Goal: Task Accomplishment & Management: Manage account settings

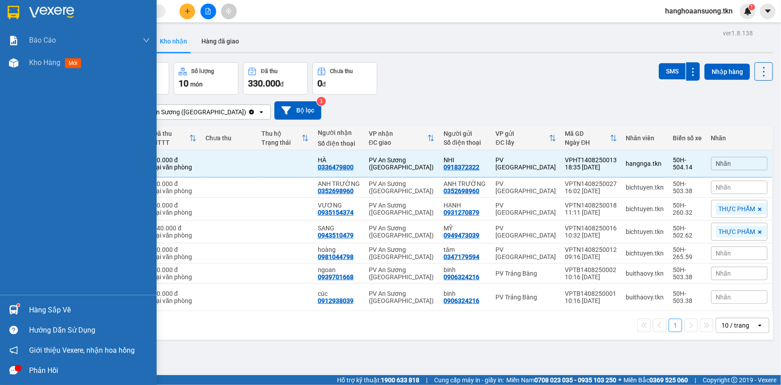
click at [66, 312] on div "Hàng sắp về" at bounding box center [89, 309] width 121 height 13
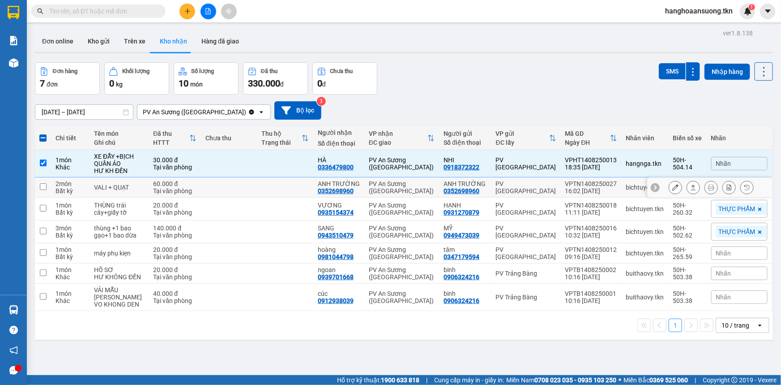
click at [263, 199] on section "Kết quả tìm kiếm ( 0 ) Bộ lọc No Data hanghoaansuong.tkn 1 Báo cáo Mẫu 1: Báo c…" at bounding box center [390, 192] width 781 height 385
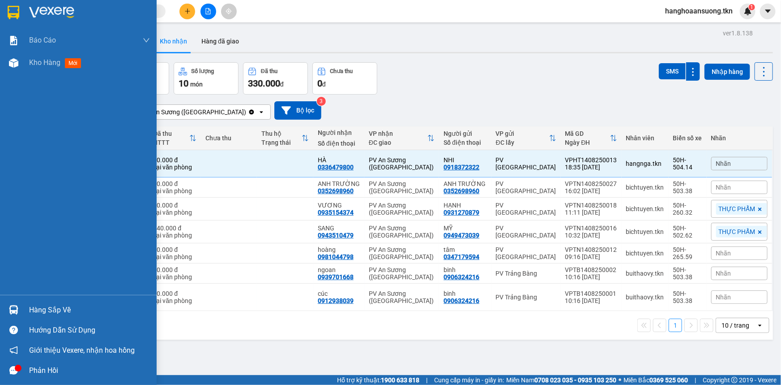
click at [31, 305] on div "Hàng sắp về" at bounding box center [89, 309] width 121 height 13
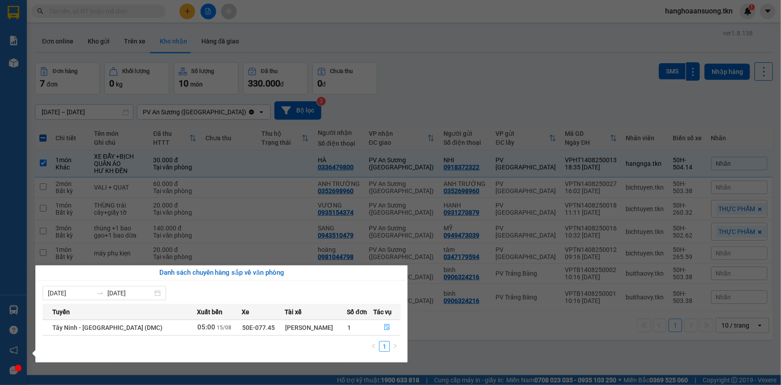
drag, startPoint x: 349, startPoint y: 103, endPoint x: 343, endPoint y: 103, distance: 5.8
click at [349, 103] on section "Kết quả tìm kiếm ( 0 ) Bộ lọc No Data hanghoaansuong.tkn 1 Báo cáo Mẫu 1: Báo c…" at bounding box center [390, 192] width 781 height 385
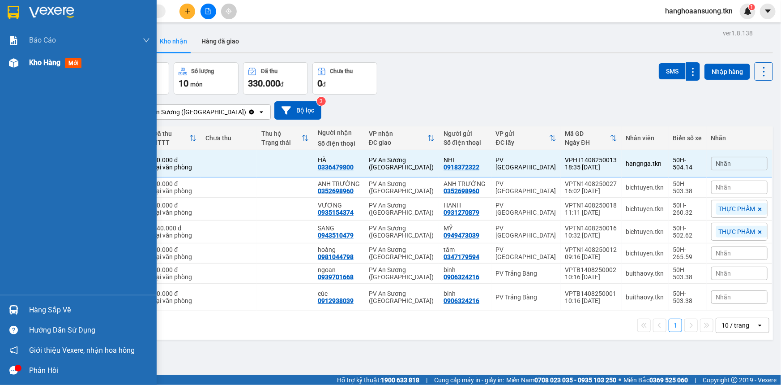
click at [13, 62] on img at bounding box center [13, 62] width 9 height 9
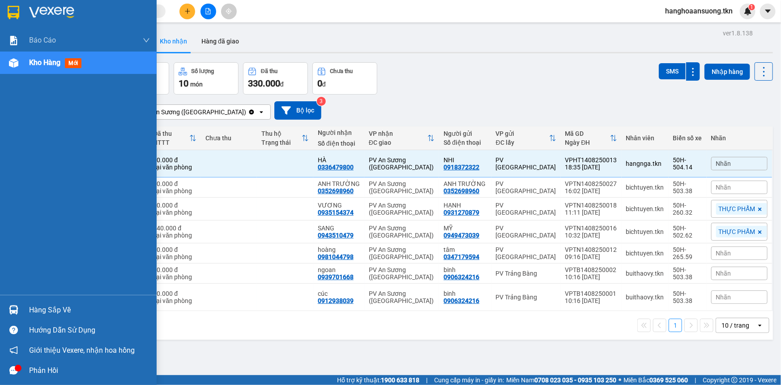
click at [26, 66] on div "Kho hàng mới" at bounding box center [78, 62] width 157 height 22
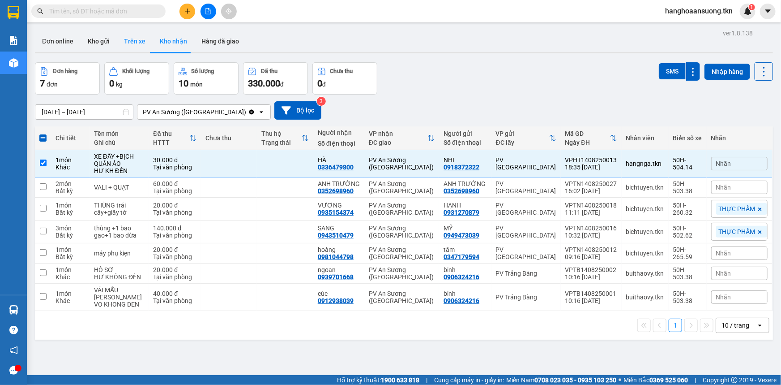
click at [131, 42] on button "Trên xe" at bounding box center [135, 40] width 36 height 21
type input "[DATE] – [DATE]"
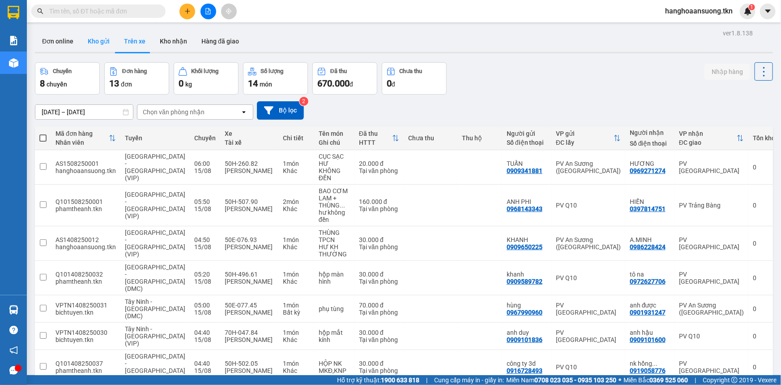
click at [105, 41] on button "Kho gửi" at bounding box center [99, 40] width 36 height 21
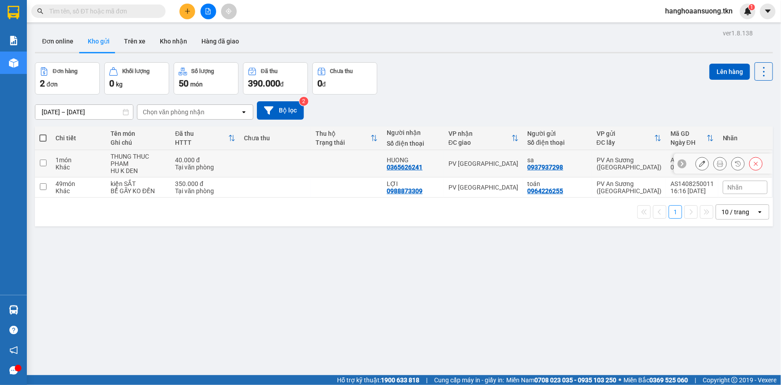
click at [714, 165] on button at bounding box center [720, 164] width 13 height 16
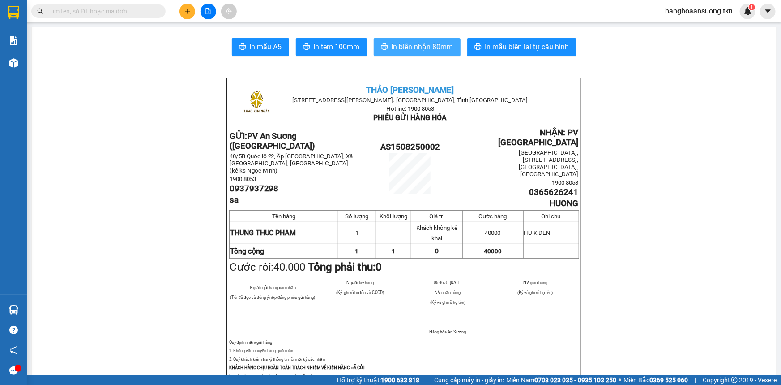
click at [416, 40] on button "In biên nhận 80mm" at bounding box center [417, 47] width 87 height 18
click at [186, 11] on icon "plus" at bounding box center [187, 11] width 6 height 6
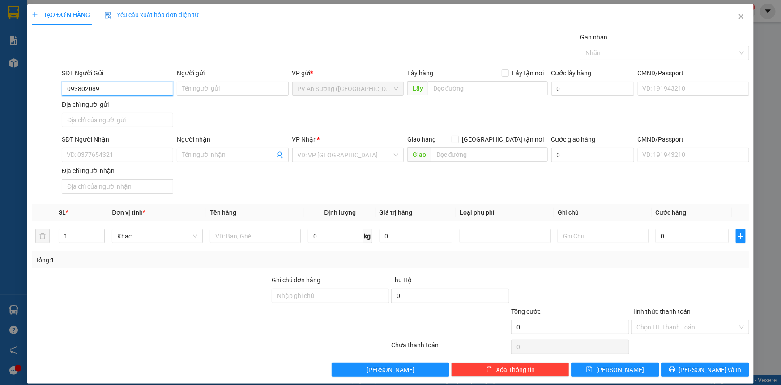
type input "0938020898"
click at [146, 112] on div "0938020898 - A PHÁT" at bounding box center [116, 106] width 111 height 14
type input "A PHÁT"
type input "0909143295"
type input "C DUYÊN"
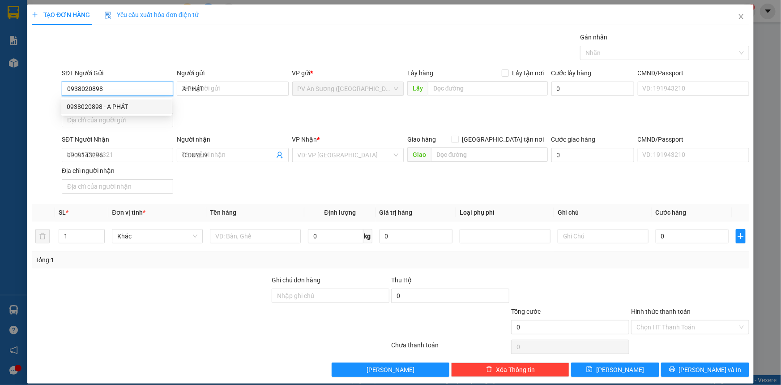
type input "130.000"
type input "0938020898"
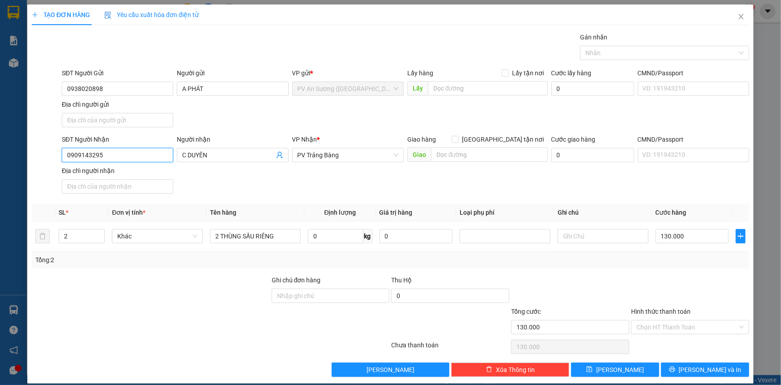
click at [131, 152] on input "0909143295" at bounding box center [118, 155] width 112 height 14
click at [116, 191] on div "0949465726 - [PERSON_NAME]" at bounding box center [117, 187] width 100 height 10
type input "0949465726"
type input "C NHUNG"
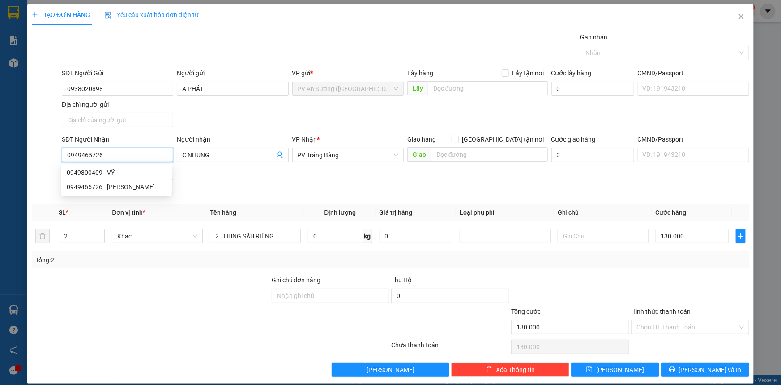
type input "120.000"
type input "0949465726"
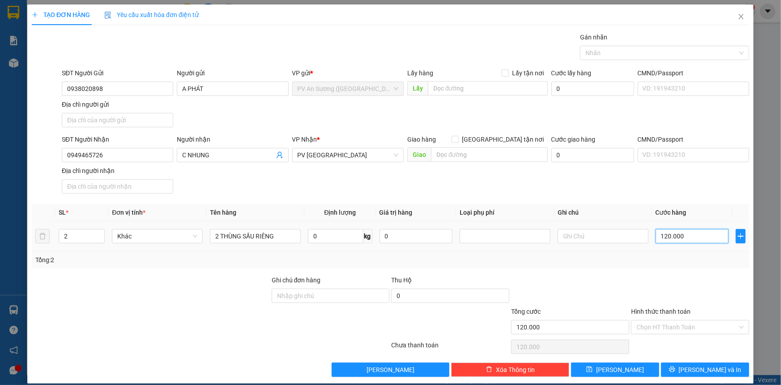
click at [664, 239] on input "120.000" at bounding box center [692, 236] width 73 height 14
type input "1"
type input "00.001"
type input "15"
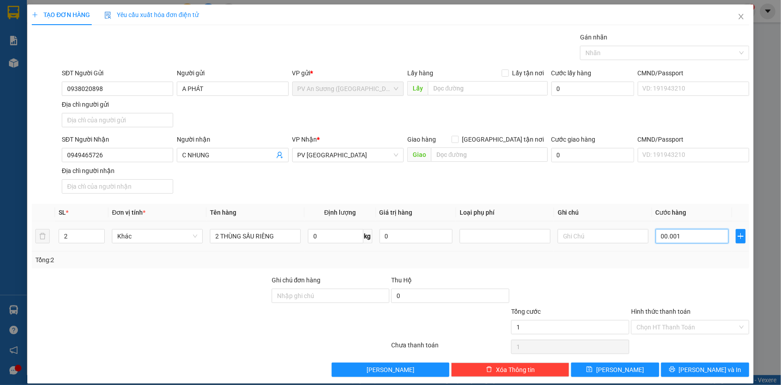
type input "15"
type input "0.000.015"
type input "150"
type input "000.000.150"
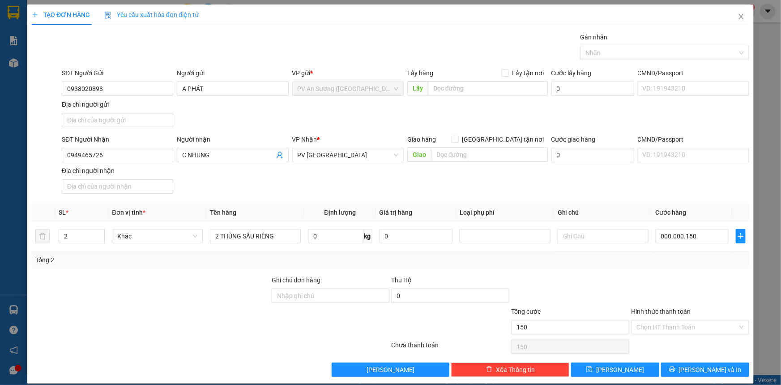
type input "150.000"
click at [672, 273] on div "Transit Pickup Surcharge Ids Transit Deliver Surcharge Ids Transit Deliver Surc…" at bounding box center [391, 204] width 718 height 344
click at [569, 234] on input "text" at bounding box center [603, 236] width 91 height 14
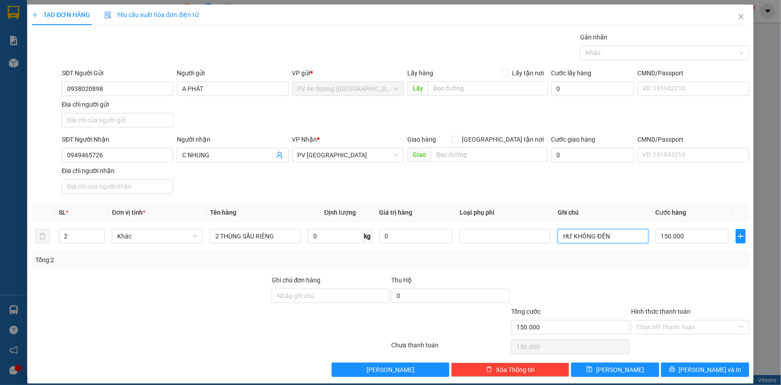
type input "HƯ KHÔNG ĐỀN"
click at [622, 283] on div at bounding box center [570, 290] width 120 height 31
click at [667, 321] on input "Hình thức thanh toán" at bounding box center [687, 326] width 101 height 13
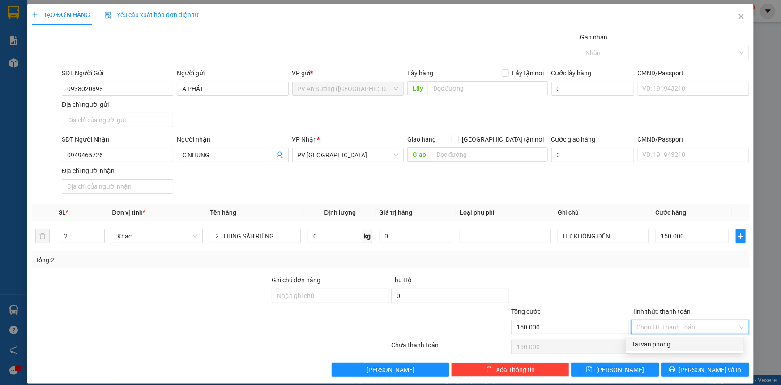
click at [665, 341] on div "Tại văn phòng" at bounding box center [685, 344] width 107 height 10
type input "0"
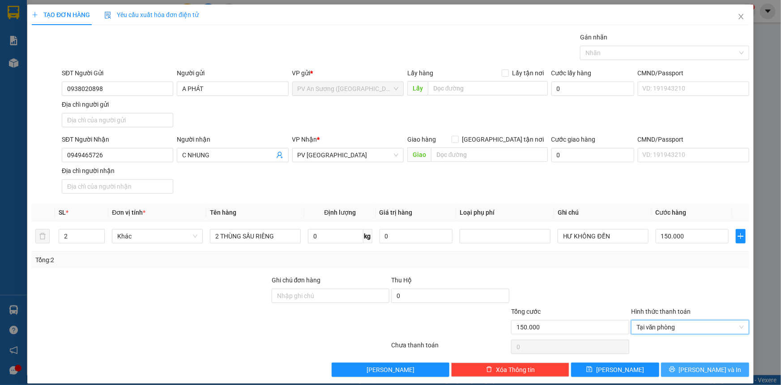
click at [678, 370] on button "[PERSON_NAME] và In" at bounding box center [705, 369] width 88 height 14
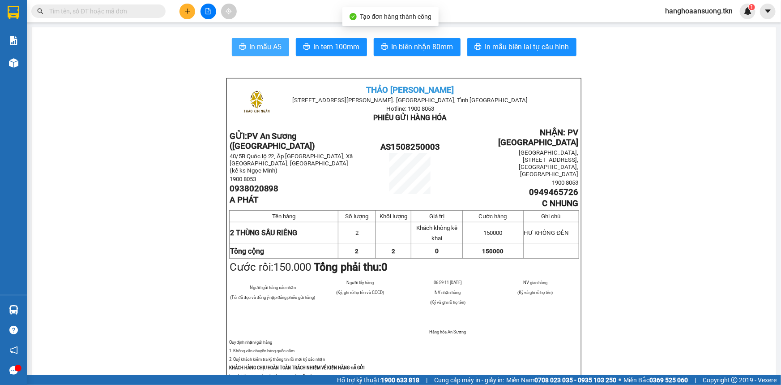
click at [268, 47] on span "In mẫu A5" at bounding box center [266, 46] width 32 height 11
click at [250, 42] on span "In mẫu A5" at bounding box center [266, 46] width 32 height 11
click at [253, 40] on button "In mẫu A5" at bounding box center [260, 47] width 57 height 18
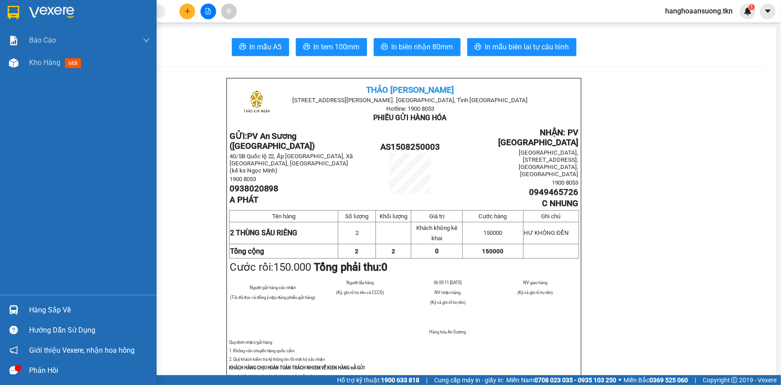
click at [26, 309] on div "Hàng sắp về" at bounding box center [78, 310] width 157 height 20
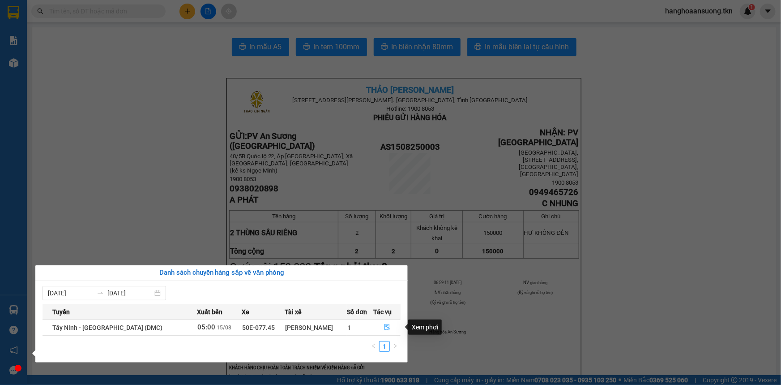
click at [385, 329] on icon "file-done" at bounding box center [387, 327] width 5 height 6
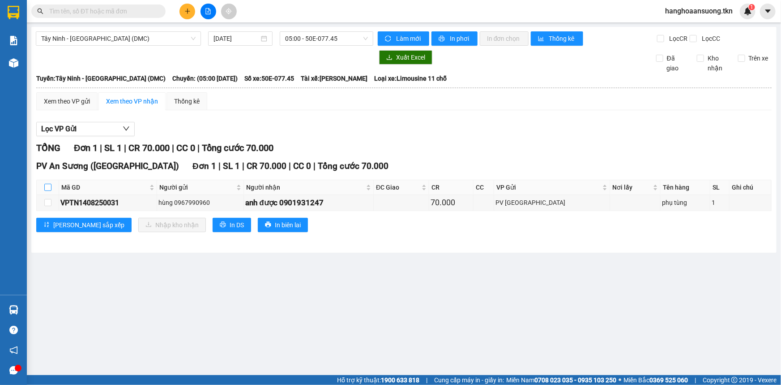
click at [46, 186] on input "checkbox" at bounding box center [47, 187] width 7 height 7
checkbox input "true"
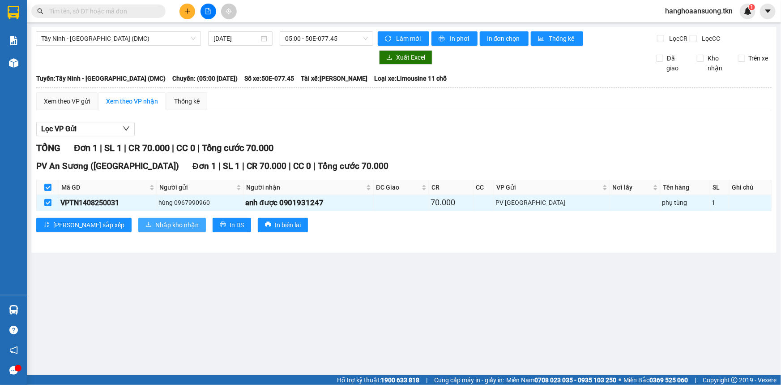
click at [155, 222] on span "Nhập kho nhận" at bounding box center [176, 225] width 43 height 10
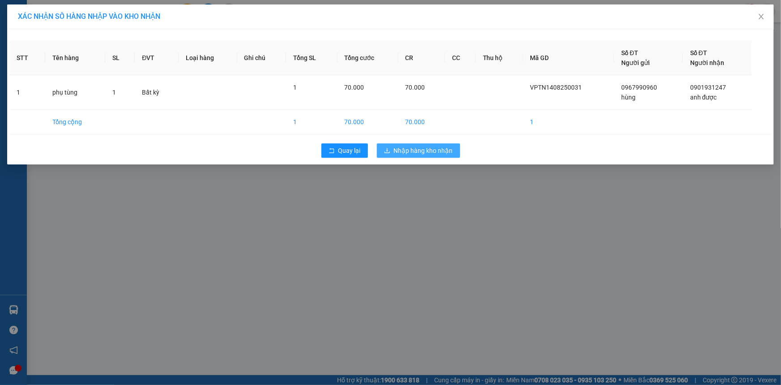
click at [410, 152] on span "Nhập hàng kho nhận" at bounding box center [423, 151] width 59 height 10
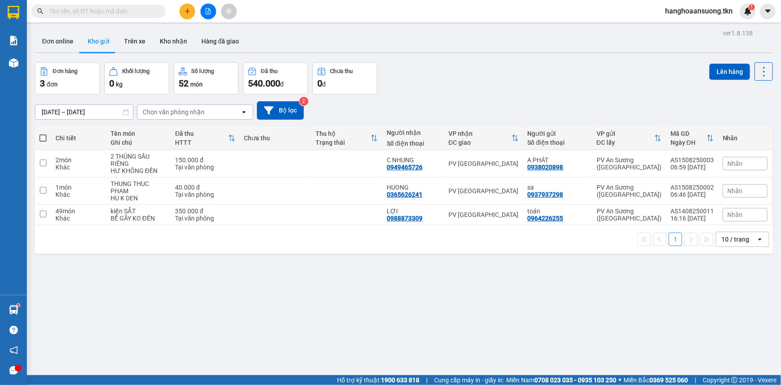
click at [91, 13] on input "text" at bounding box center [102, 11] width 106 height 10
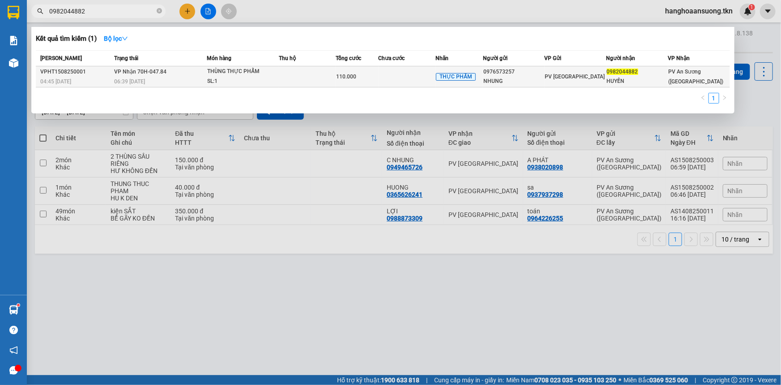
type input "0982044882"
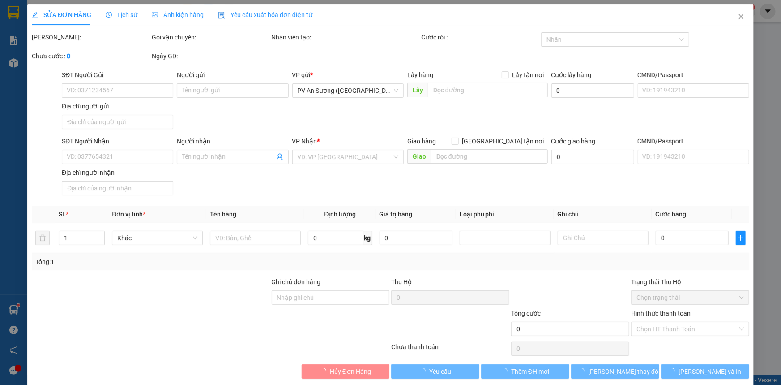
type input "0976573257"
type input "NHUNG"
type input "0982044882"
type input "HUYỀN"
type input "110.000"
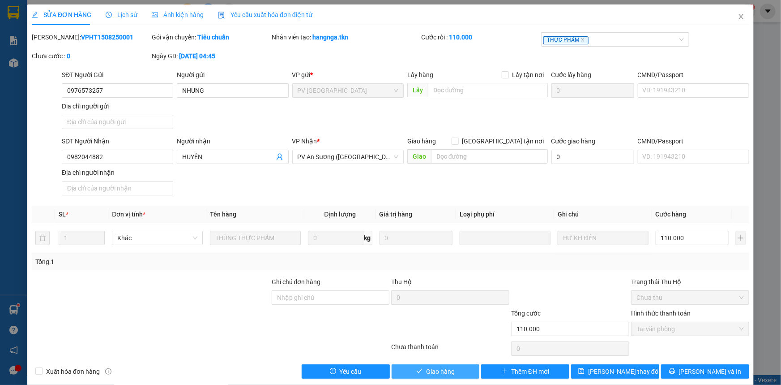
click at [432, 370] on span "Giao hàng" at bounding box center [440, 371] width 29 height 10
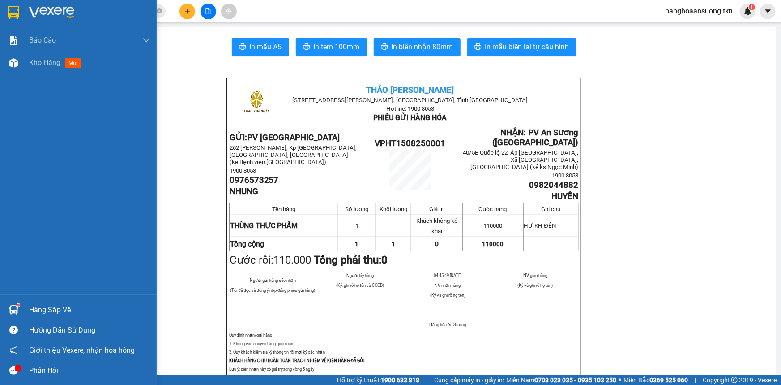
click at [31, 306] on div "Hàng sắp về" at bounding box center [89, 309] width 121 height 13
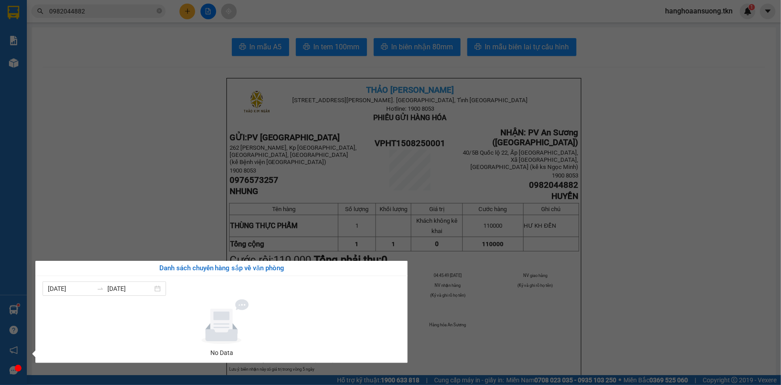
click at [197, 158] on section "Kết quả tìm kiếm ( 1 ) Bộ lọc Mã ĐH Trạng thái Món hàng Thu hộ Tổng cước Chưa c…" at bounding box center [390, 192] width 781 height 385
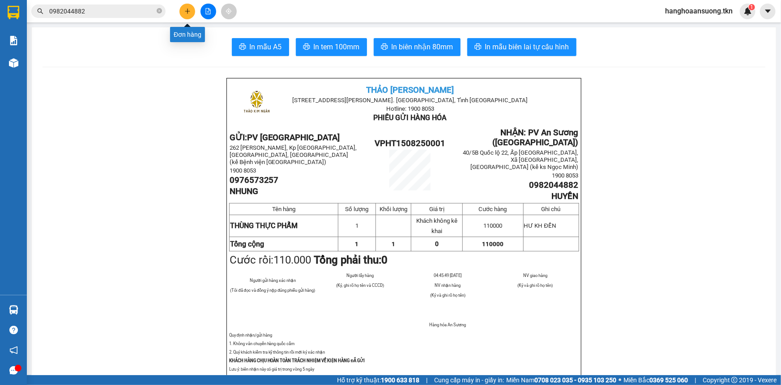
click at [191, 8] on button at bounding box center [188, 12] width 16 height 16
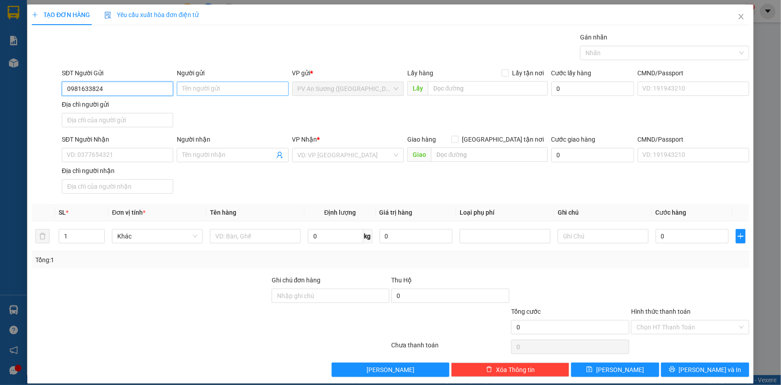
type input "0981633824"
click at [216, 95] on input "Người gửi" at bounding box center [233, 88] width 112 height 14
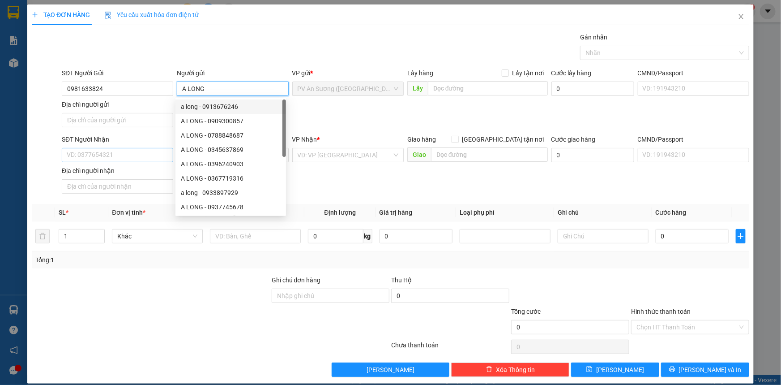
type input "A LONG"
click at [105, 154] on input "SĐT Người Nhận" at bounding box center [118, 155] width 112 height 14
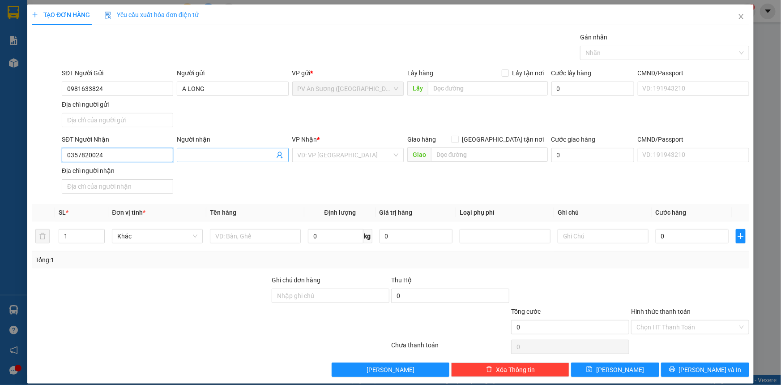
type input "0357820024"
click at [254, 155] on input "Người nhận" at bounding box center [228, 155] width 92 height 10
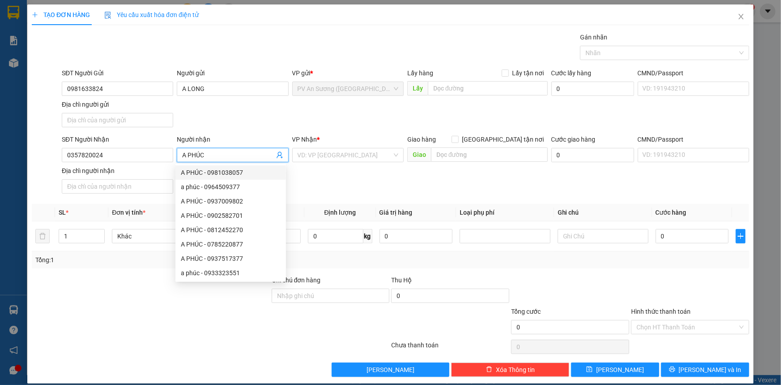
type input "A PHÚC"
click at [345, 181] on div "SĐT Người Nhận 0357820024 Người nhận A PHÚC VP Nhận * VD: VP [GEOGRAPHIC_DATA] …" at bounding box center [405, 165] width 691 height 63
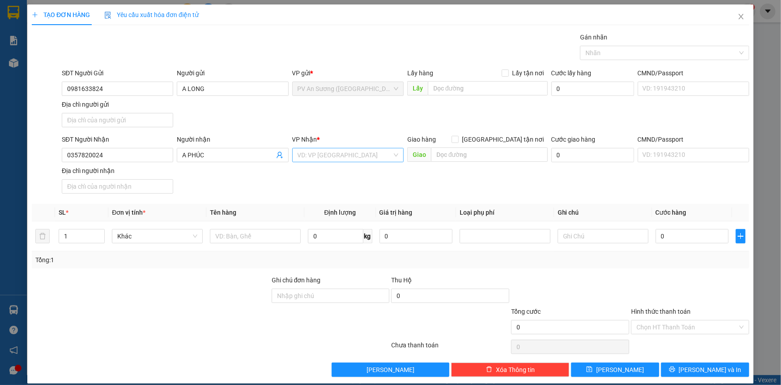
click at [327, 156] on input "search" at bounding box center [345, 154] width 94 height 13
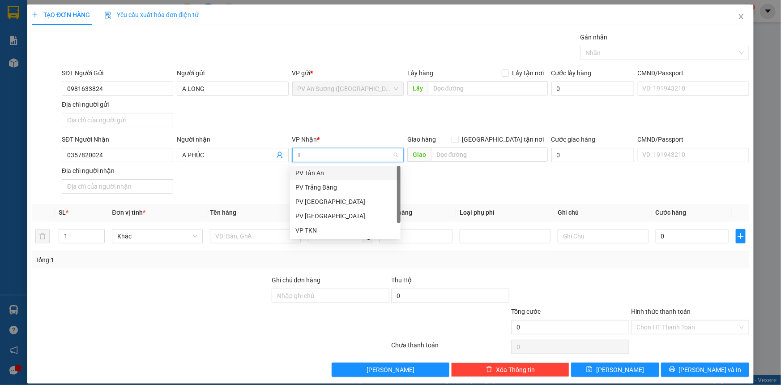
type input "T"
click at [313, 212] on div "PV [GEOGRAPHIC_DATA]" at bounding box center [346, 216] width 100 height 10
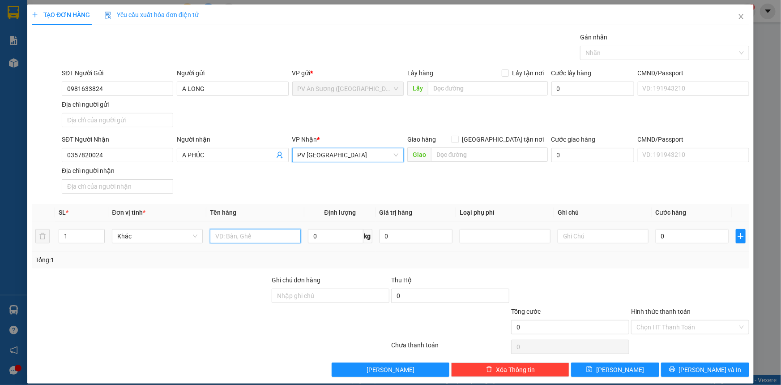
click at [233, 233] on input "text" at bounding box center [255, 236] width 91 height 14
type input "THÙNG CHẬU CÂY KIỂNG"
click at [600, 239] on input "text" at bounding box center [603, 236] width 91 height 14
type input "HƯ BỂ KHÔNG ĐỀN"
click at [671, 238] on input "0" at bounding box center [692, 236] width 73 height 14
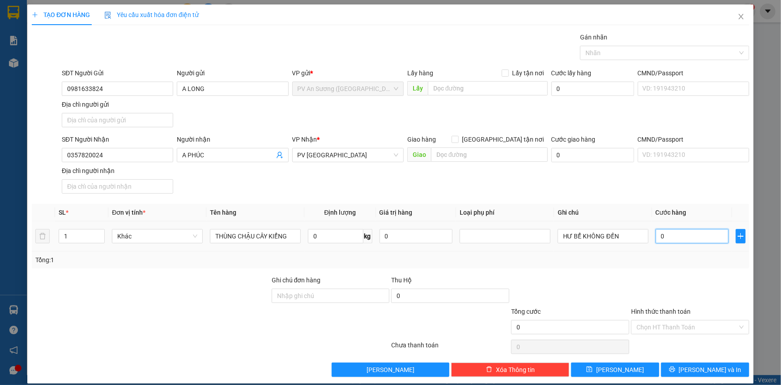
type input "005"
type input "5"
type input "0.050"
type input "50"
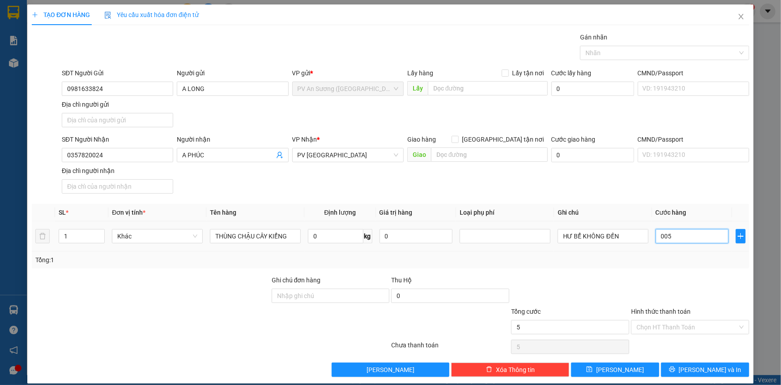
type input "50"
click at [684, 285] on div at bounding box center [691, 290] width 120 height 31
type input "50.000"
click at [663, 321] on input "Hình thức thanh toán" at bounding box center [687, 326] width 101 height 13
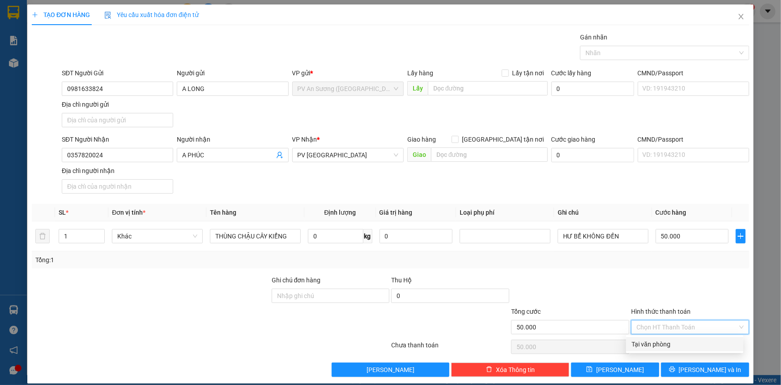
click at [662, 345] on div "Tại văn phòng" at bounding box center [685, 344] width 107 height 10
type input "0"
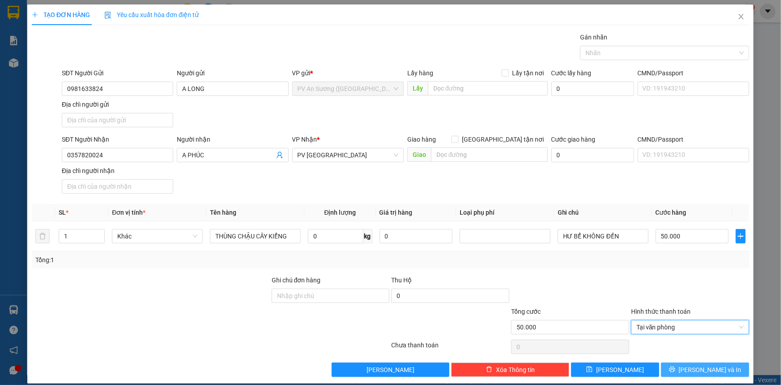
click at [705, 370] on span "[PERSON_NAME] và In" at bounding box center [710, 370] width 63 height 10
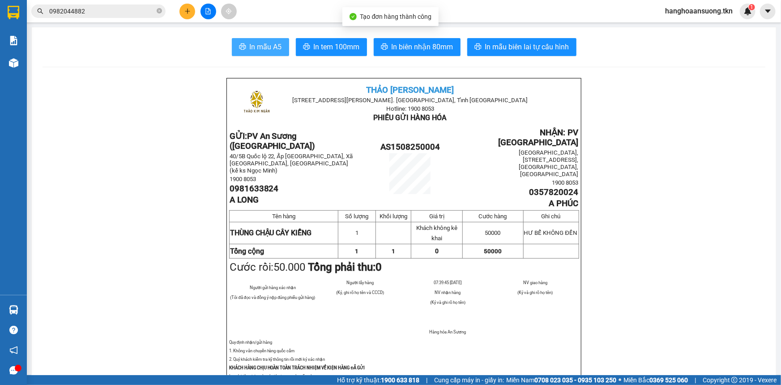
click at [263, 47] on span "In mẫu A5" at bounding box center [266, 46] width 32 height 11
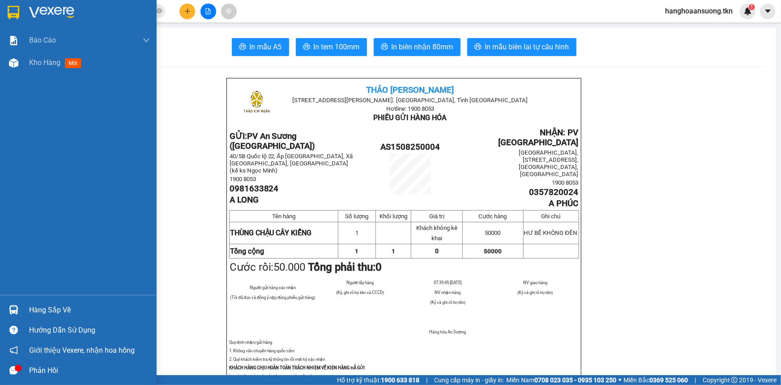
click at [7, 11] on div at bounding box center [14, 12] width 16 height 16
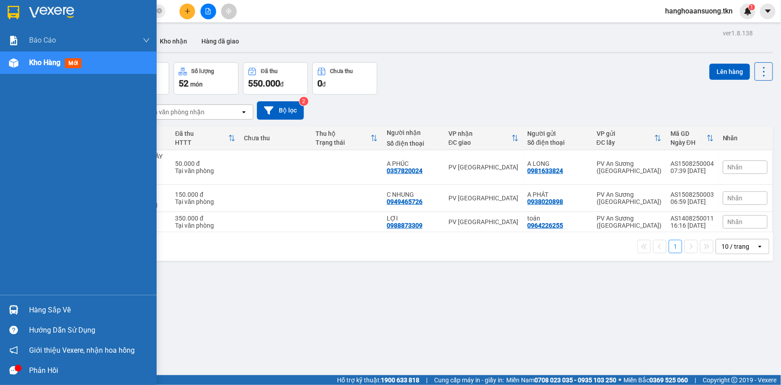
click at [9, 310] on img at bounding box center [13, 309] width 9 height 9
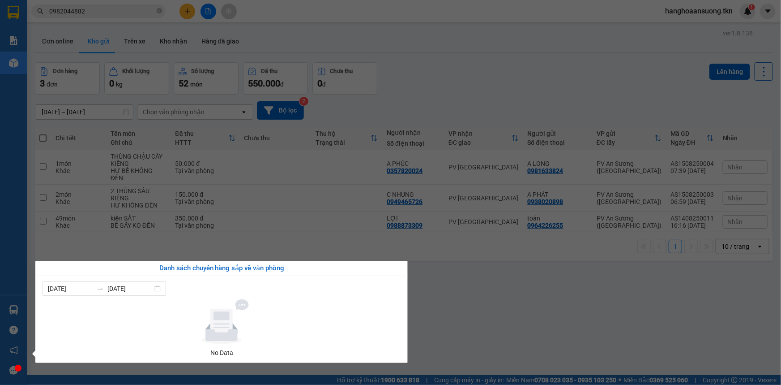
click at [40, 229] on section "Kết quả tìm kiếm ( 1 ) Bộ lọc Mã ĐH Trạng thái Món hàng Thu hộ Tổng cước Chưa c…" at bounding box center [390, 192] width 781 height 385
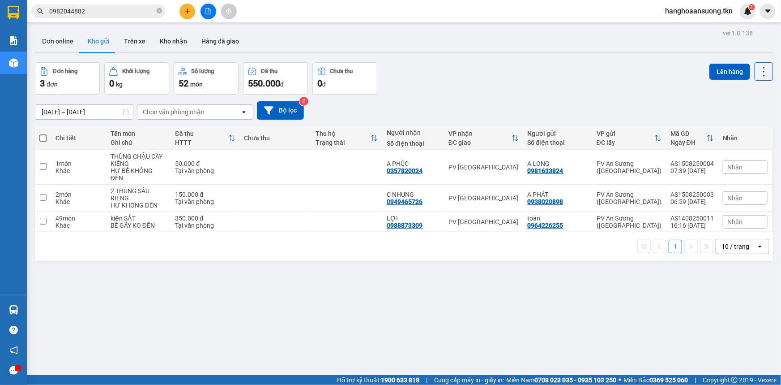
click at [113, 38] on button "Kho gửi" at bounding box center [99, 40] width 36 height 21
click at [128, 39] on button "Trên xe" at bounding box center [135, 40] width 36 height 21
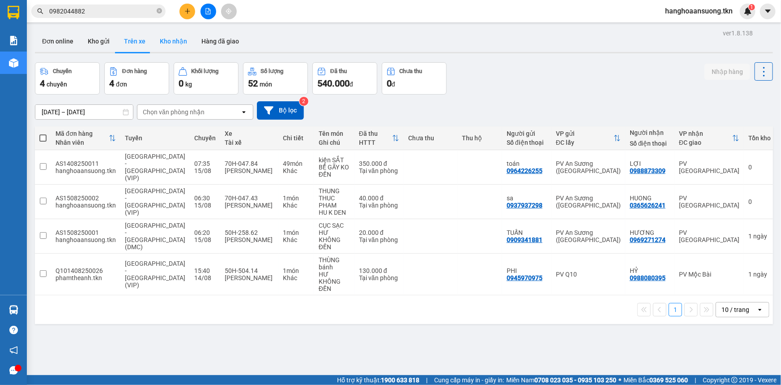
click at [179, 38] on button "Kho nhận" at bounding box center [174, 40] width 42 height 21
type input "[DATE] – [DATE]"
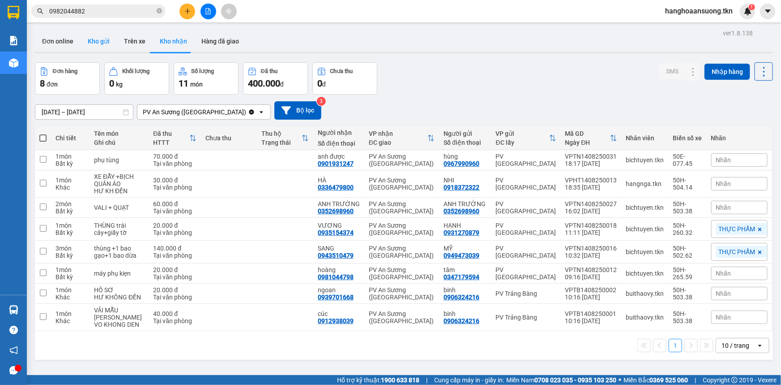
click at [88, 35] on button "Kho gửi" at bounding box center [99, 40] width 36 height 21
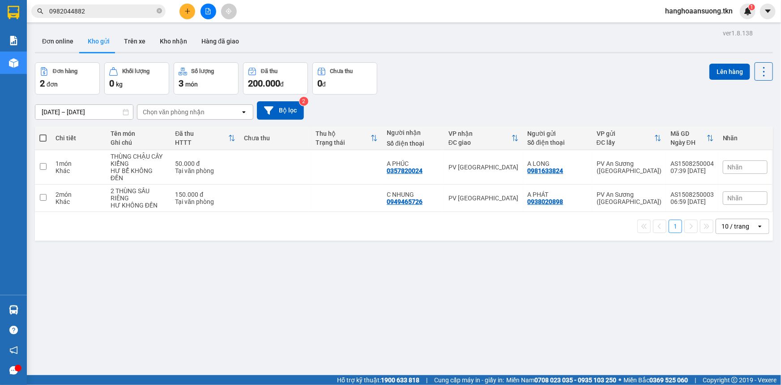
click at [18, 368] on div at bounding box center [18, 368] width 7 height 7
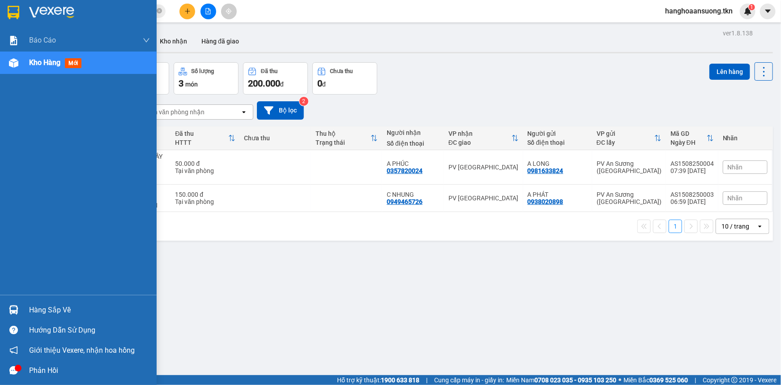
click at [17, 371] on icon "message" at bounding box center [13, 370] width 9 height 9
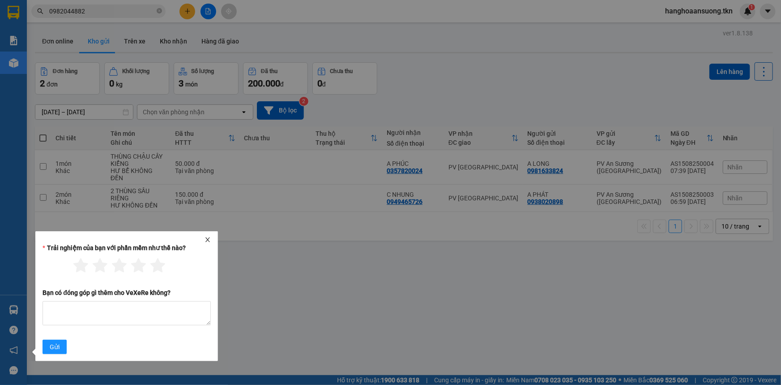
click at [204, 239] on div at bounding box center [127, 239] width 176 height 6
click at [207, 241] on icon "close" at bounding box center [208, 239] width 6 height 6
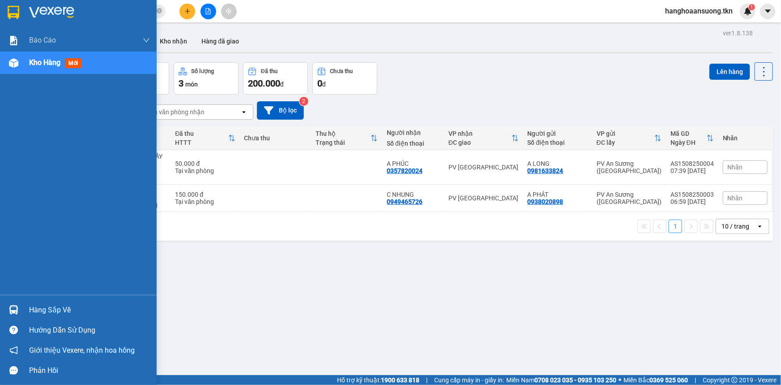
click at [22, 312] on div "Hàng sắp về" at bounding box center [78, 310] width 157 height 20
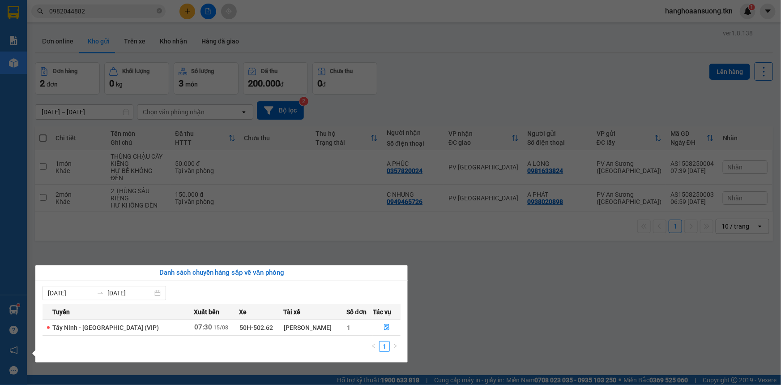
click at [107, 248] on section "Kết quả tìm kiếm ( 1 ) Bộ lọc Mã ĐH Trạng thái Món hàng Thu hộ Tổng cước Chưa c…" at bounding box center [390, 192] width 781 height 385
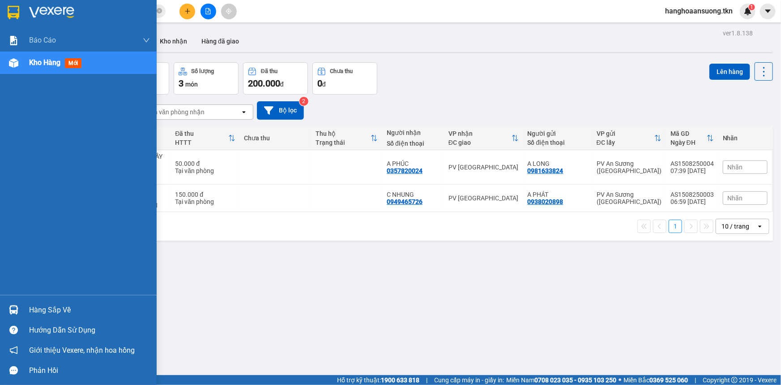
click at [20, 15] on div at bounding box center [14, 12] width 16 height 16
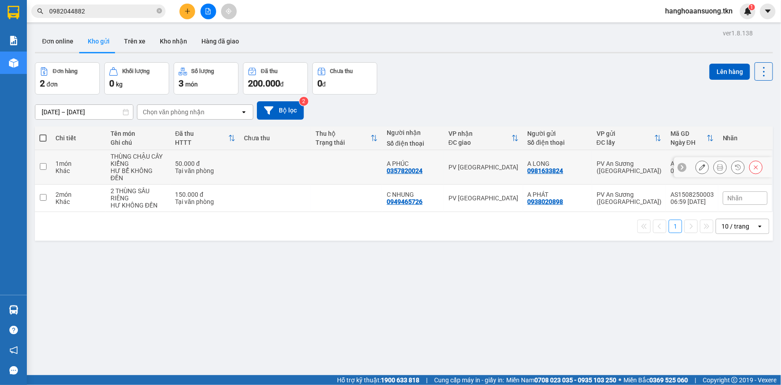
click at [323, 157] on td at bounding box center [346, 167] width 71 height 34
checkbox input "true"
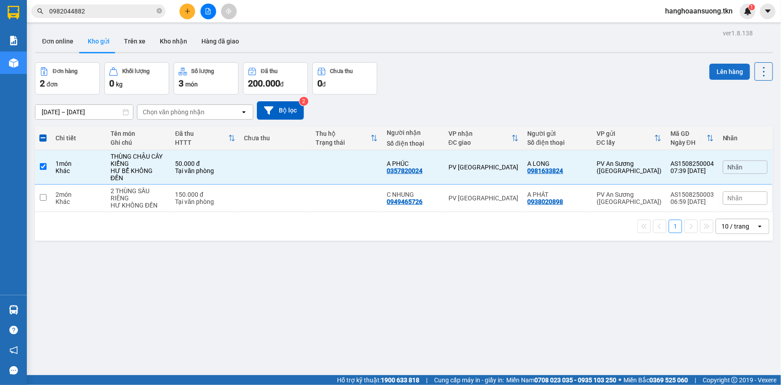
click at [719, 67] on button "Lên hàng" at bounding box center [730, 72] width 41 height 16
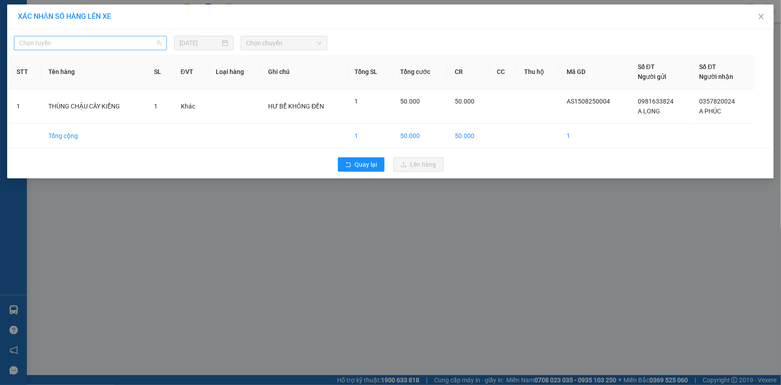
click at [55, 47] on span "Chọn tuyến" at bounding box center [90, 42] width 142 height 13
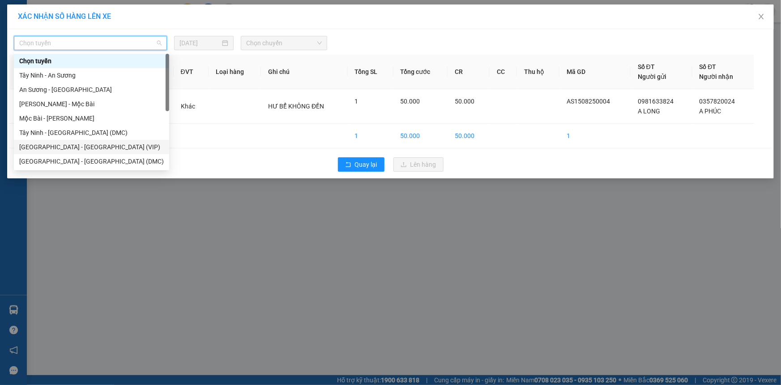
click at [86, 152] on div "[GEOGRAPHIC_DATA] - [GEOGRAPHIC_DATA] (VIP)" at bounding box center [91, 147] width 155 height 14
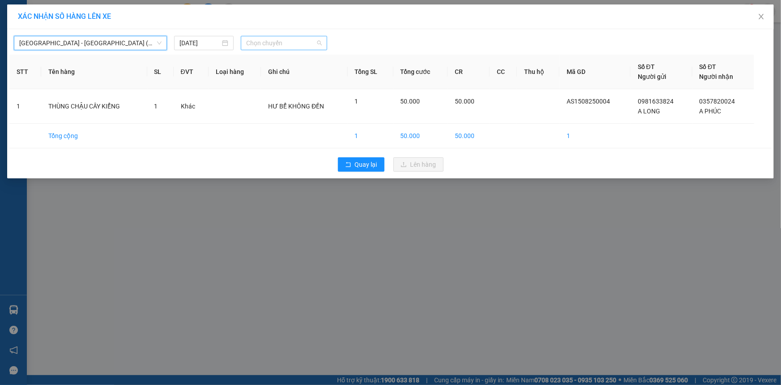
click at [294, 44] on span "Chọn chuyến" at bounding box center [284, 42] width 76 height 13
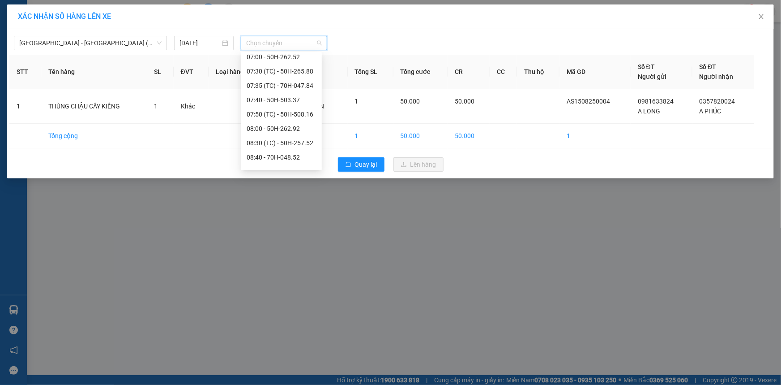
scroll to position [163, 0]
click at [299, 74] on div "07:30 (TC) - 50H-265.88" at bounding box center [282, 70] width 70 height 10
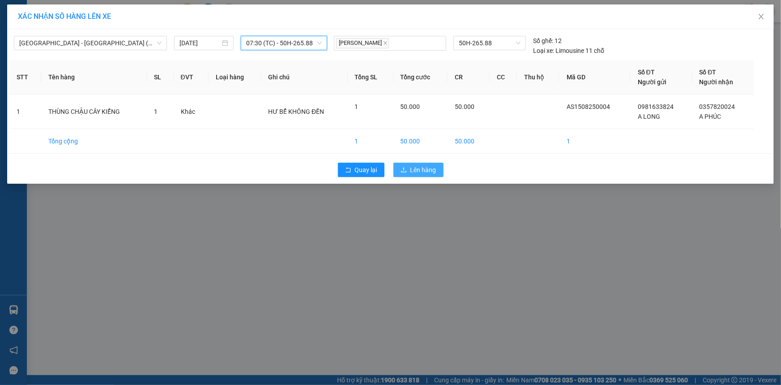
click at [423, 168] on span "Lên hàng" at bounding box center [424, 170] width 26 height 10
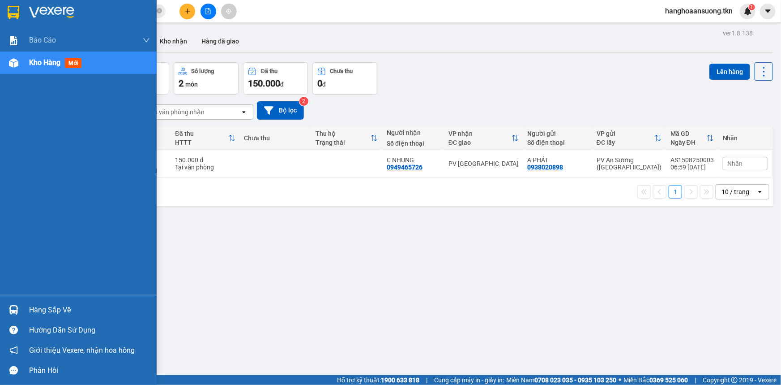
click at [34, 306] on div "Hàng sắp về" at bounding box center [89, 309] width 121 height 13
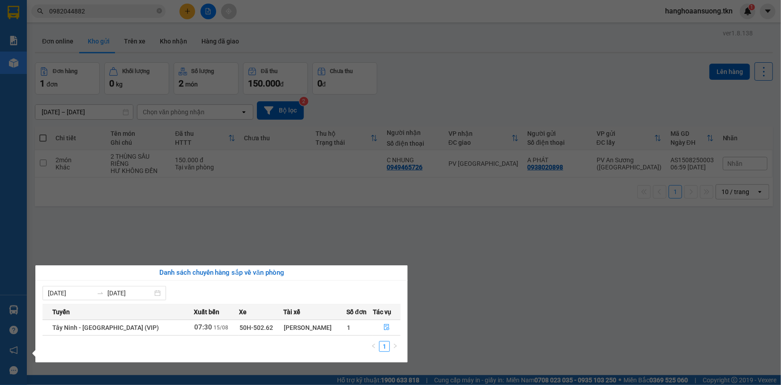
click at [538, 318] on section "Kết quả tìm kiếm ( 1 ) Bộ lọc Mã ĐH Trạng thái Món hàng Thu hộ Tổng cước Chưa c…" at bounding box center [390, 192] width 781 height 385
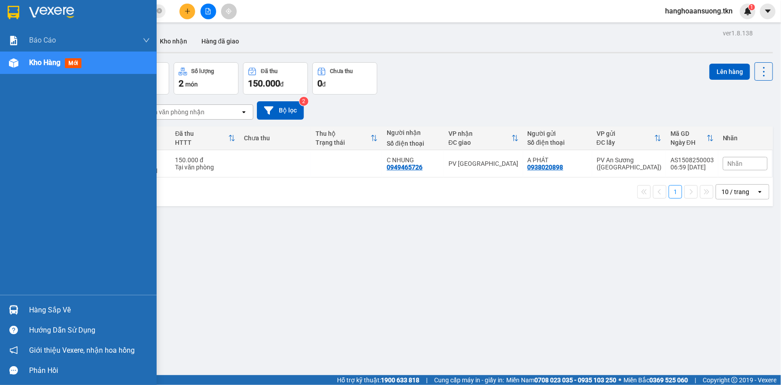
click at [33, 309] on div "Hàng sắp về" at bounding box center [89, 309] width 121 height 13
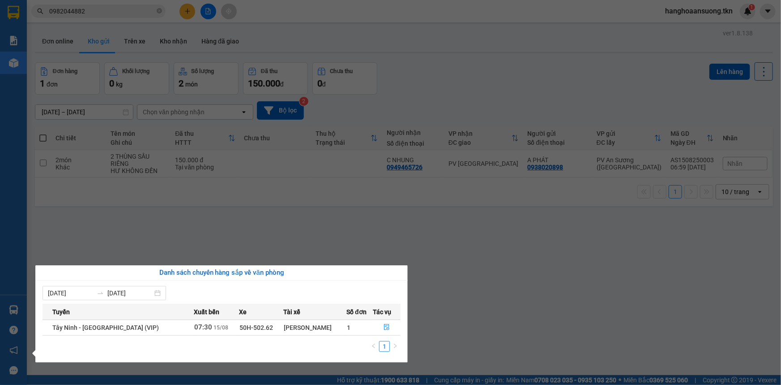
click at [70, 250] on section "Kết quả tìm kiếm ( 1 ) Bộ lọc Mã ĐH Trạng thái Món hàng Thu hộ Tổng cước Chưa c…" at bounding box center [390, 192] width 781 height 385
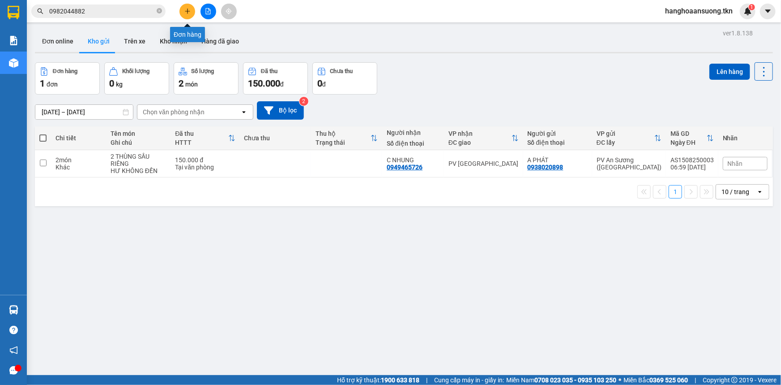
click at [182, 13] on button at bounding box center [188, 12] width 16 height 16
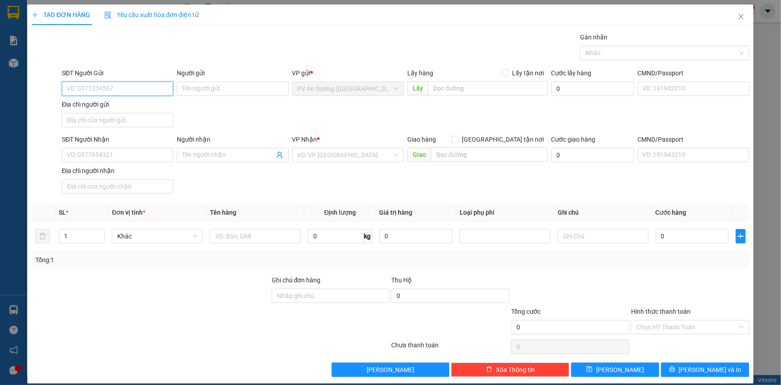
click at [105, 85] on input "SĐT Người Gửi" at bounding box center [118, 88] width 112 height 14
type input "0902845661"
click at [227, 88] on input "Người gửi" at bounding box center [233, 88] width 112 height 14
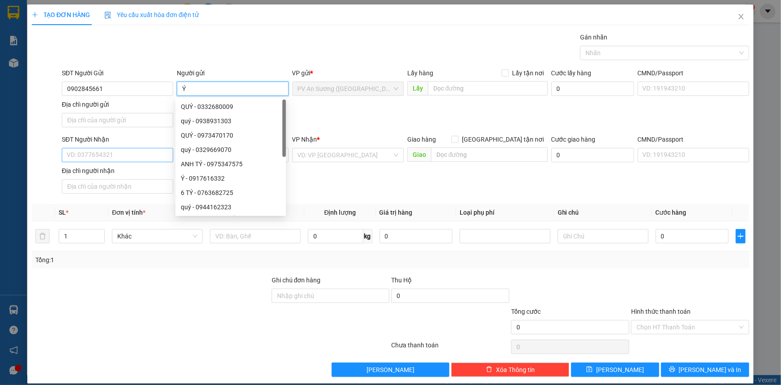
type input "Ý"
click at [101, 155] on input "SĐT Người Nhận" at bounding box center [118, 155] width 112 height 14
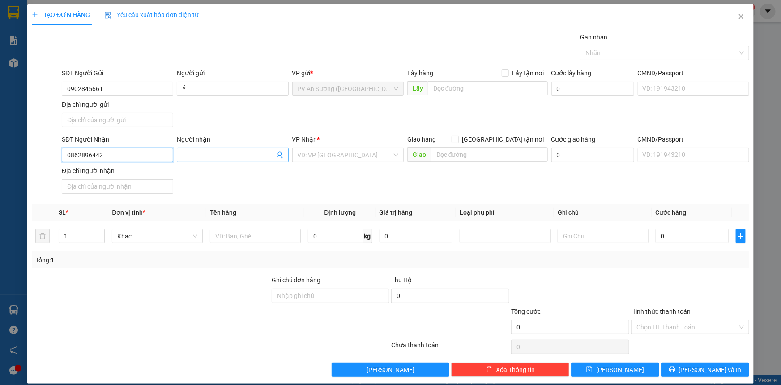
type input "0862896442"
click at [244, 156] on input "Người nhận" at bounding box center [228, 155] width 92 height 10
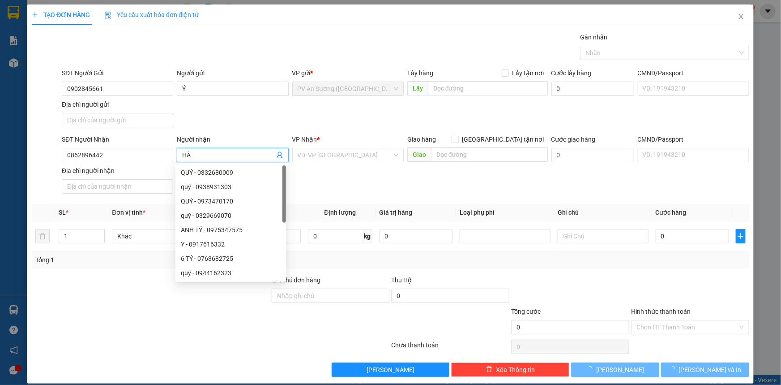
type input "HÀ"
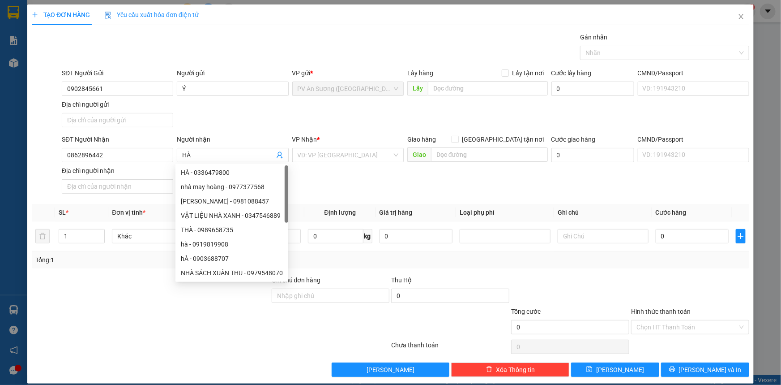
click at [340, 146] on div "VP Nhận *" at bounding box center [348, 140] width 112 height 13
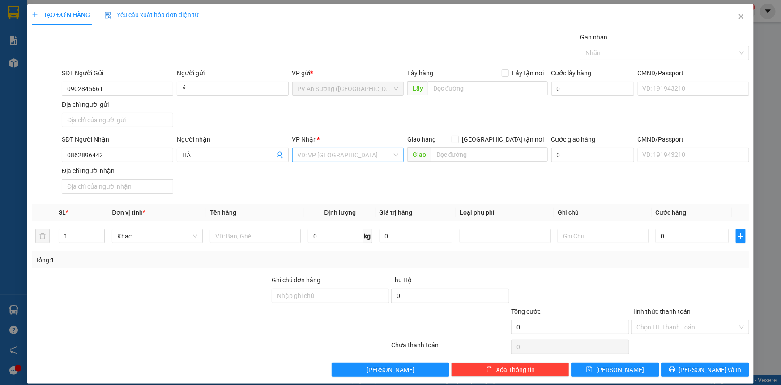
click at [341, 152] on input "search" at bounding box center [345, 154] width 94 height 13
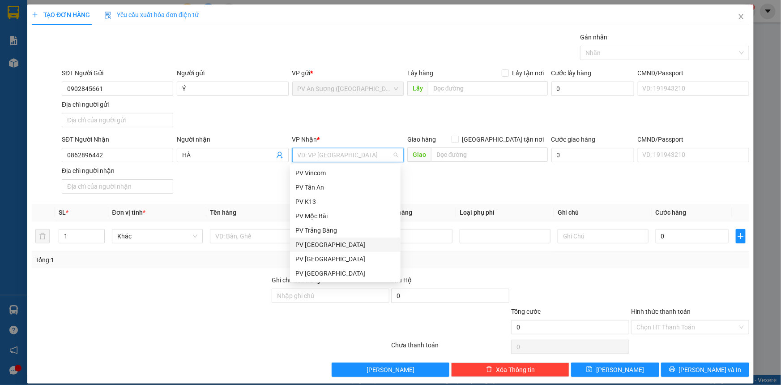
scroll to position [40, 0]
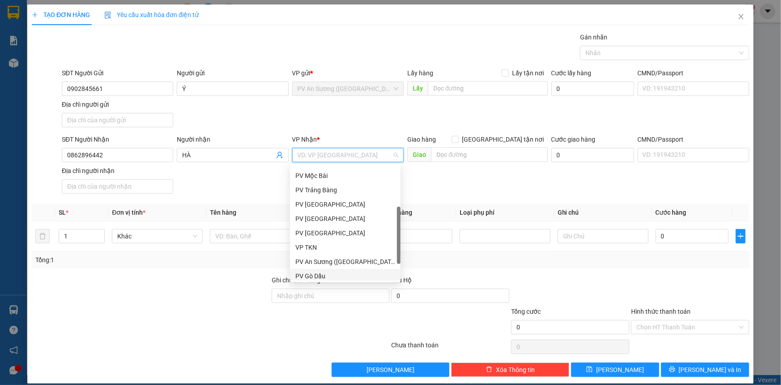
click at [335, 273] on div "PV Gò Dầu" at bounding box center [346, 276] width 100 height 10
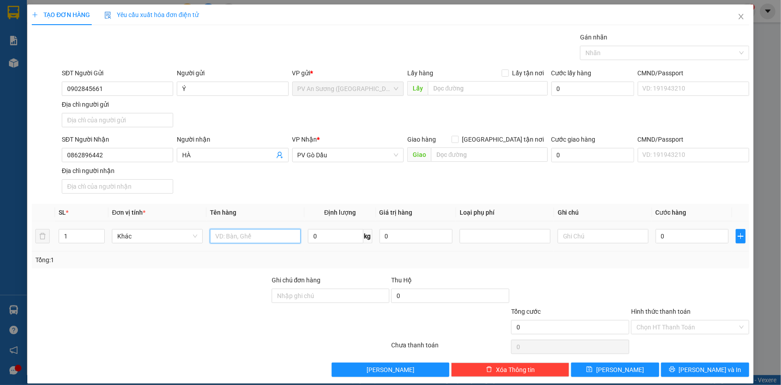
click at [250, 235] on input "text" at bounding box center [255, 236] width 91 height 14
click at [626, 51] on div at bounding box center [661, 52] width 156 height 11
type input "TÔM SÚ"
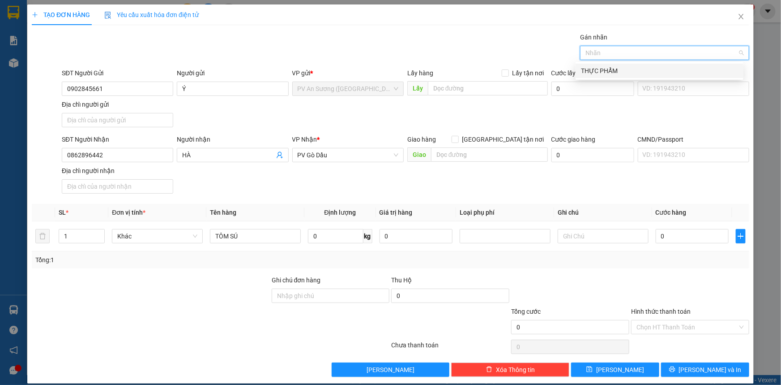
click at [608, 72] on div "THỰC PHẨM" at bounding box center [659, 71] width 157 height 10
click at [683, 237] on input "0" at bounding box center [692, 236] width 73 height 14
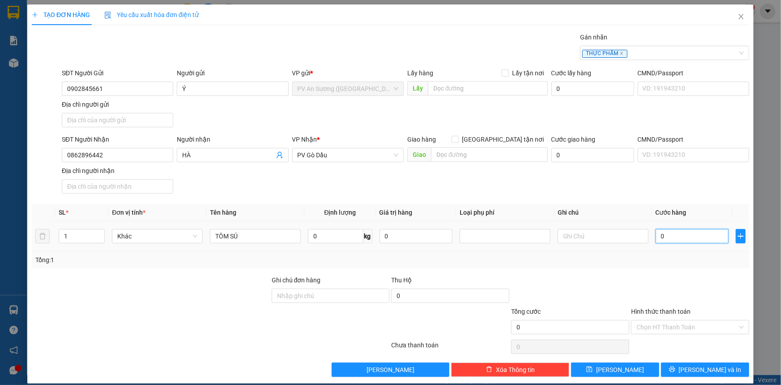
type input "003"
type input "3"
type input "0.030"
type input "30"
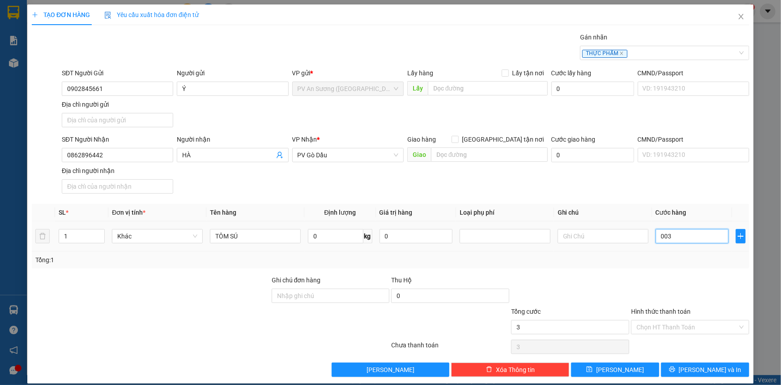
type input "30"
click at [664, 326] on input "Hình thức thanh toán" at bounding box center [687, 326] width 101 height 13
type input "30.000"
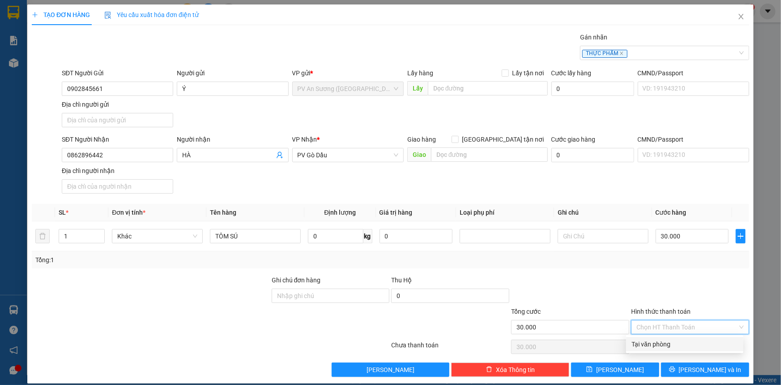
click at [664, 340] on div "Tại văn phòng" at bounding box center [685, 344] width 107 height 10
type input "0"
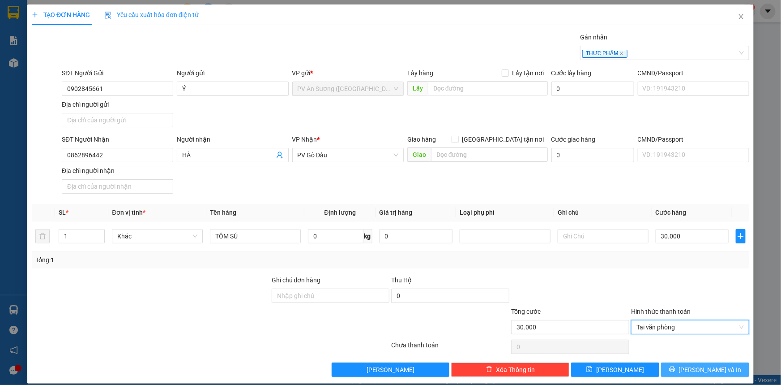
click at [695, 369] on span "[PERSON_NAME] và In" at bounding box center [710, 370] width 63 height 10
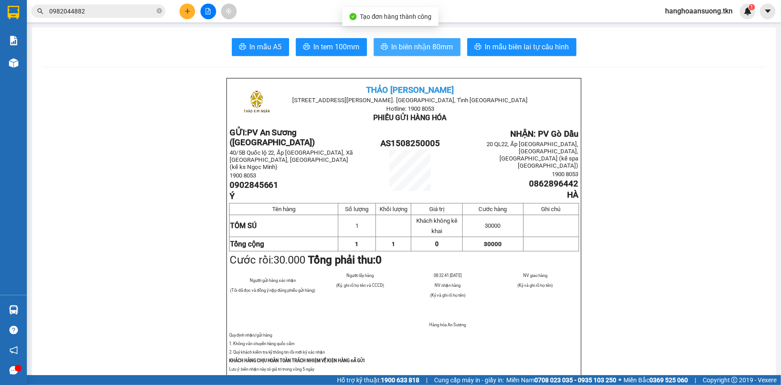
click at [426, 48] on span "In biên nhận 80mm" at bounding box center [423, 46] width 62 height 11
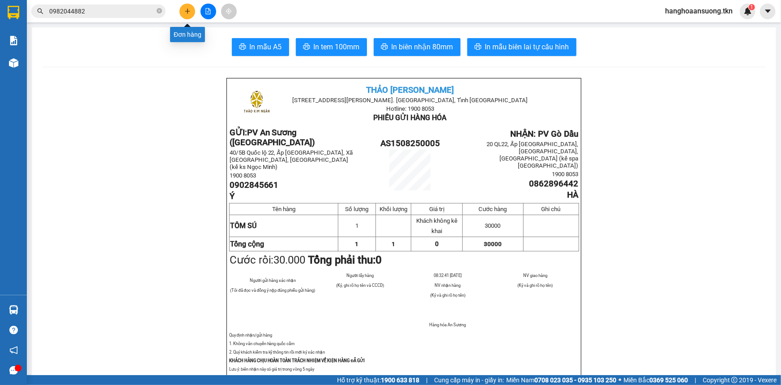
click at [183, 13] on button at bounding box center [188, 12] width 16 height 16
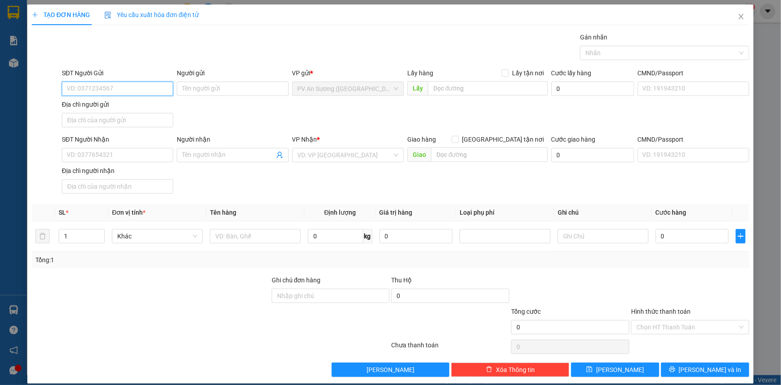
click at [155, 89] on input "SĐT Người Gửi" at bounding box center [118, 88] width 112 height 14
type input "0979639766"
click at [219, 90] on input "Người gửi" at bounding box center [233, 88] width 112 height 14
drag, startPoint x: 113, startPoint y: 88, endPoint x: 63, endPoint y: 91, distance: 50.7
click at [63, 91] on input "0979639766" at bounding box center [118, 88] width 112 height 14
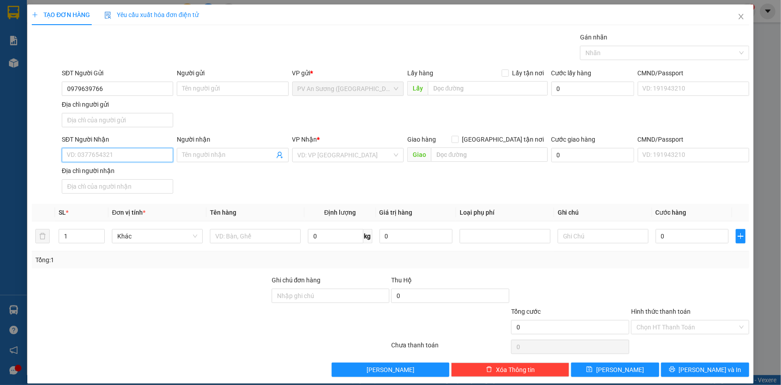
click at [120, 154] on input "SĐT Người Nhận" at bounding box center [118, 155] width 112 height 14
paste input "0979639766"
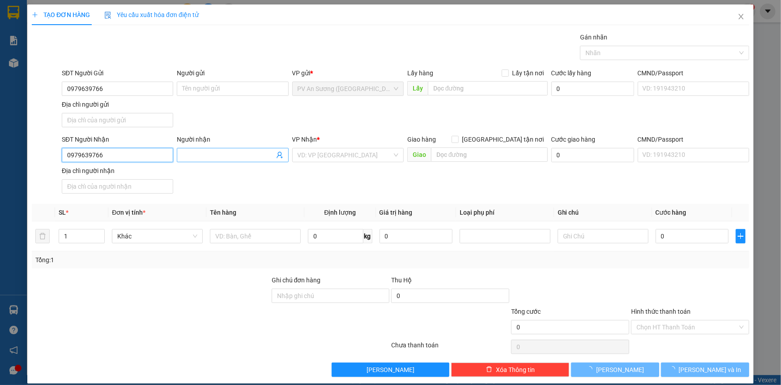
type input "0979639766"
click at [233, 153] on input "Người nhận" at bounding box center [228, 155] width 92 height 10
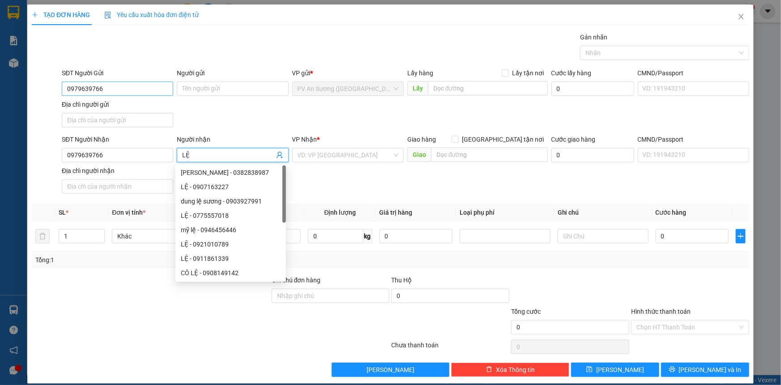
type input "LỆ"
click at [102, 86] on input "0979639766" at bounding box center [118, 88] width 112 height 14
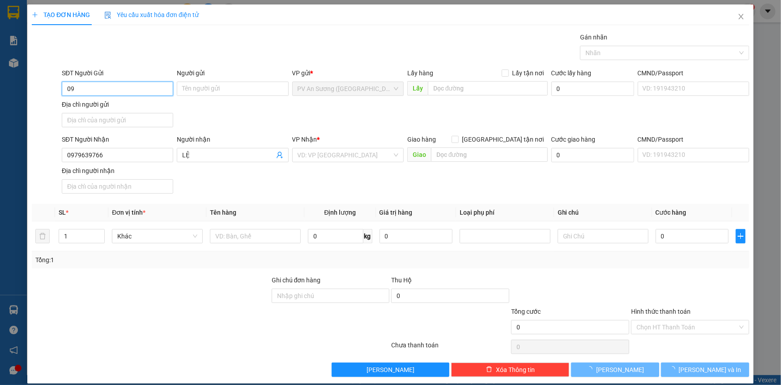
type input "0"
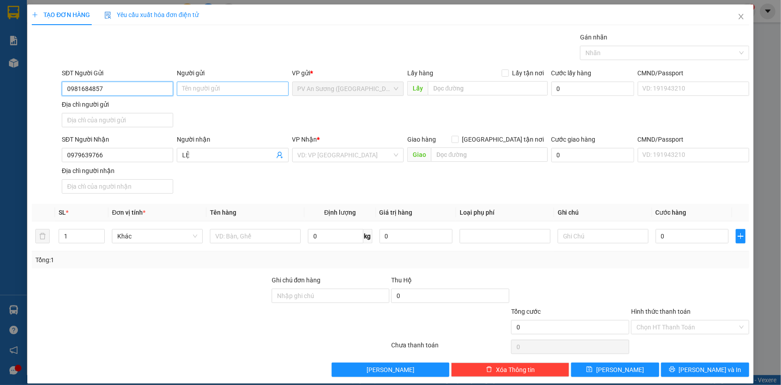
type input "0981684857"
click at [214, 88] on input "Người gửi" at bounding box center [233, 88] width 112 height 14
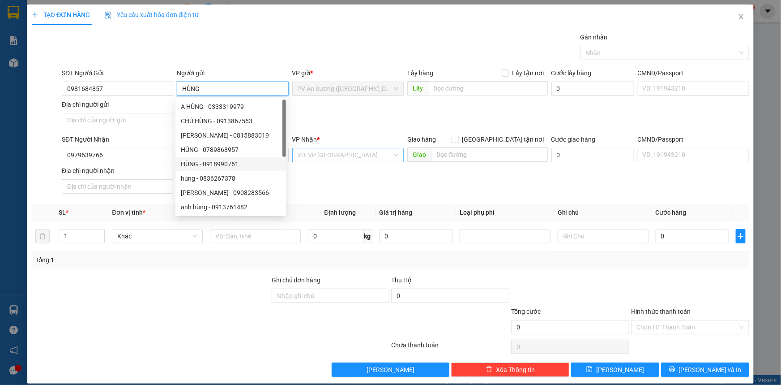
type input "HÙNG"
click at [342, 155] on input "search" at bounding box center [345, 154] width 94 height 13
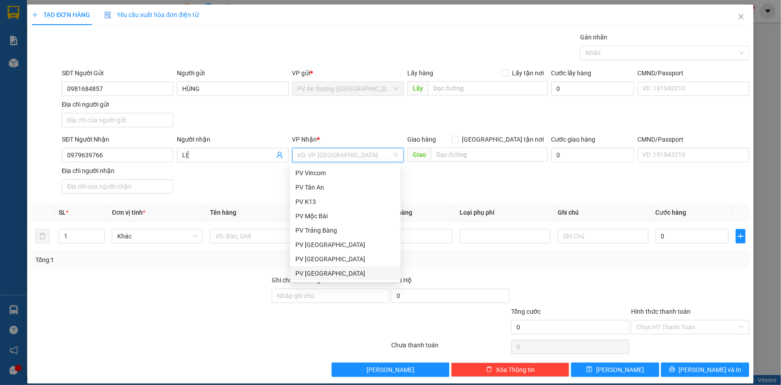
click at [343, 271] on div "PV [GEOGRAPHIC_DATA]" at bounding box center [346, 273] width 100 height 10
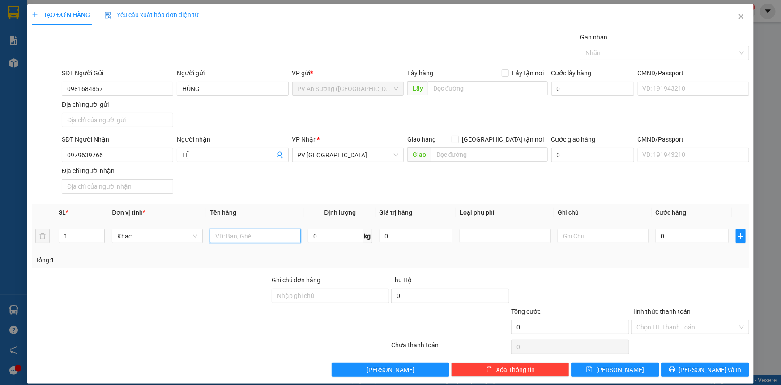
click at [231, 235] on input "text" at bounding box center [255, 236] width 91 height 14
type input "HỒ SƠ"
click at [687, 231] on input "0" at bounding box center [692, 236] width 73 height 14
type input "002"
type input "2"
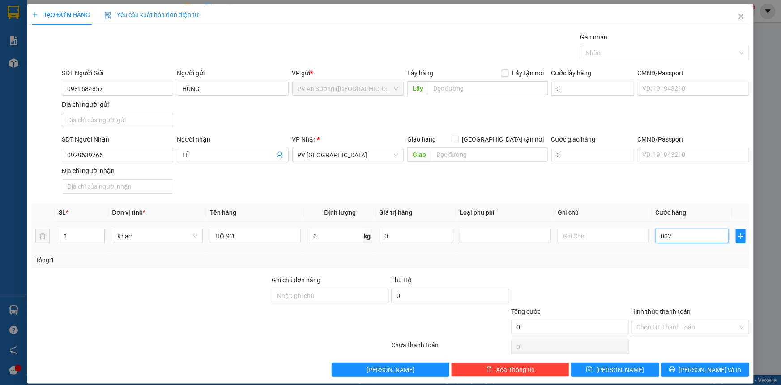
type input "2"
type input "0.020"
type input "20"
click at [676, 331] on input "Hình thức thanh toán" at bounding box center [687, 326] width 101 height 13
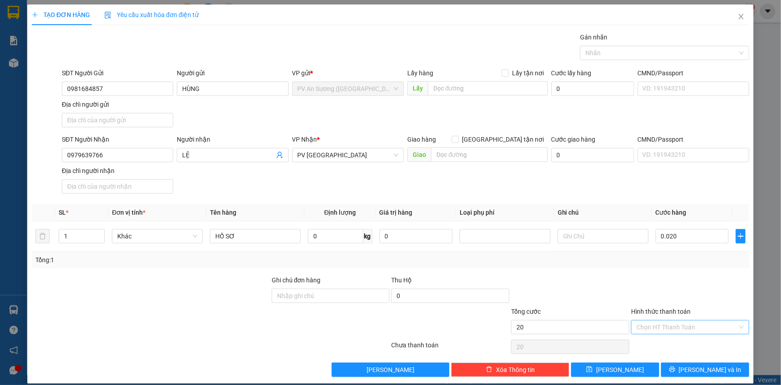
type input "20.000"
click at [678, 347] on div "Tại văn phòng" at bounding box center [685, 344] width 107 height 10
type input "0"
click at [707, 372] on span "[PERSON_NAME] và In" at bounding box center [710, 370] width 63 height 10
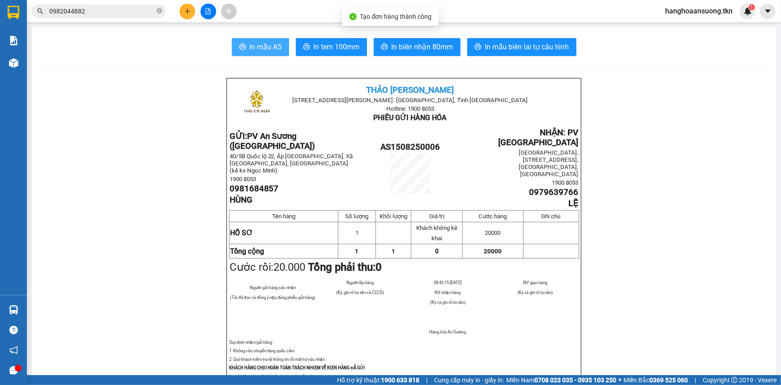
click at [263, 55] on button "In mẫu A5" at bounding box center [260, 47] width 57 height 18
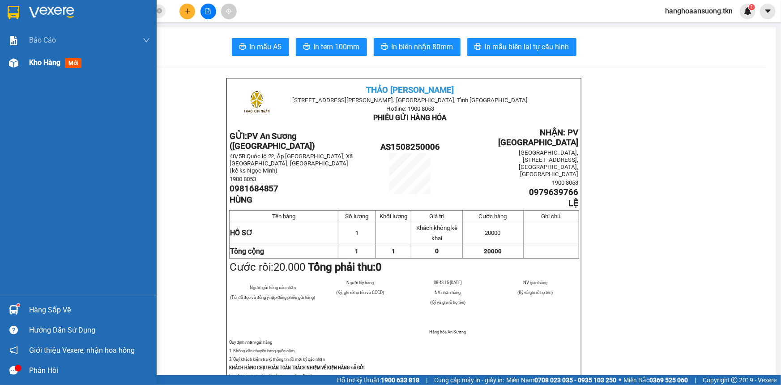
click at [39, 64] on span "Kho hàng" at bounding box center [44, 62] width 31 height 9
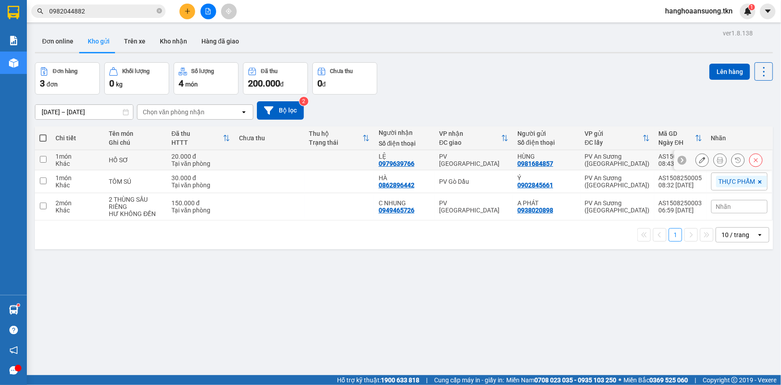
click at [258, 159] on td at bounding box center [270, 160] width 70 height 20
checkbox input "true"
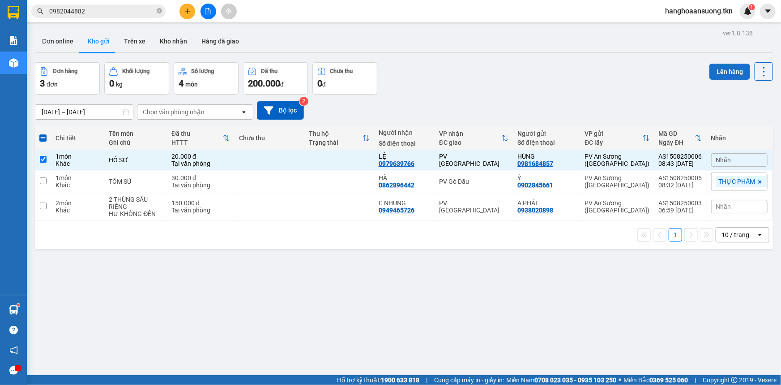
click at [723, 75] on button "Lên hàng" at bounding box center [730, 72] width 41 height 16
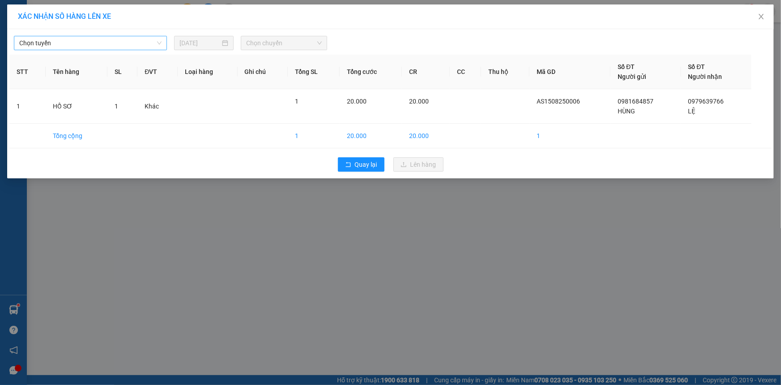
click at [96, 43] on span "Chọn tuyến" at bounding box center [90, 42] width 142 height 13
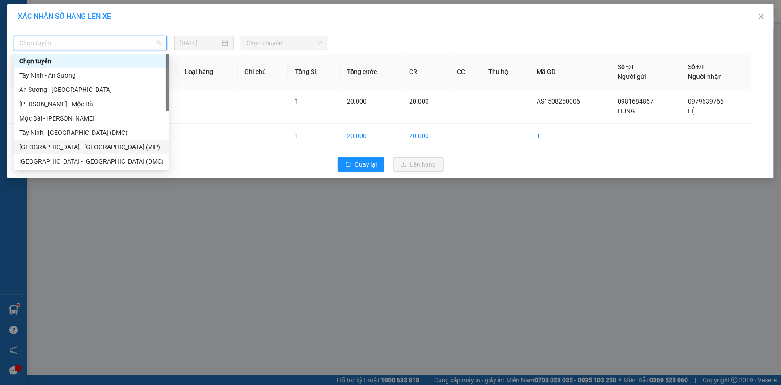
click at [99, 146] on div "[GEOGRAPHIC_DATA] - [GEOGRAPHIC_DATA] (VIP)" at bounding box center [91, 147] width 145 height 10
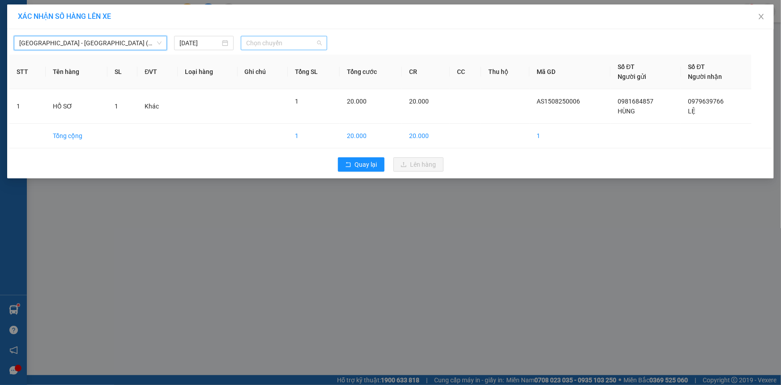
click at [305, 41] on span "Chọn chuyến" at bounding box center [284, 42] width 76 height 13
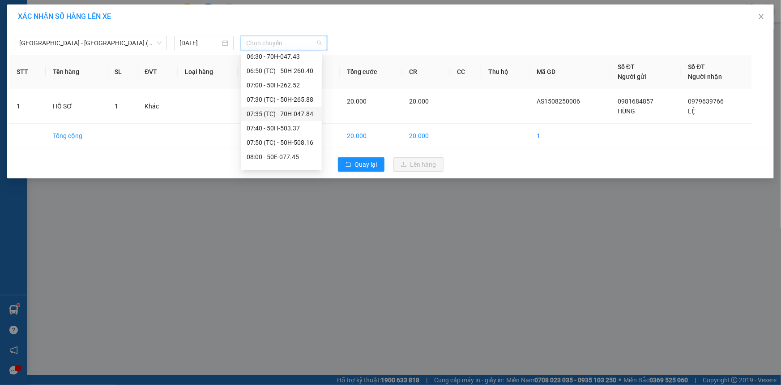
scroll to position [121, 0]
click at [121, 39] on span "[GEOGRAPHIC_DATA] - [GEOGRAPHIC_DATA] (VIP)" at bounding box center [90, 42] width 142 height 13
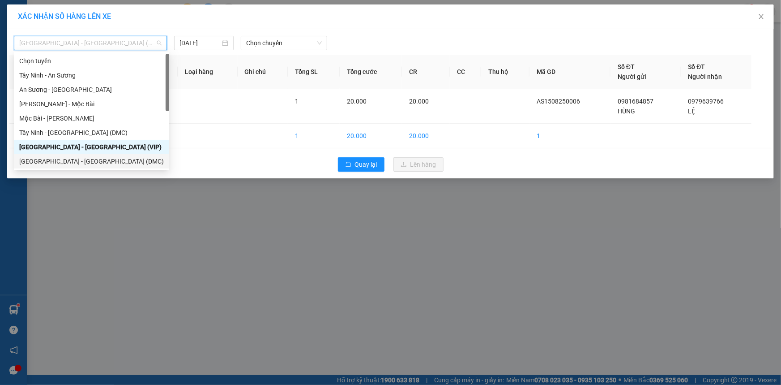
click at [125, 161] on div "[GEOGRAPHIC_DATA] - [GEOGRAPHIC_DATA] (DMC)" at bounding box center [91, 161] width 145 height 10
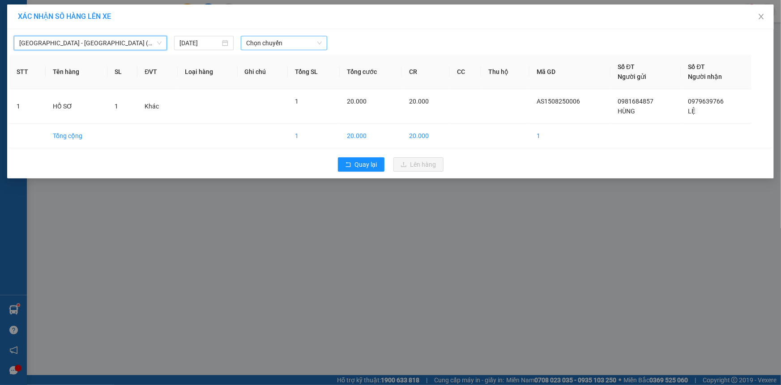
click at [280, 43] on span "Chọn chuyến" at bounding box center [284, 42] width 76 height 13
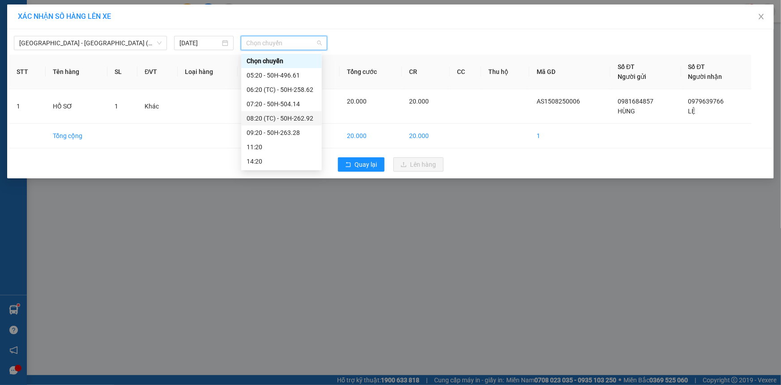
click at [296, 121] on div "08:20 (TC) - 50H-262.92" at bounding box center [282, 118] width 70 height 10
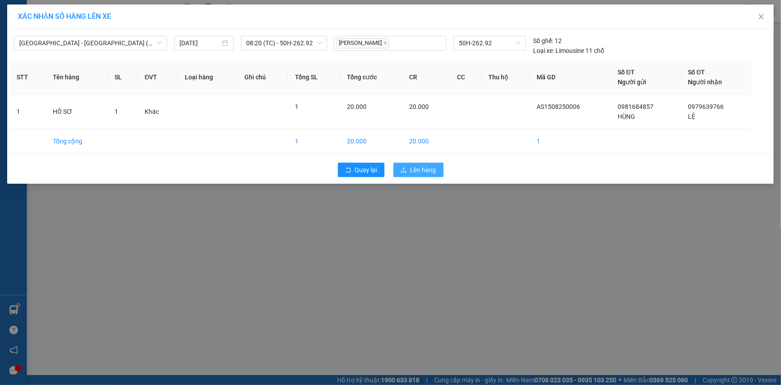
click at [422, 174] on button "Lên hàng" at bounding box center [419, 170] width 50 height 14
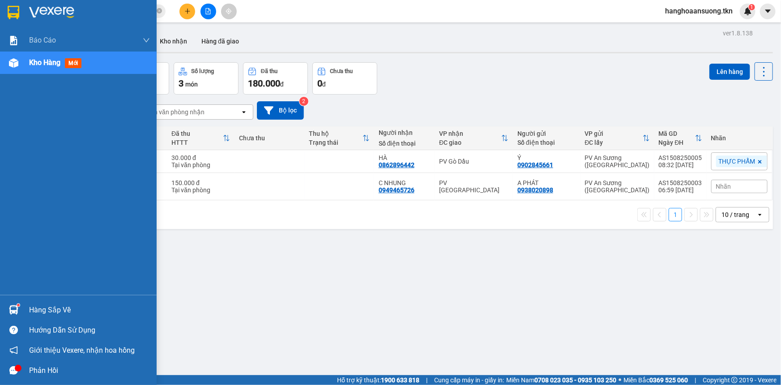
click at [30, 305] on div "Hàng sắp về" at bounding box center [89, 309] width 121 height 13
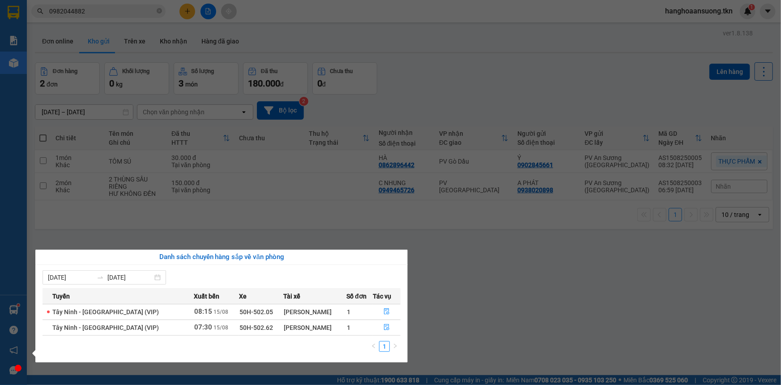
click at [468, 336] on section "Kết quả tìm kiếm ( 1 ) Bộ lọc Mã ĐH Trạng thái Món hàng Thu hộ Tổng cước Chưa c…" at bounding box center [390, 192] width 781 height 385
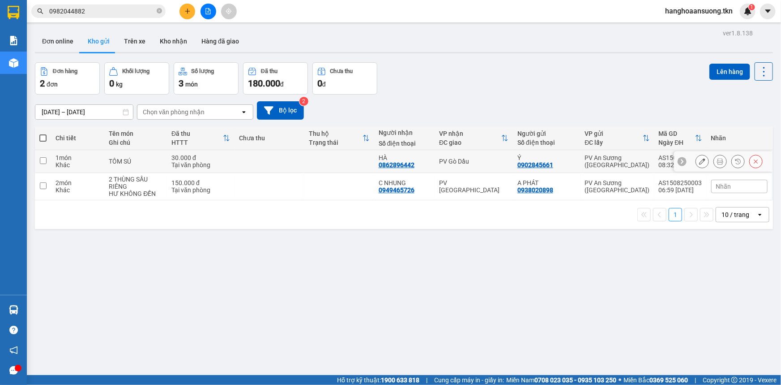
click at [315, 161] on td at bounding box center [340, 161] width 70 height 23
checkbox input "true"
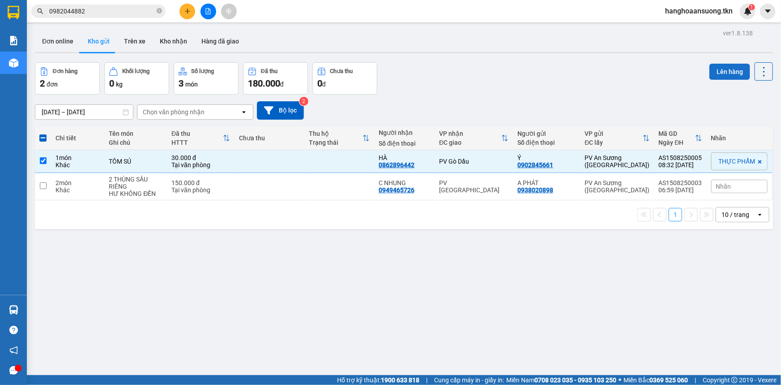
click at [726, 74] on button "Lên hàng" at bounding box center [730, 72] width 41 height 16
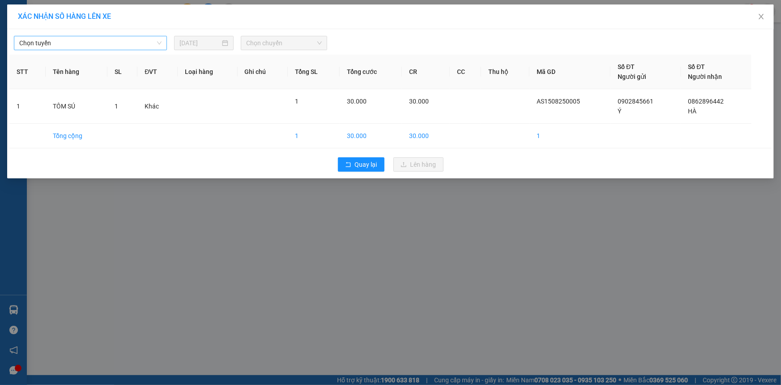
click at [125, 36] on span "Chọn tuyến" at bounding box center [90, 42] width 142 height 13
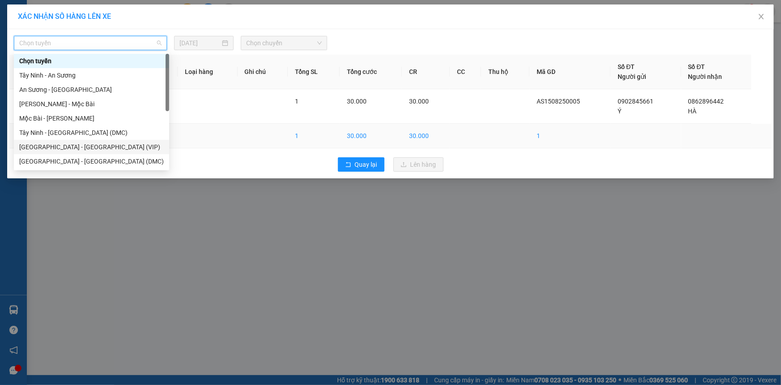
click at [94, 146] on div "[GEOGRAPHIC_DATA] - [GEOGRAPHIC_DATA] (VIP)" at bounding box center [91, 147] width 145 height 10
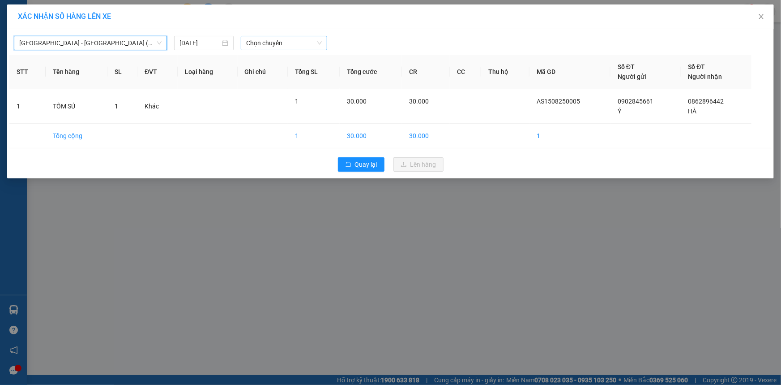
click at [302, 42] on span "Chọn chuyến" at bounding box center [284, 42] width 76 height 13
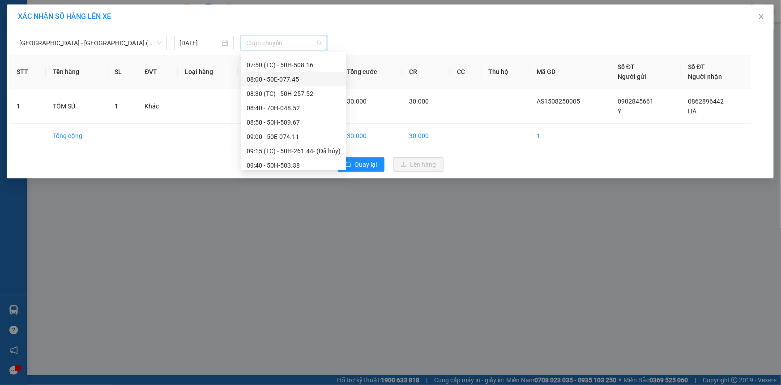
scroll to position [222, 0]
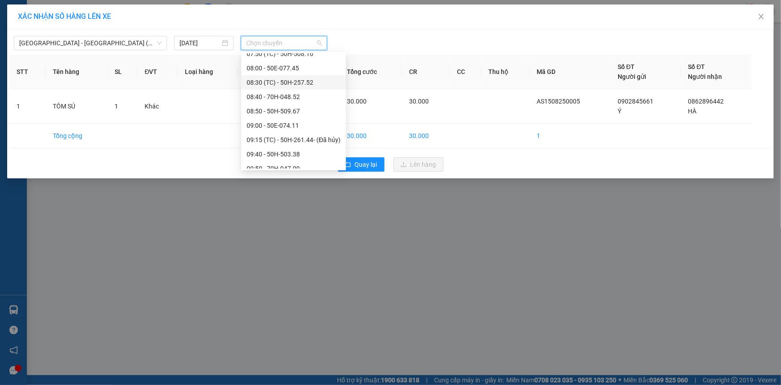
click at [311, 86] on div "08:30 (TC) - 50H-257.52" at bounding box center [294, 82] width 94 height 10
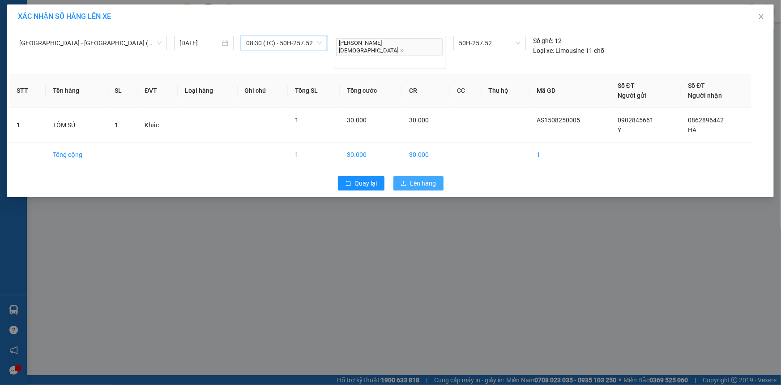
click at [420, 178] on span "Lên hàng" at bounding box center [424, 183] width 26 height 10
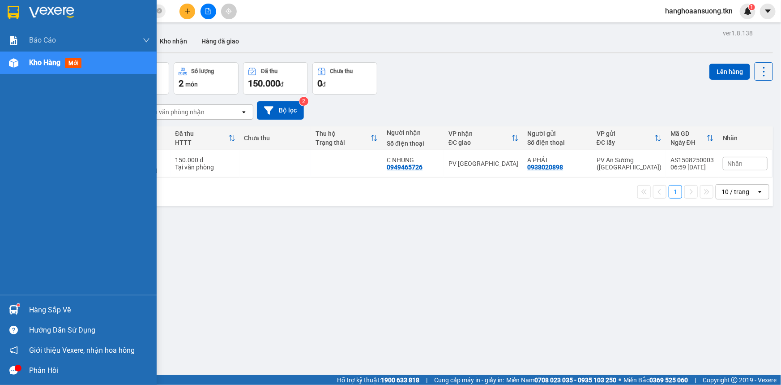
click at [48, 308] on div "Hàng sắp về" at bounding box center [89, 309] width 121 height 13
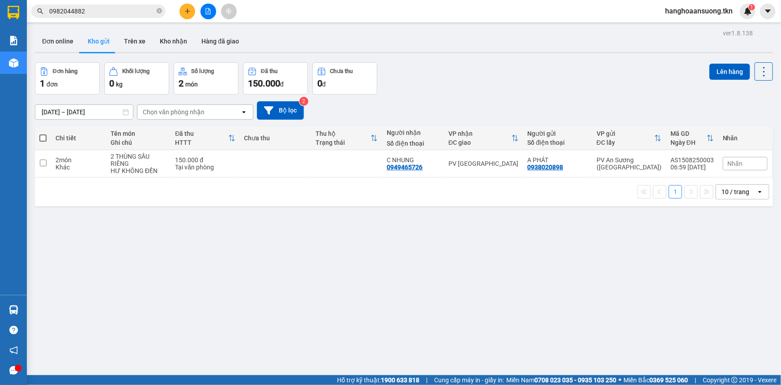
click at [238, 198] on section "Kết quả tìm kiếm ( 1 ) Bộ lọc Mã ĐH Trạng thái Món hàng Thu hộ Tổng cước Chưa c…" at bounding box center [390, 192] width 781 height 385
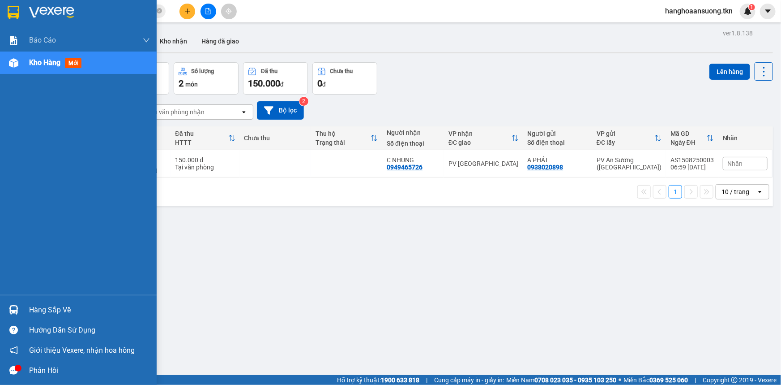
click at [56, 307] on div "Hàng sắp về" at bounding box center [89, 309] width 121 height 13
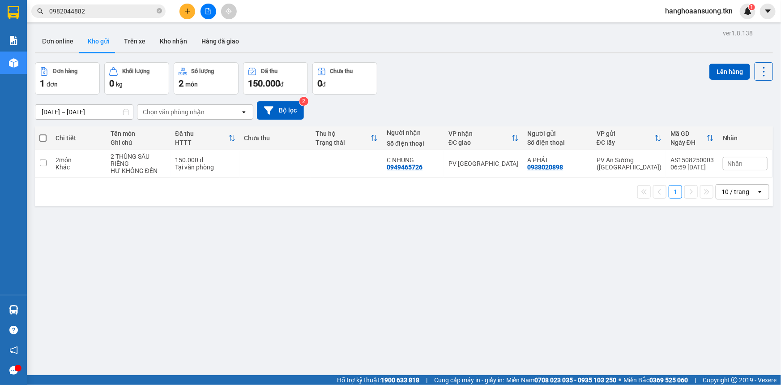
drag, startPoint x: 608, startPoint y: 328, endPoint x: 594, endPoint y: 320, distance: 16.2
click at [608, 327] on section "Kết quả tìm kiếm ( 1 ) Bộ lọc Mã ĐH Trạng thái Món hàng Thu hộ Tổng cước Chưa c…" at bounding box center [390, 192] width 781 height 385
click at [188, 13] on icon "plus" at bounding box center [187, 11] width 6 height 6
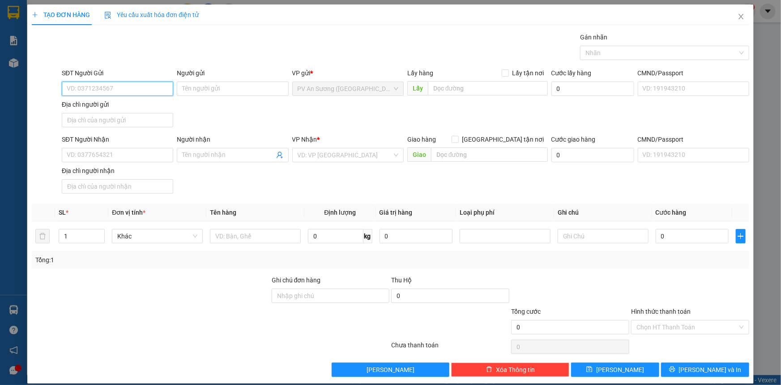
click at [150, 91] on input "SĐT Người Gửi" at bounding box center [118, 88] width 112 height 14
type input "0855042044"
click at [201, 89] on input "Người gửi" at bounding box center [233, 88] width 112 height 14
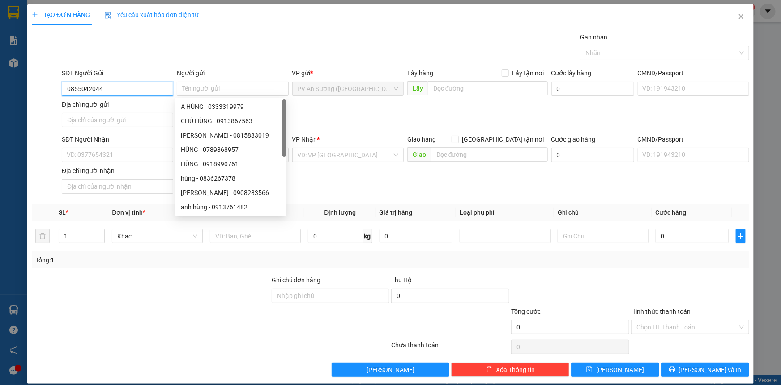
click at [104, 88] on input "0855042044" at bounding box center [118, 88] width 112 height 14
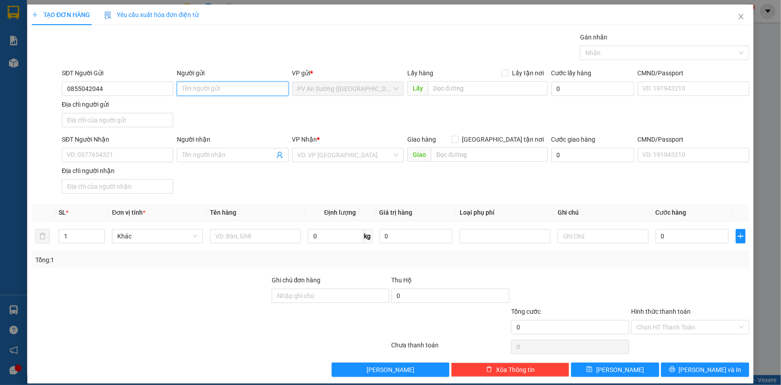
click at [232, 90] on input "Người gửi" at bounding box center [233, 88] width 112 height 14
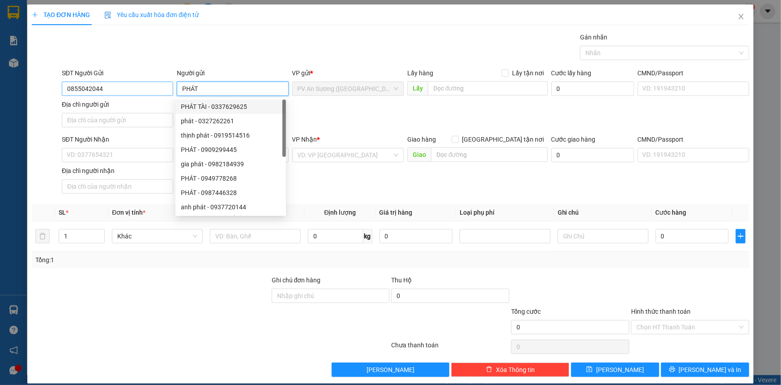
type input "PHÁT"
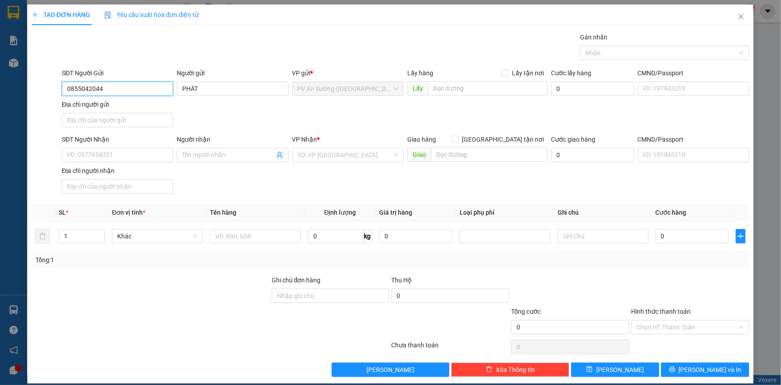
drag, startPoint x: 107, startPoint y: 87, endPoint x: 64, endPoint y: 91, distance: 44.0
click at [64, 91] on input "0855042044" at bounding box center [118, 88] width 112 height 14
click at [99, 156] on input "SĐT Người Nhận" at bounding box center [118, 155] width 112 height 14
paste input "0855042044"
type input "0855042044"
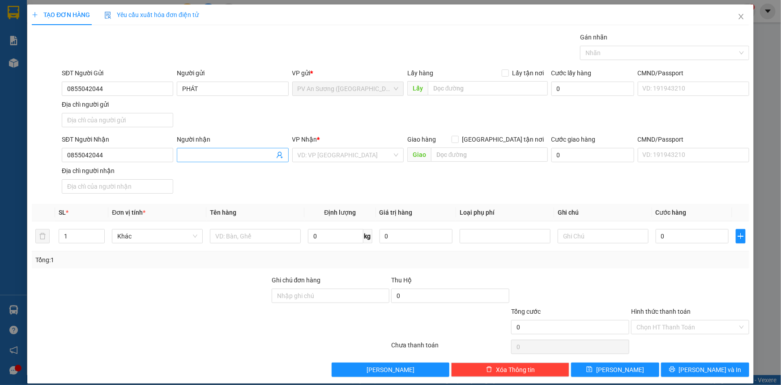
click at [236, 156] on input "Người nhận" at bounding box center [228, 155] width 92 height 10
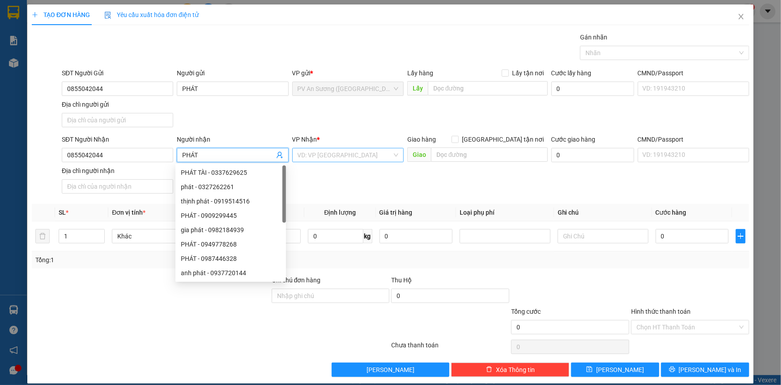
type input "PHÁT"
click at [360, 156] on input "search" at bounding box center [345, 154] width 94 height 13
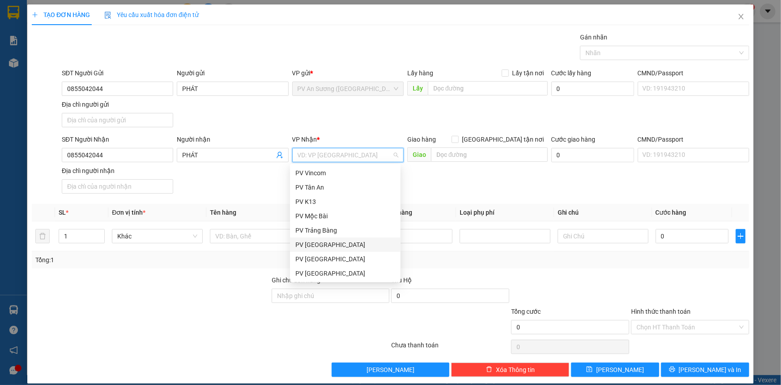
drag, startPoint x: 348, startPoint y: 245, endPoint x: 344, endPoint y: 253, distance: 9.2
click at [348, 246] on div "PV [GEOGRAPHIC_DATA]" at bounding box center [346, 245] width 100 height 10
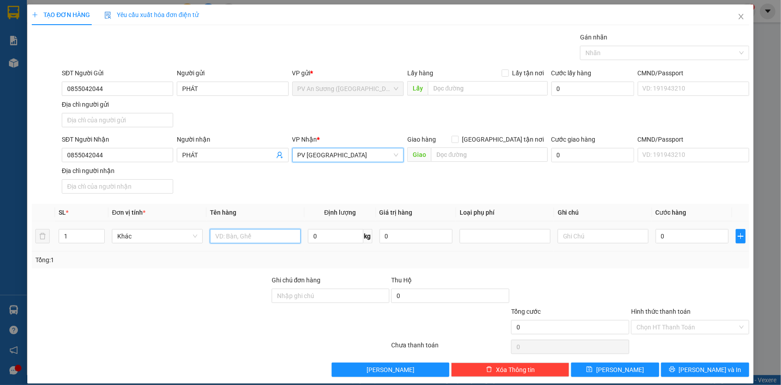
click at [247, 233] on input "text" at bounding box center [255, 236] width 91 height 14
type input "BAO QUẦN ÁO"
click at [70, 237] on input "1" at bounding box center [81, 235] width 45 height 13
type input "2"
click at [676, 236] on input "0" at bounding box center [692, 236] width 73 height 14
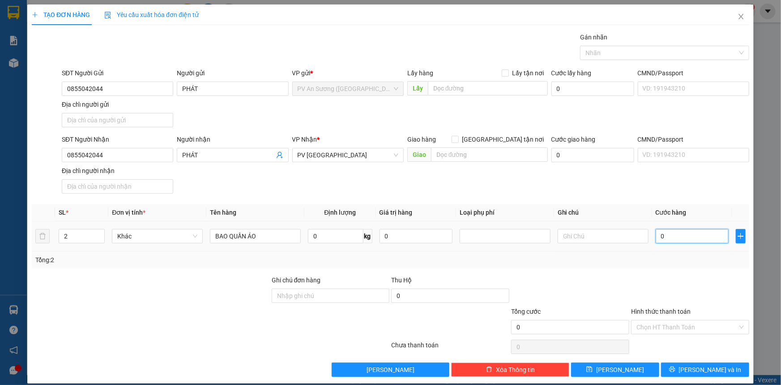
type input "006"
type input "6"
type input "0.060"
type input "60"
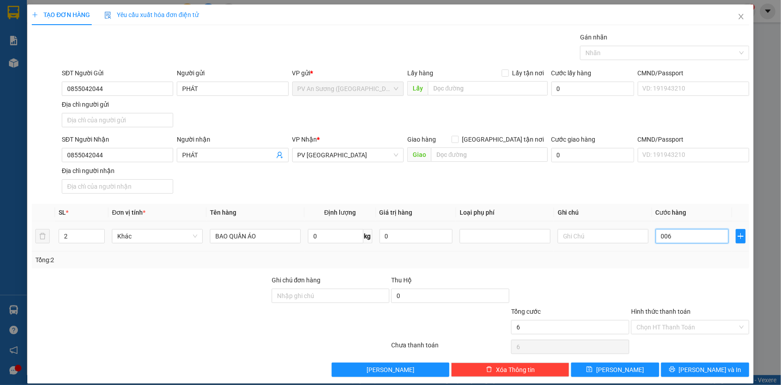
type input "60"
type input "60.000"
click at [667, 325] on input "Hình thức thanh toán" at bounding box center [687, 326] width 101 height 13
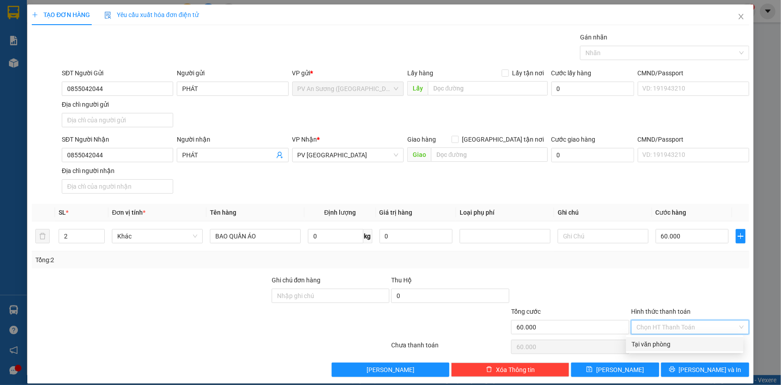
click at [676, 346] on div "Tại văn phòng" at bounding box center [685, 344] width 107 height 10
type input "0"
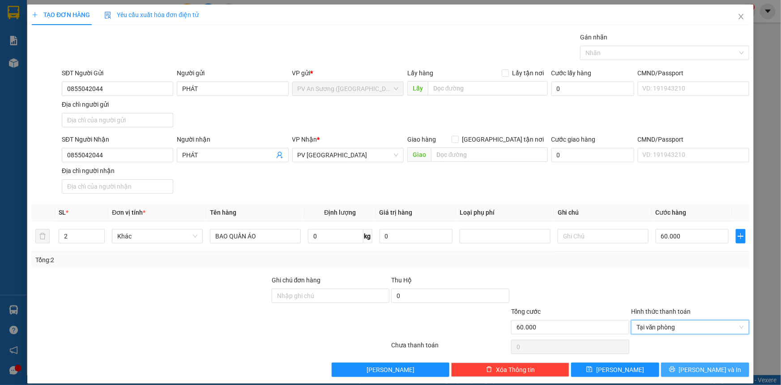
click at [695, 367] on span "[PERSON_NAME] và In" at bounding box center [710, 370] width 63 height 10
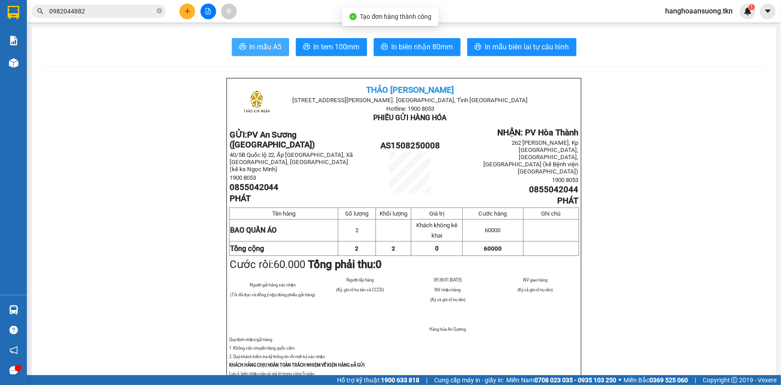
click at [262, 40] on button "In mẫu A5" at bounding box center [260, 47] width 57 height 18
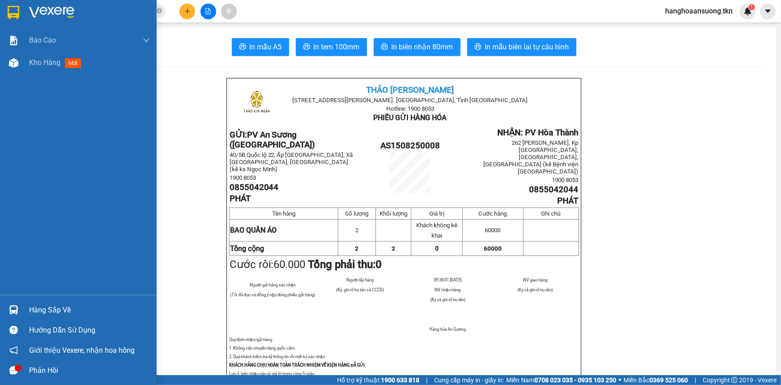
click at [13, 307] on img at bounding box center [13, 309] width 9 height 9
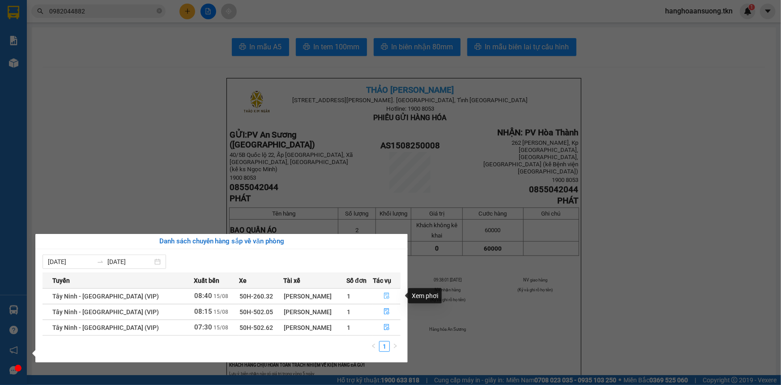
click at [384, 294] on icon "file-done" at bounding box center [386, 295] width 5 height 6
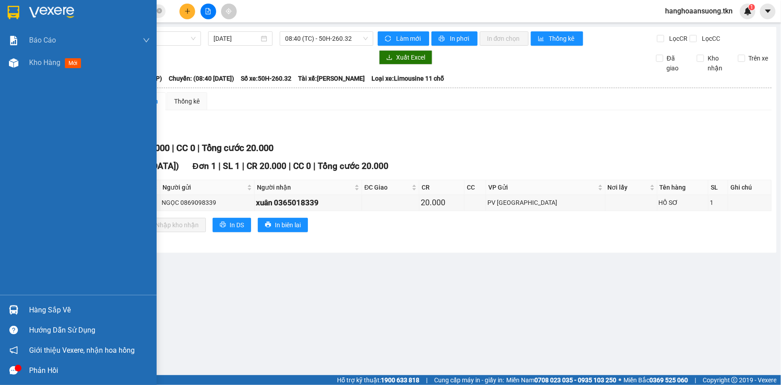
click at [13, 305] on div at bounding box center [14, 310] width 16 height 16
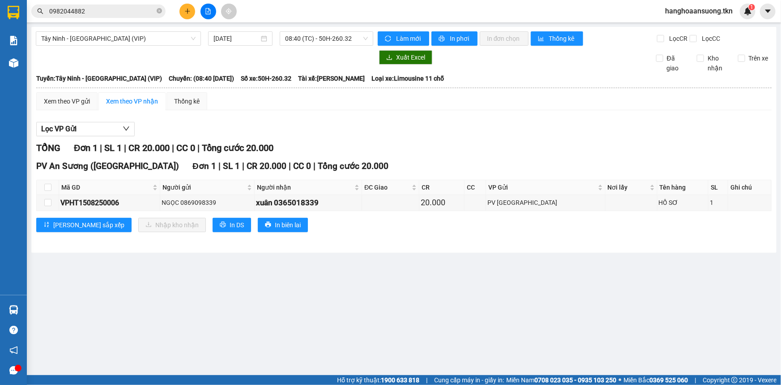
click at [114, 172] on section "Kết quả tìm kiếm ( 1 ) Bộ lọc Mã ĐH Trạng thái Món hàng Thu hộ Tổng cước Chưa c…" at bounding box center [390, 192] width 781 height 385
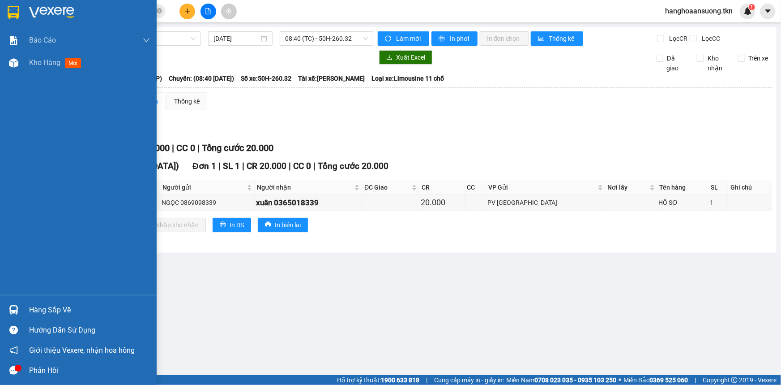
click at [19, 9] on img at bounding box center [14, 12] width 12 height 13
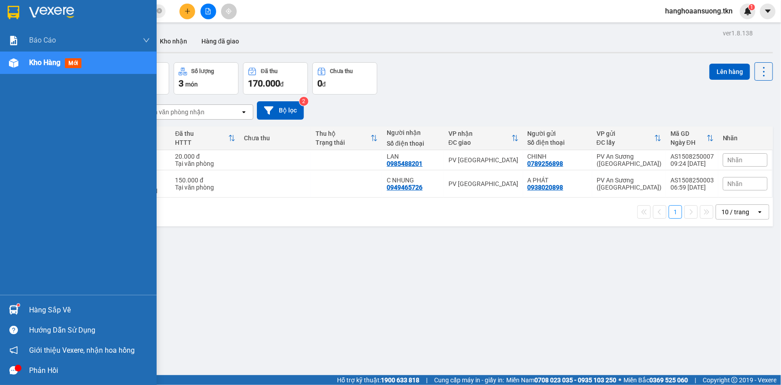
click at [22, 312] on div "Hàng sắp về" at bounding box center [78, 310] width 157 height 20
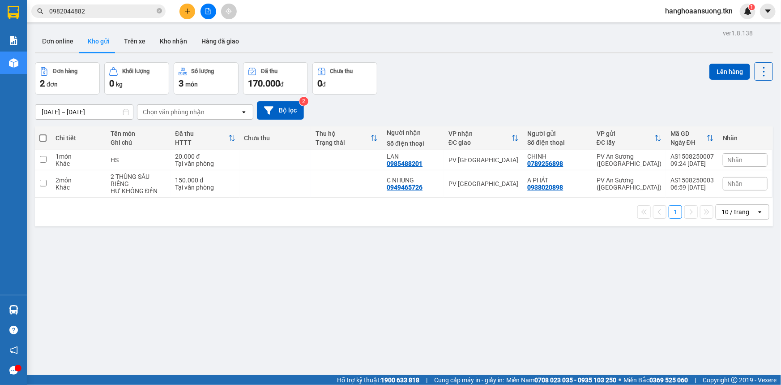
click at [485, 331] on section "Kết quả tìm kiếm ( 1 ) Bộ lọc Mã ĐH Trạng thái Món hàng Thu hộ Tổng cước Chưa c…" at bounding box center [390, 192] width 781 height 385
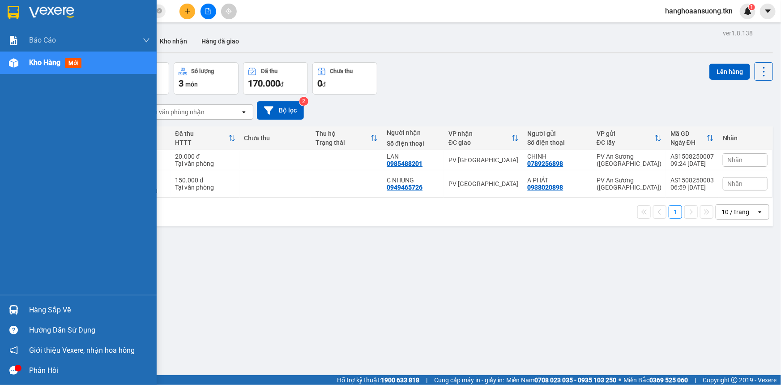
click at [52, 304] on div "Hàng sắp về" at bounding box center [89, 309] width 121 height 13
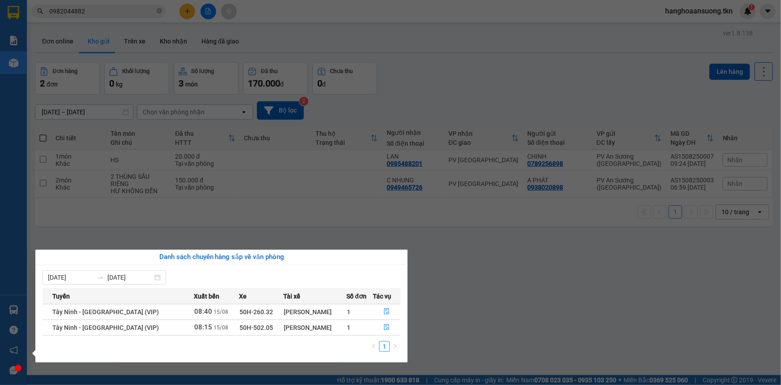
click at [582, 296] on section "Kết quả tìm kiếm ( 1 ) Bộ lọc Mã ĐH Trạng thái Món hàng Thu hộ Tổng cước Chưa c…" at bounding box center [390, 192] width 781 height 385
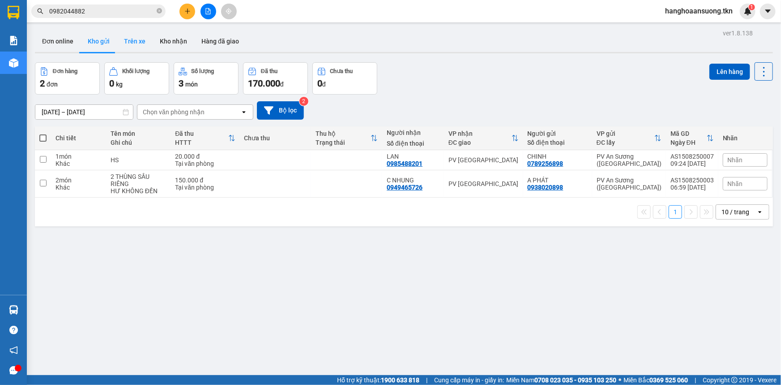
click at [144, 42] on button "Trên xe" at bounding box center [135, 40] width 36 height 21
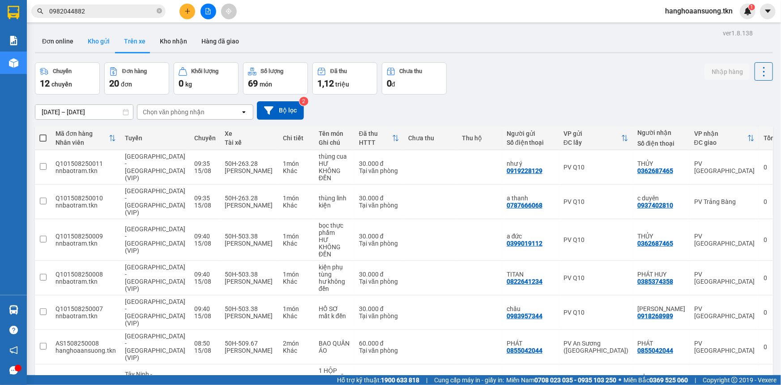
click at [98, 42] on button "Kho gửi" at bounding box center [99, 40] width 36 height 21
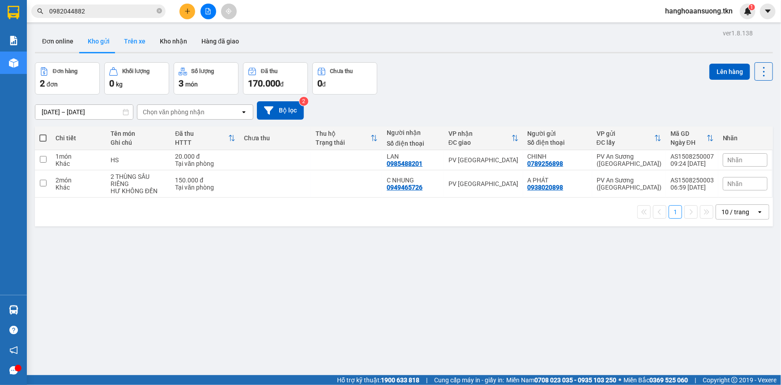
click at [135, 36] on button "Trên xe" at bounding box center [135, 40] width 36 height 21
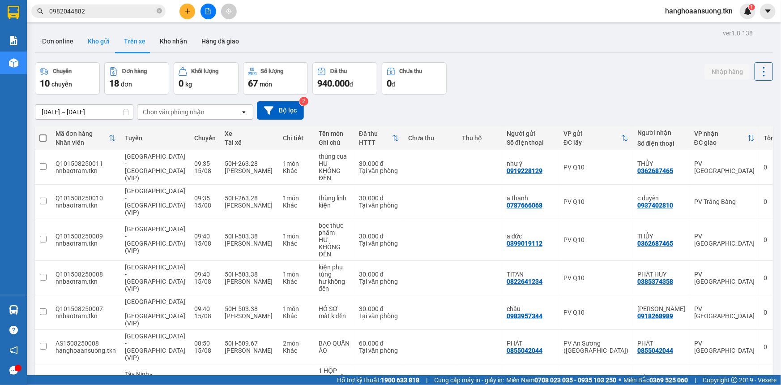
click at [98, 43] on button "Kho gửi" at bounding box center [99, 40] width 36 height 21
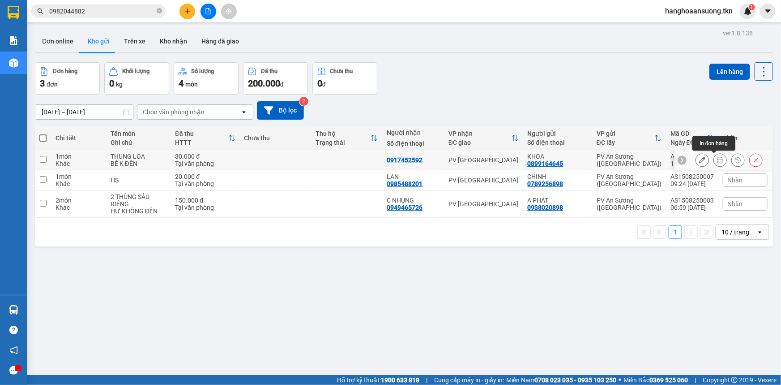
click at [717, 161] on icon at bounding box center [720, 160] width 6 height 6
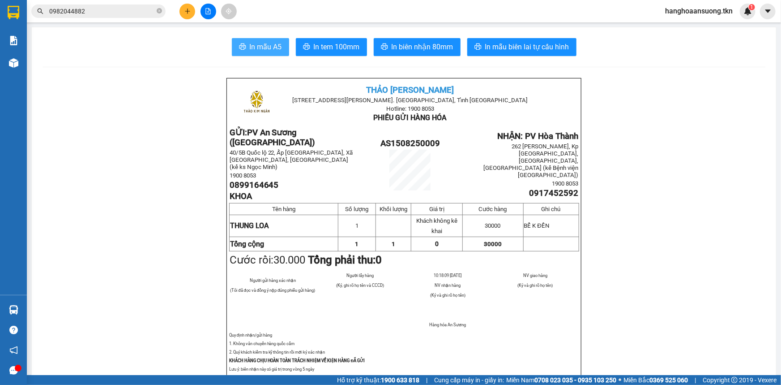
click at [262, 46] on span "In mẫu A5" at bounding box center [266, 46] width 32 height 11
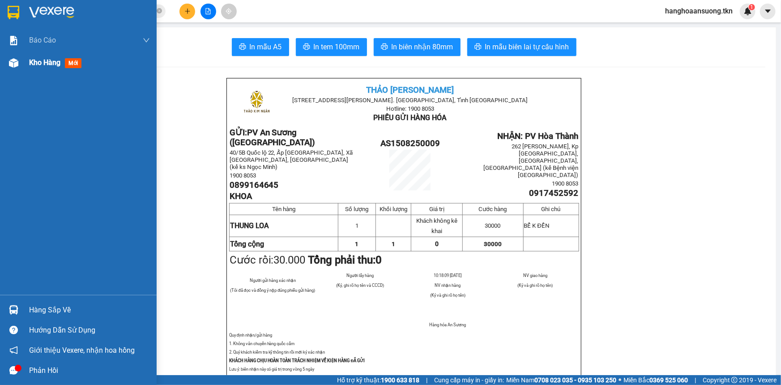
click at [41, 68] on div "Kho hàng mới" at bounding box center [89, 62] width 121 height 22
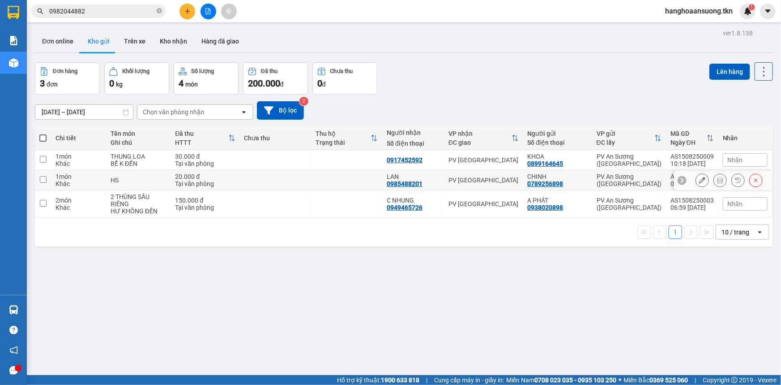
click at [252, 181] on td at bounding box center [275, 180] width 71 height 20
checkbox input "true"
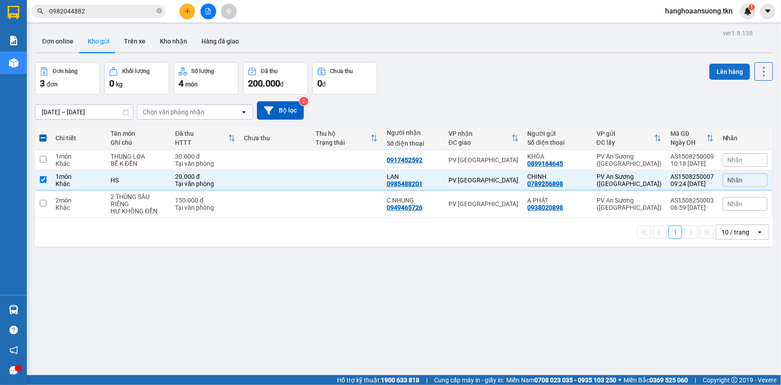
click at [725, 76] on button "Lên hàng" at bounding box center [730, 72] width 41 height 16
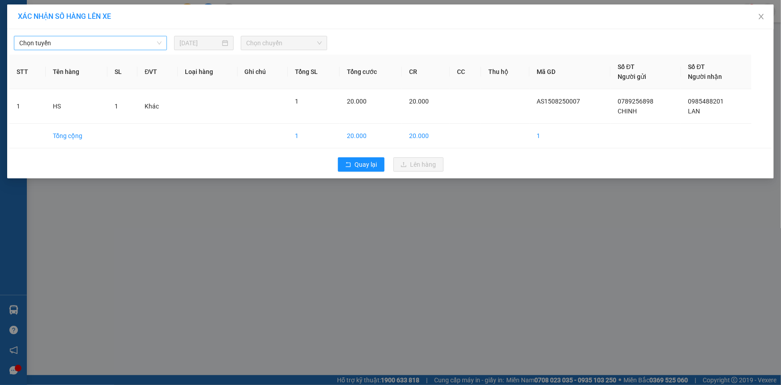
click at [141, 45] on span "Chọn tuyến" at bounding box center [90, 42] width 142 height 13
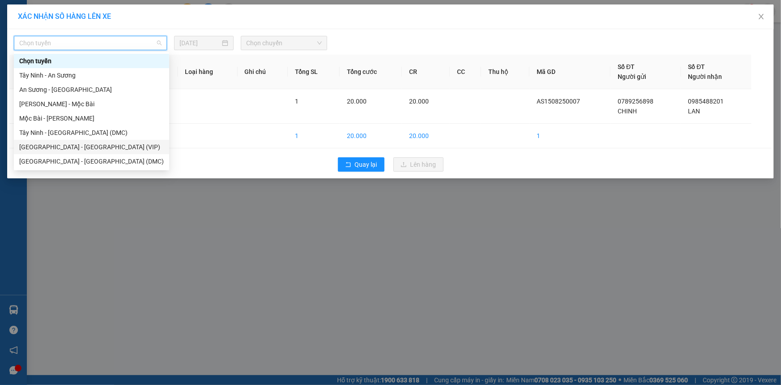
click at [128, 148] on div "[GEOGRAPHIC_DATA] - [GEOGRAPHIC_DATA] (VIP)" at bounding box center [91, 147] width 145 height 10
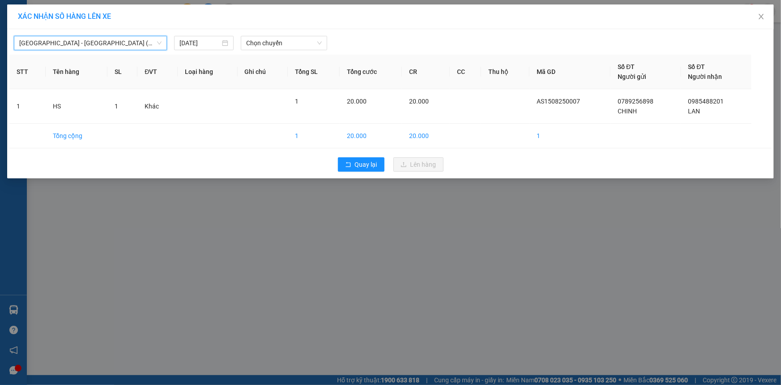
click at [139, 45] on span "[GEOGRAPHIC_DATA] - [GEOGRAPHIC_DATA] (VIP)" at bounding box center [90, 42] width 142 height 13
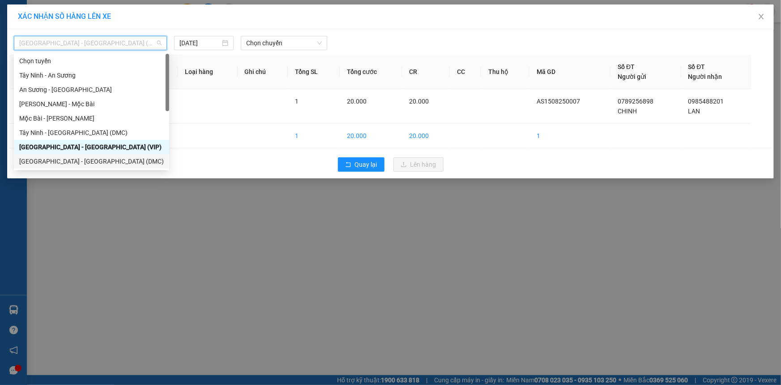
click at [123, 158] on div "[GEOGRAPHIC_DATA] - [GEOGRAPHIC_DATA] (DMC)" at bounding box center [91, 161] width 145 height 10
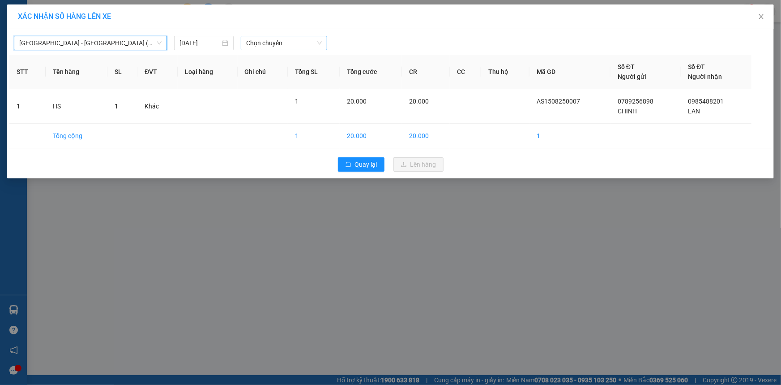
click at [278, 42] on span "Chọn chuyến" at bounding box center [284, 42] width 76 height 13
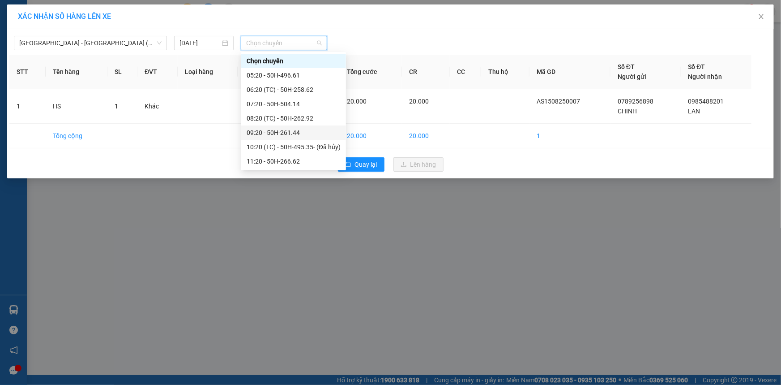
click at [323, 130] on div "09:20 - 50H-261.44" at bounding box center [294, 133] width 94 height 10
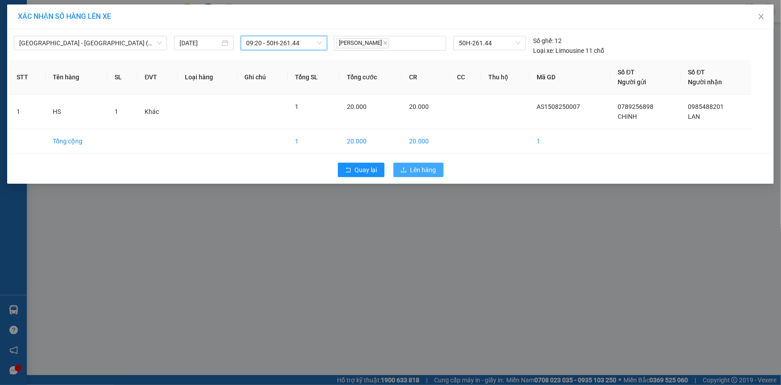
click at [419, 174] on span "Lên hàng" at bounding box center [424, 170] width 26 height 10
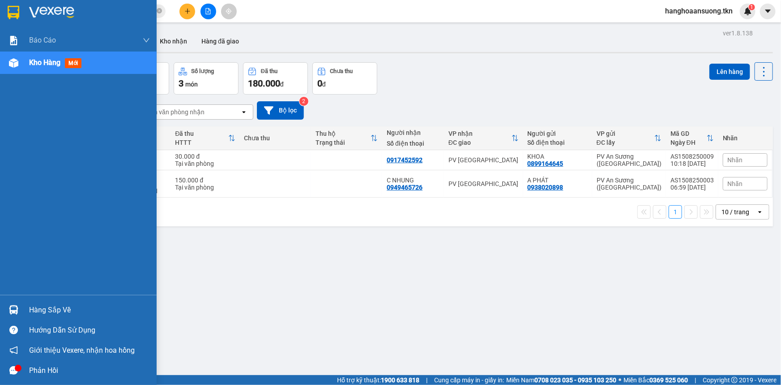
click at [38, 313] on div "Hàng sắp về" at bounding box center [89, 309] width 121 height 13
click at [38, 312] on div "Báo cáo Mẫu 1: Báo cáo dòng tiền theo nhân viên Mẫu 2: Thống kê đơn hàng theo n…" at bounding box center [78, 192] width 157 height 385
click at [48, 311] on div "Hàng sắp về" at bounding box center [89, 309] width 121 height 13
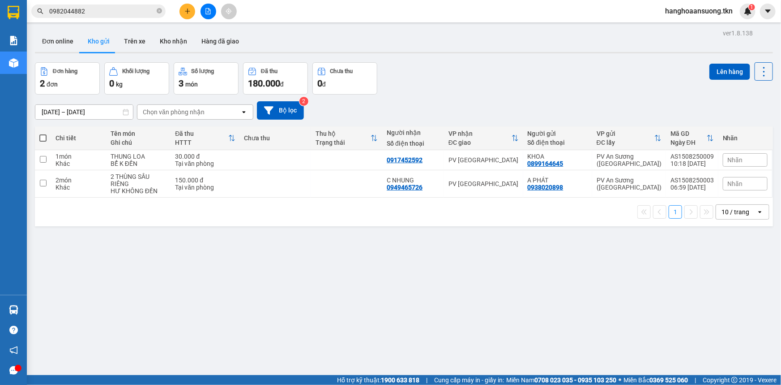
click at [616, 329] on section "Kết quả tìm kiếm ( 1 ) Bộ lọc Mã ĐH Trạng thái Món hàng Thu hộ Tổng cước Chưa c…" at bounding box center [390, 192] width 781 height 385
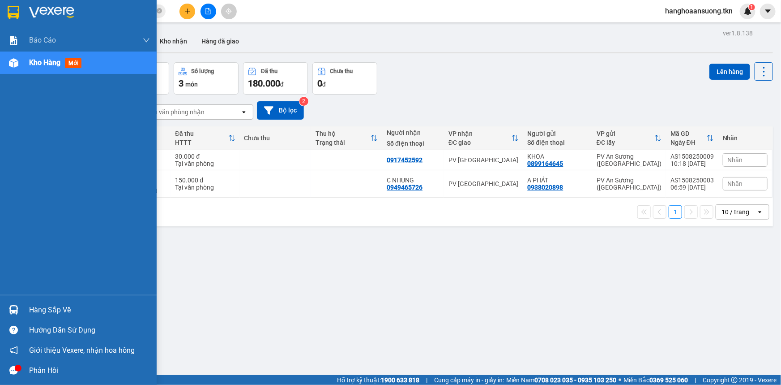
click at [50, 309] on div "Hàng sắp về" at bounding box center [89, 309] width 121 height 13
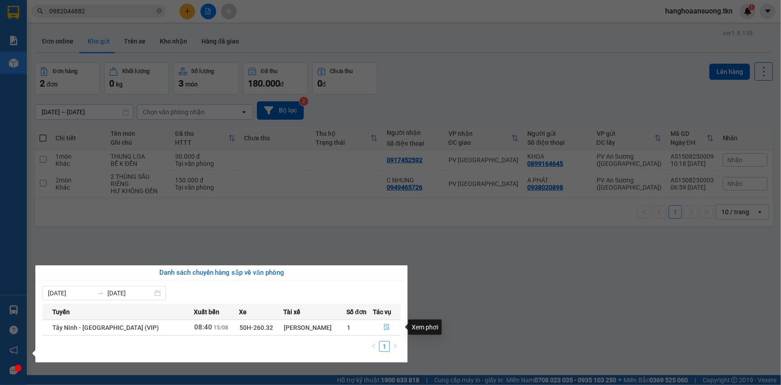
click at [388, 327] on button "button" at bounding box center [386, 327] width 27 height 14
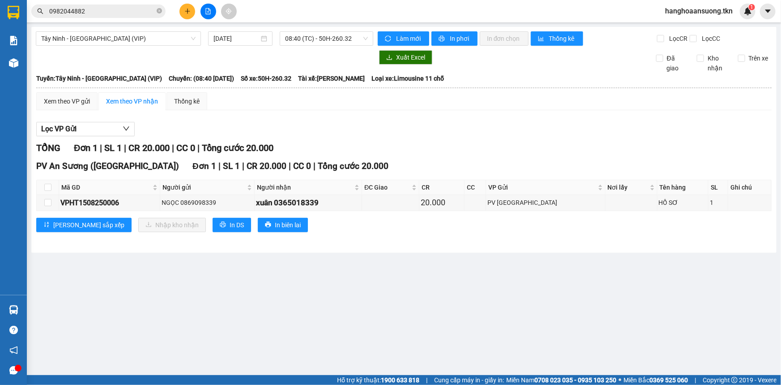
click at [624, 286] on main "Tây Ninh - [GEOGRAPHIC_DATA] (VIP) [DATE] 08:40 (TC) - 50H-260.32 Làm mới In ph…" at bounding box center [390, 187] width 781 height 375
click at [97, 13] on input "0982044882" at bounding box center [102, 11] width 106 height 10
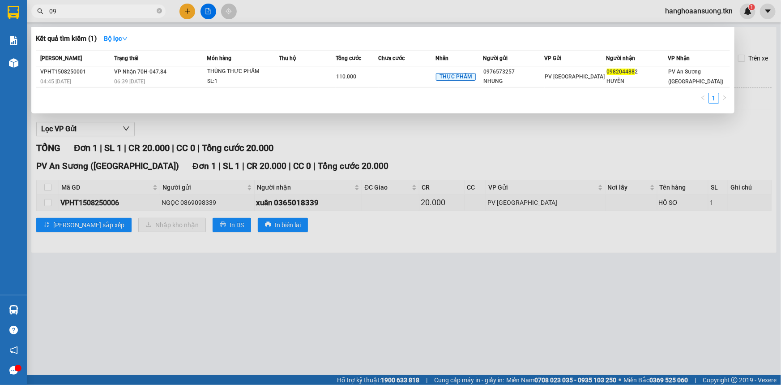
type input "0"
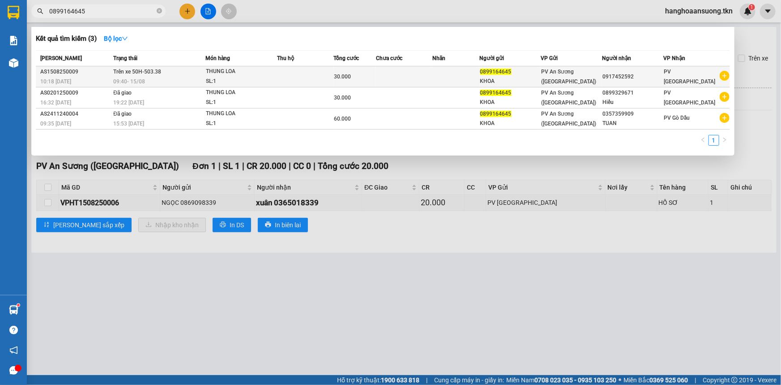
type input "0899164645"
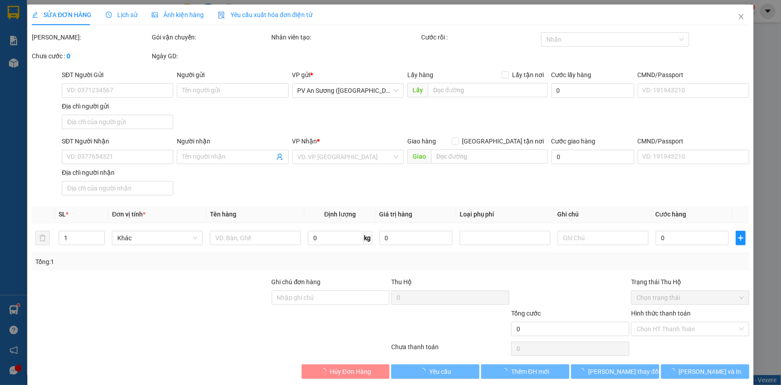
type input "0899164645"
type input "KHOA"
type input "0917452592"
type input "30.000"
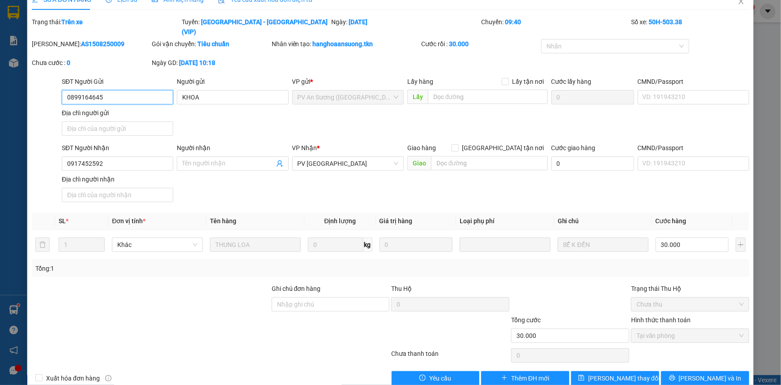
scroll to position [22, 0]
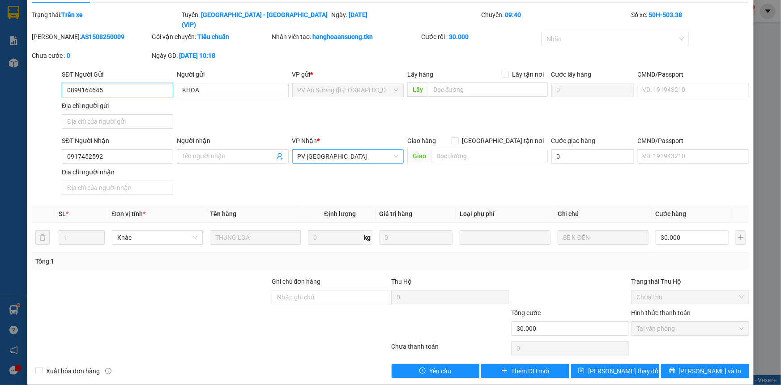
click at [358, 150] on span "PV [GEOGRAPHIC_DATA]" at bounding box center [348, 156] width 101 height 13
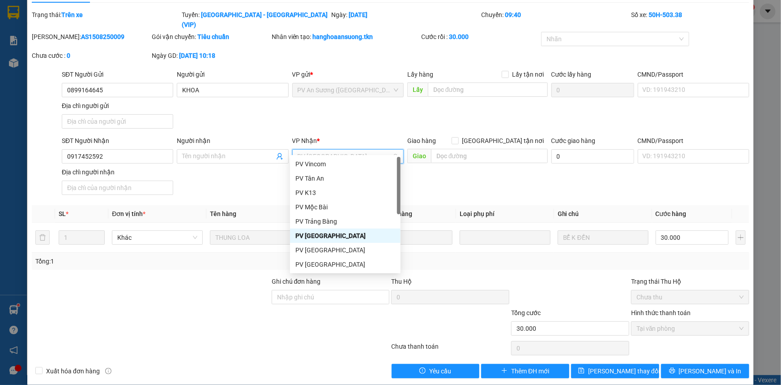
click at [358, 150] on span "PV [GEOGRAPHIC_DATA]" at bounding box center [348, 156] width 101 height 13
click at [489, 180] on div "SĐT Người Nhận 0917452592 Người nhận Tên người nhận VP Nhận * PV Hòa Thành Giao…" at bounding box center [405, 167] width 691 height 63
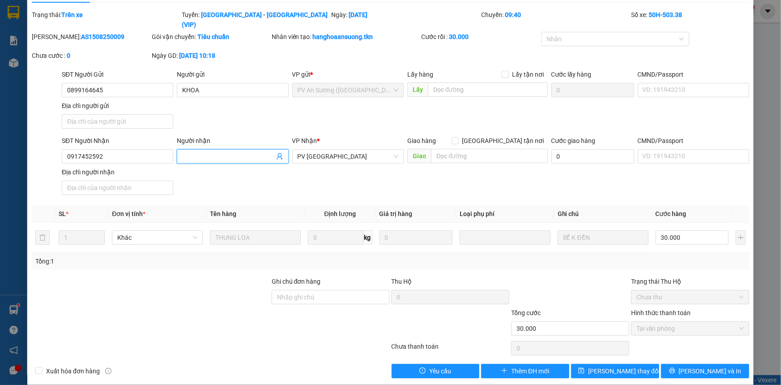
click at [218, 151] on input "Người nhận" at bounding box center [228, 156] width 92 height 10
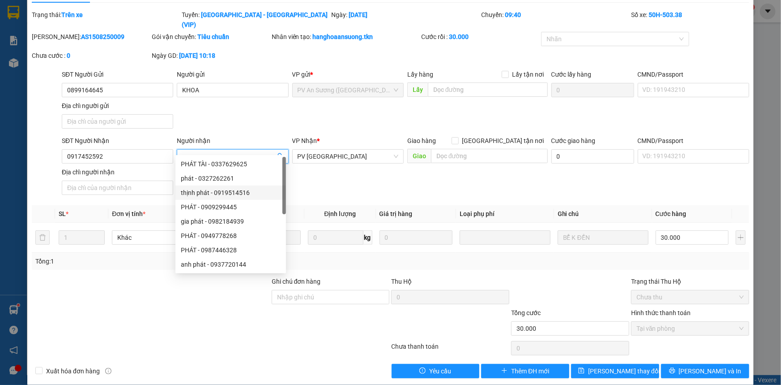
click at [377, 176] on div "SĐT Người Nhận 0917452592 Người nhận Tên người nhận VP Nhận * PV Hòa Thành Giao…" at bounding box center [405, 167] width 691 height 63
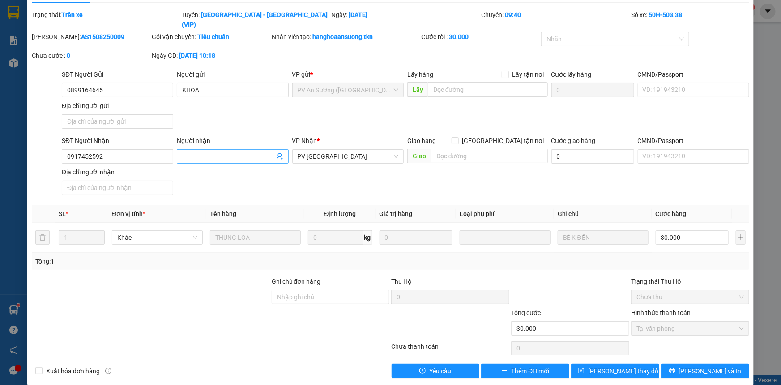
click at [233, 149] on span at bounding box center [233, 156] width 112 height 14
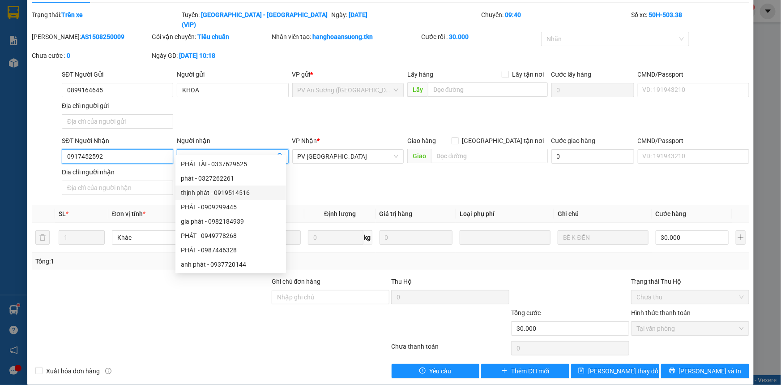
click at [142, 149] on input "0917452592" at bounding box center [118, 156] width 112 height 14
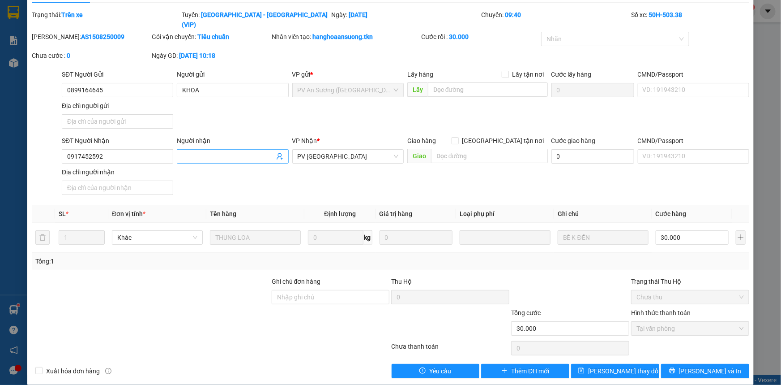
click at [200, 151] on input "Người nhận" at bounding box center [228, 156] width 92 height 10
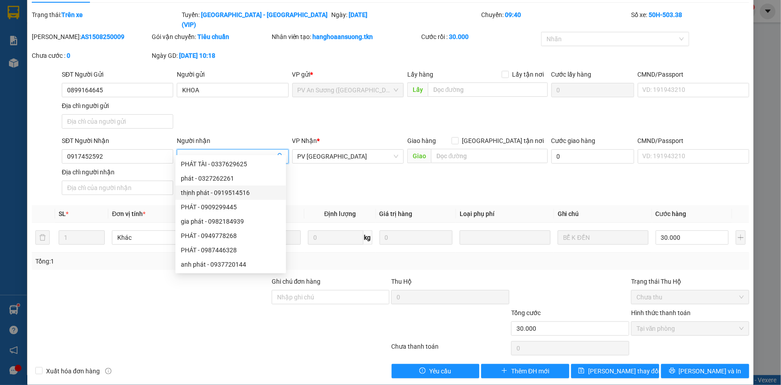
click at [200, 151] on input "Người nhận" at bounding box center [228, 156] width 92 height 10
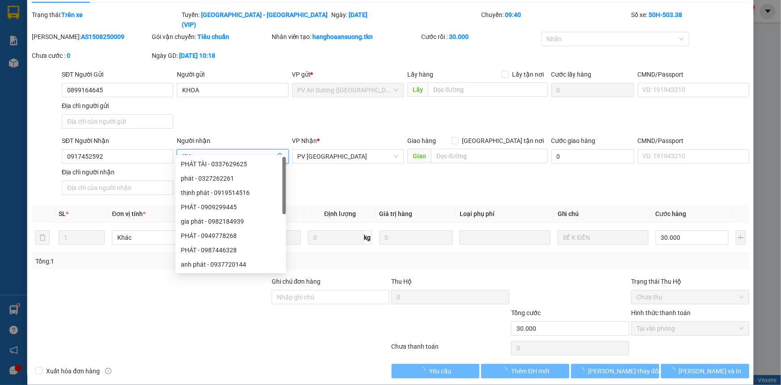
type input "K"
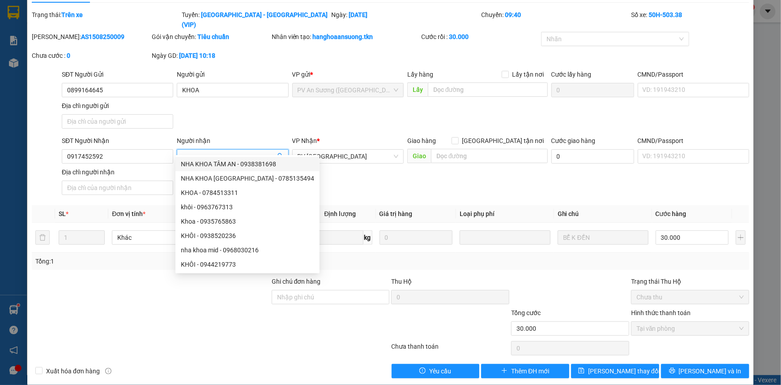
click at [211, 151] on input "Người nhận" at bounding box center [228, 156] width 92 height 10
click at [219, 151] on input "Người nhận" at bounding box center [228, 156] width 92 height 10
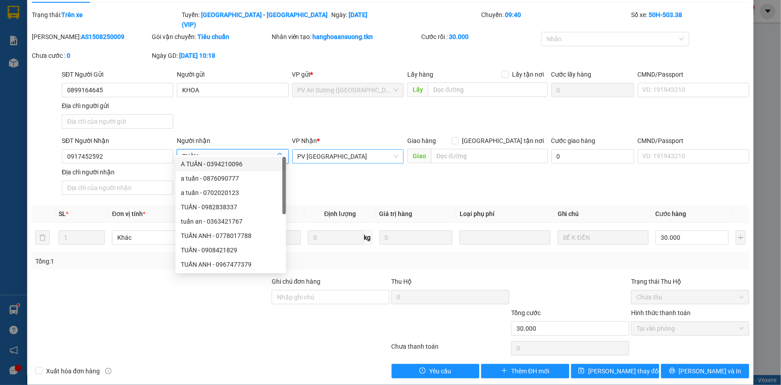
click at [357, 150] on span "PV [GEOGRAPHIC_DATA]" at bounding box center [348, 156] width 101 height 13
type input "TUẤN"
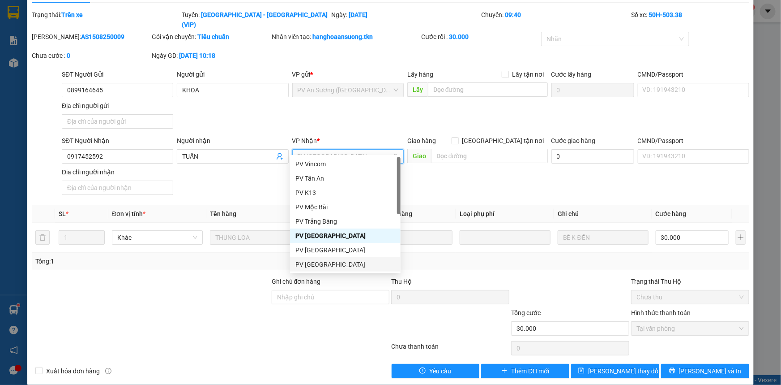
click at [343, 266] on div "PV [GEOGRAPHIC_DATA]" at bounding box center [346, 264] width 100 height 10
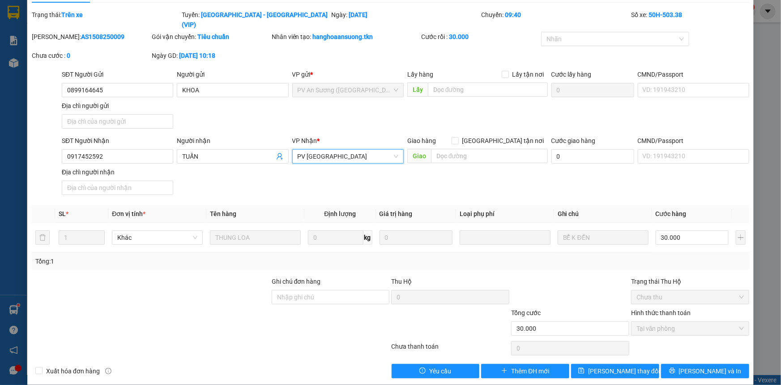
click at [673, 290] on span "Chưa thu" at bounding box center [690, 296] width 107 height 13
click at [697, 365] on button "[PERSON_NAME] và In" at bounding box center [705, 371] width 88 height 14
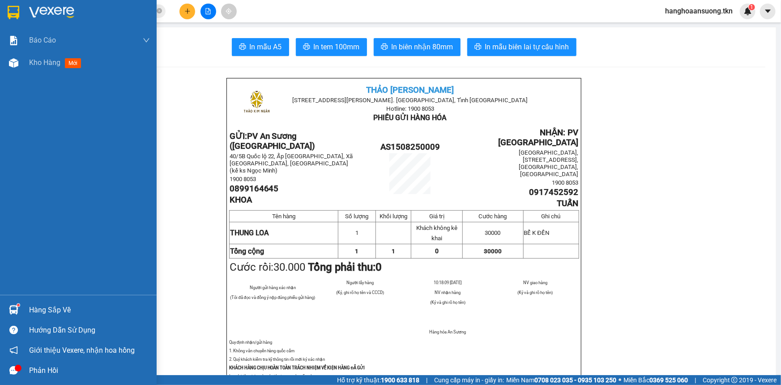
click at [31, 307] on div "Hàng sắp về" at bounding box center [89, 309] width 121 height 13
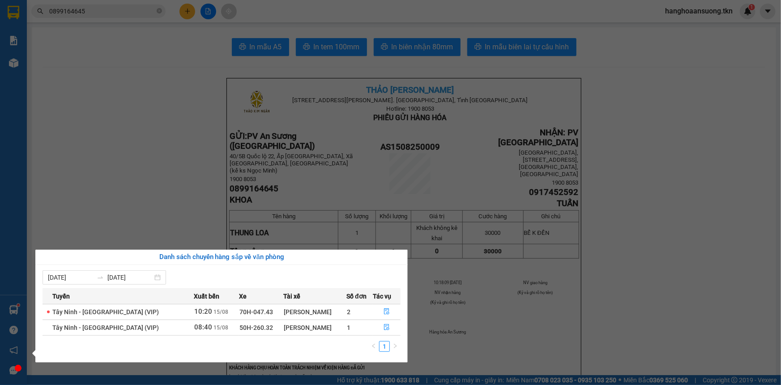
click at [173, 188] on section "Kết quả tìm kiếm ( 3 ) Bộ lọc Mã ĐH Trạng thái Món hàng Thu hộ Tổng cước Chưa c…" at bounding box center [390, 192] width 781 height 385
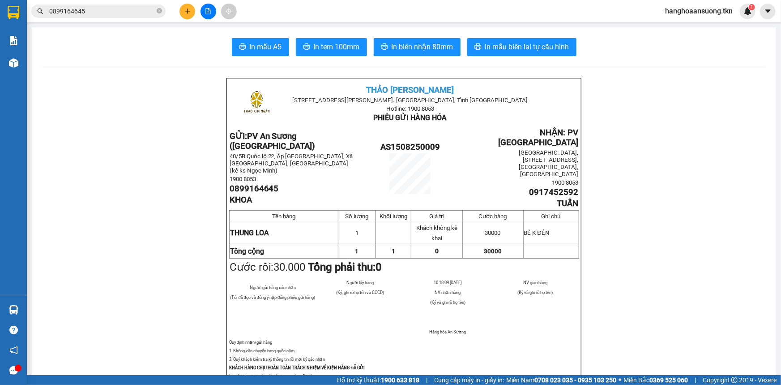
click at [128, 10] on input "0899164645" at bounding box center [102, 11] width 106 height 10
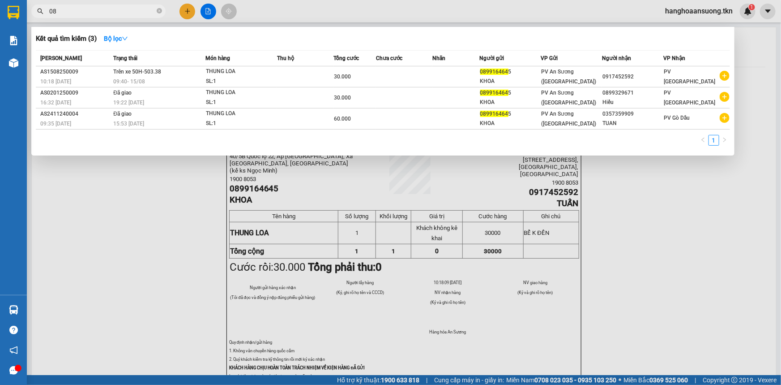
type input "0"
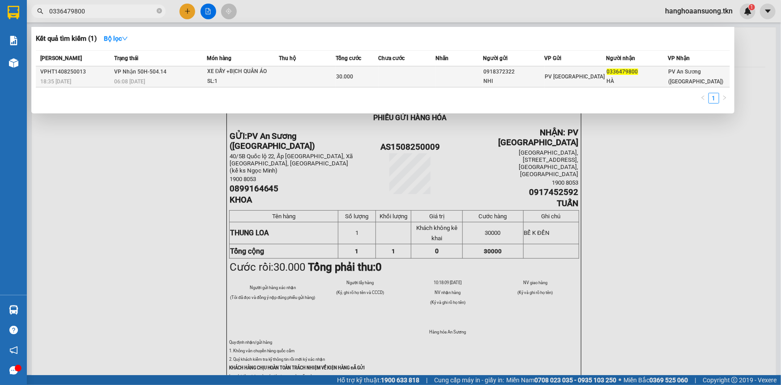
type input "0336479800"
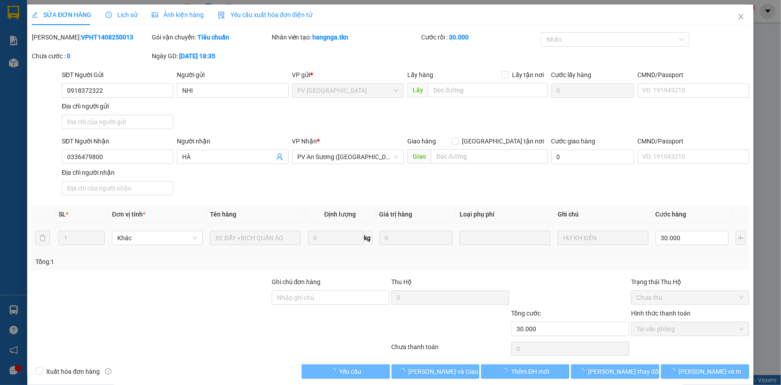
type input "0918372322"
type input "NHI"
type input "0336479800"
type input "HÀ"
type input "30.000"
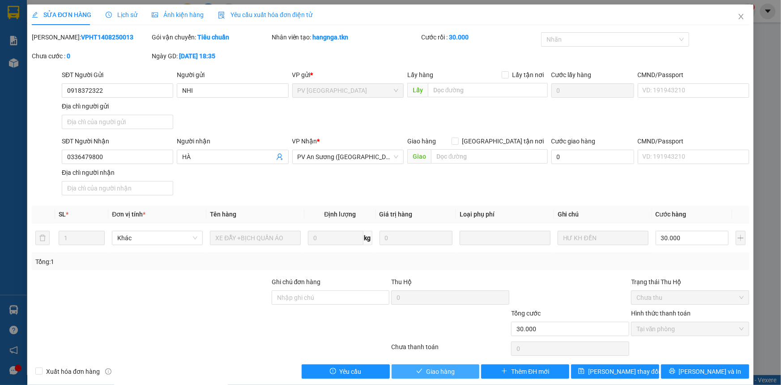
click at [437, 367] on span "Giao hàng" at bounding box center [440, 371] width 29 height 10
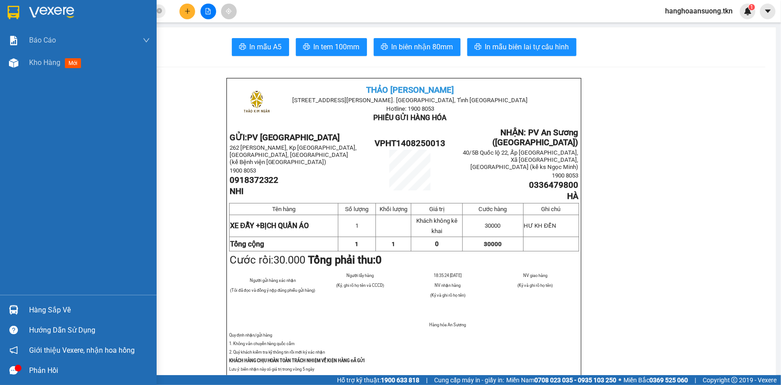
click at [46, 311] on div "Hàng sắp về" at bounding box center [89, 309] width 121 height 13
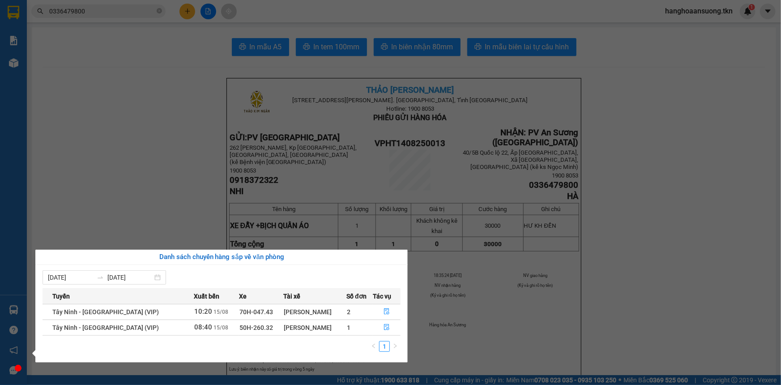
click at [667, 321] on section "Kết quả tìm kiếm ( 1 ) Bộ lọc Mã ĐH Trạng thái Món hàng Thu hộ Tổng cước Chưa c…" at bounding box center [390, 192] width 781 height 385
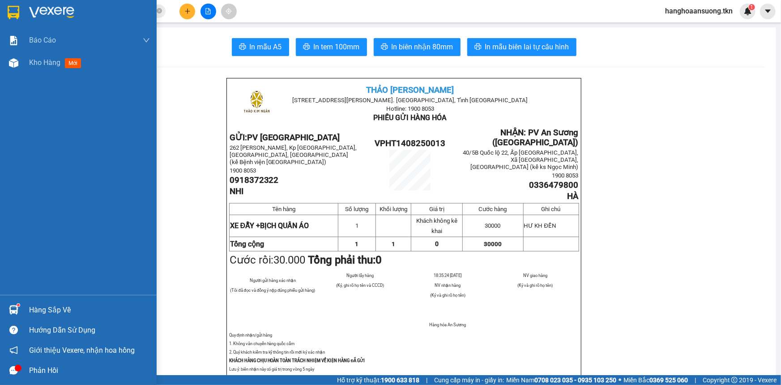
click at [56, 310] on div "Hàng sắp về" at bounding box center [89, 309] width 121 height 13
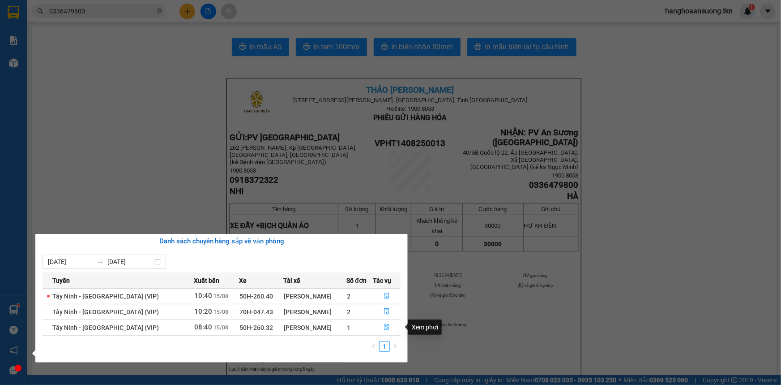
click at [384, 327] on icon "file-done" at bounding box center [387, 327] width 6 height 6
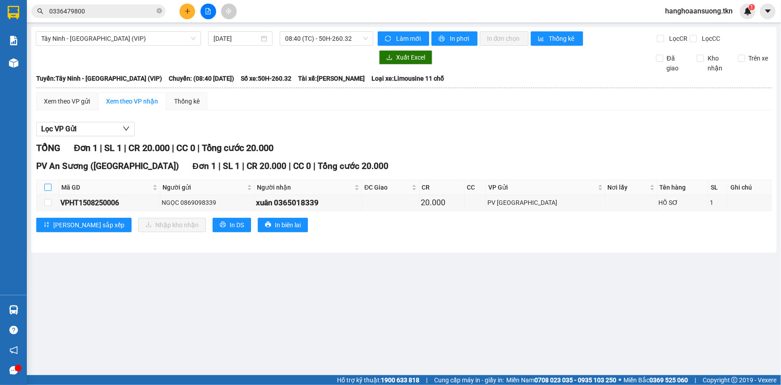
click at [47, 188] on input "checkbox" at bounding box center [47, 187] width 7 height 7
checkbox input "true"
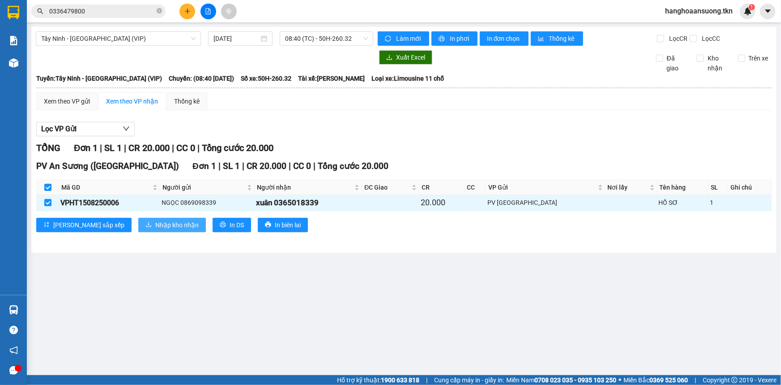
click at [155, 223] on span "Nhập kho nhận" at bounding box center [176, 225] width 43 height 10
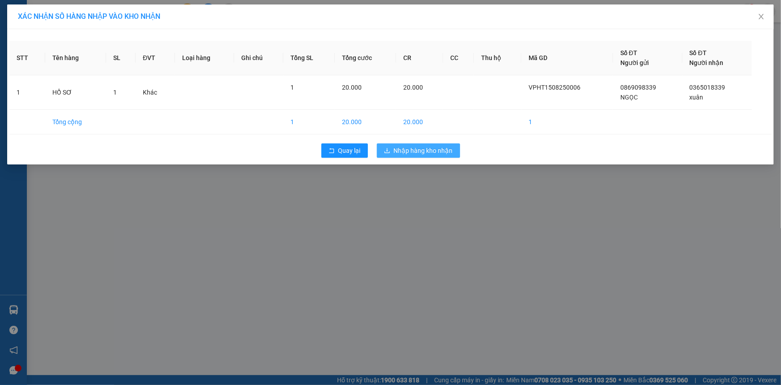
click at [430, 150] on span "Nhập hàng kho nhận" at bounding box center [423, 151] width 59 height 10
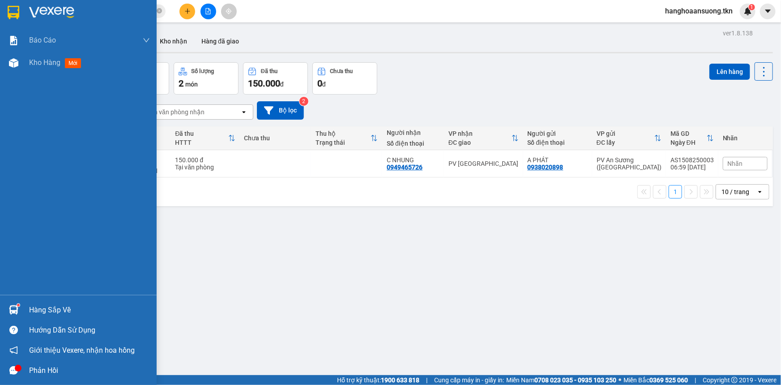
click at [56, 311] on div "Hàng sắp về" at bounding box center [89, 309] width 121 height 13
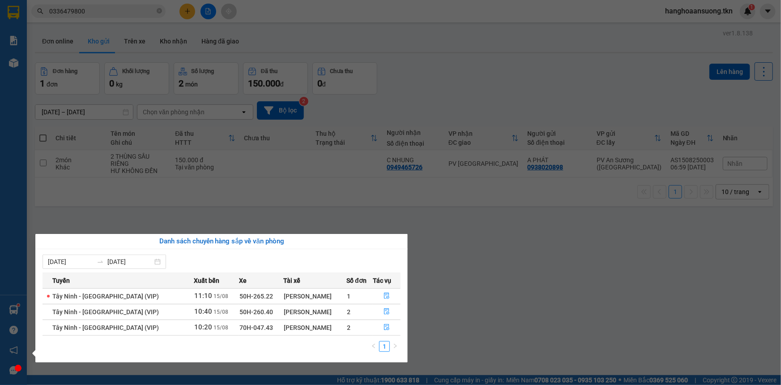
click at [318, 198] on section "Kết quả tìm kiếm ( 1 ) Bộ lọc Mã ĐH Trạng thái Món hàng Thu hộ Tổng cước Chưa c…" at bounding box center [390, 192] width 781 height 385
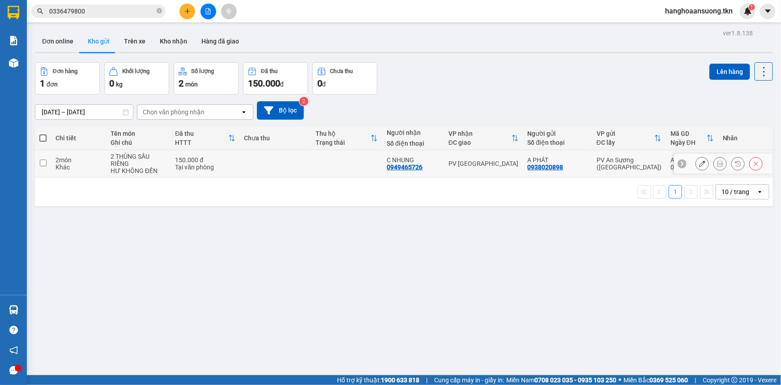
click at [277, 164] on td at bounding box center [275, 163] width 71 height 27
checkbox input "true"
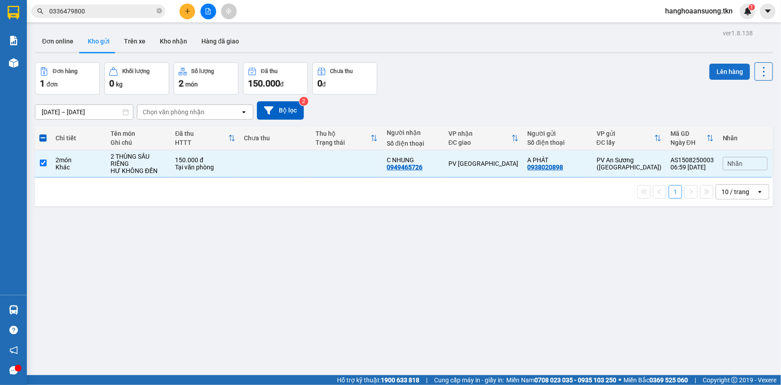
click at [720, 73] on button "Lên hàng" at bounding box center [730, 72] width 41 height 16
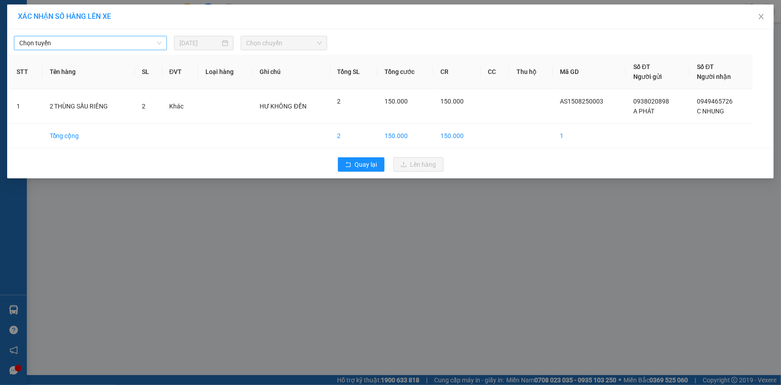
click at [80, 46] on span "Chọn tuyến" at bounding box center [90, 42] width 142 height 13
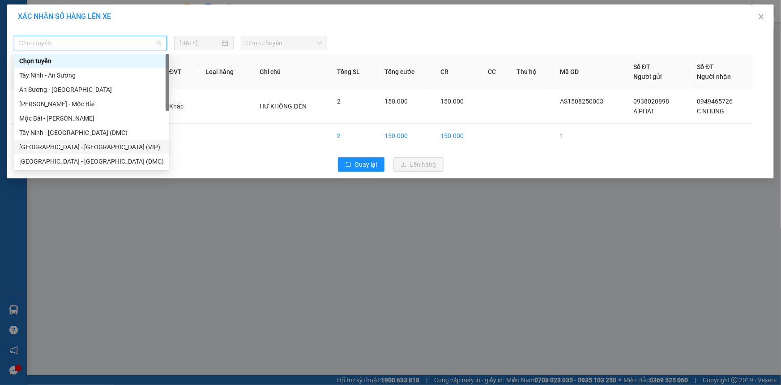
click at [97, 148] on div "[GEOGRAPHIC_DATA] - [GEOGRAPHIC_DATA] (VIP)" at bounding box center [91, 147] width 145 height 10
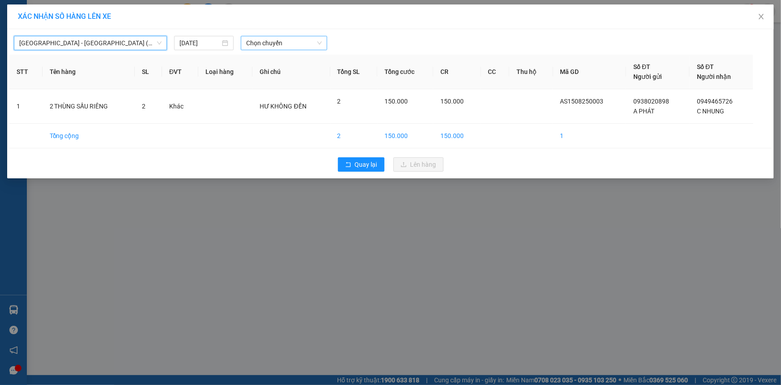
click at [283, 44] on span "Chọn chuyến" at bounding box center [284, 42] width 76 height 13
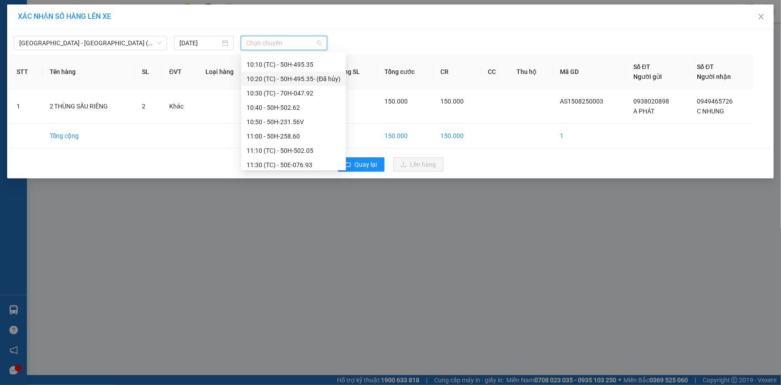
scroll to position [328, 0]
click at [312, 79] on div "09:50 - 70H-047.09" at bounding box center [294, 77] width 94 height 10
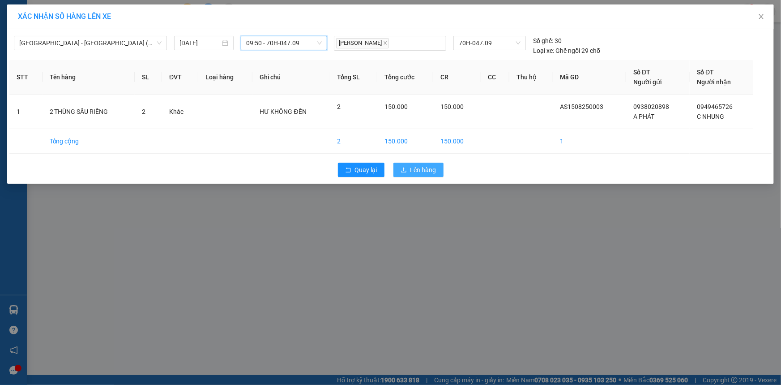
click at [432, 168] on span "Lên hàng" at bounding box center [424, 170] width 26 height 10
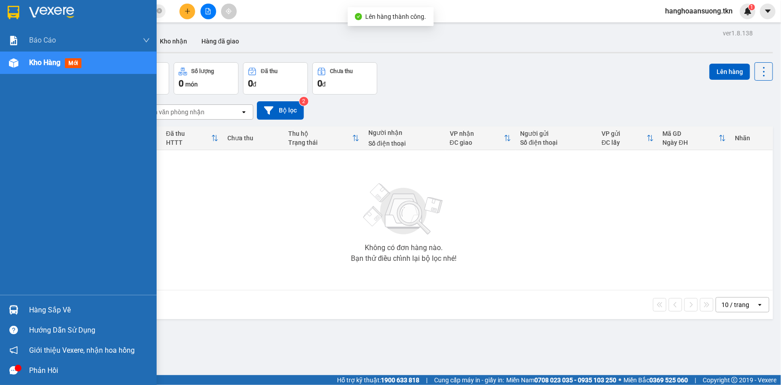
click at [20, 312] on div at bounding box center [14, 310] width 16 height 16
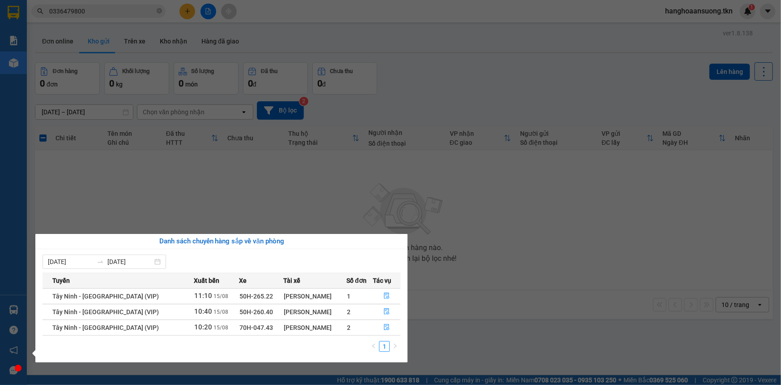
click at [596, 304] on section "Kết quả tìm kiếm ( 1 ) Bộ lọc Mã ĐH Trạng thái Món hàng Thu hộ Tổng cước Chưa c…" at bounding box center [390, 192] width 781 height 385
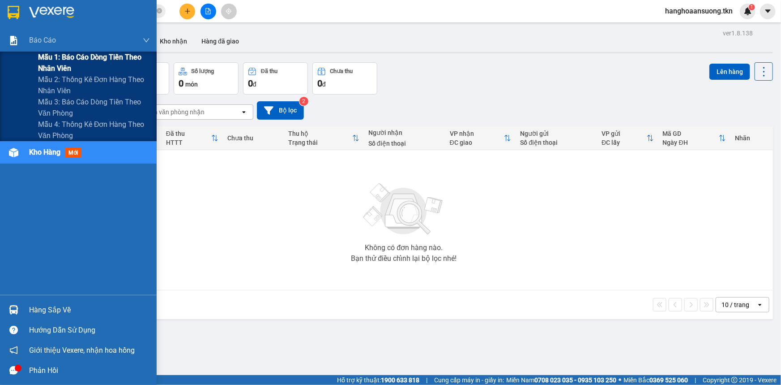
click at [75, 57] on span "Mẫu 1: Báo cáo dòng tiền theo nhân viên" at bounding box center [94, 62] width 112 height 22
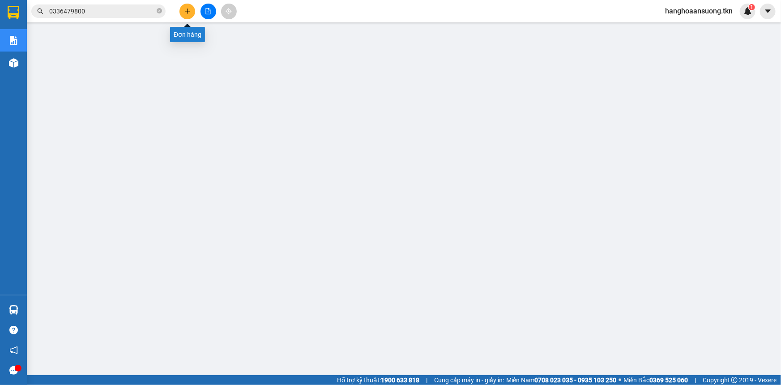
click at [189, 18] on button at bounding box center [188, 12] width 16 height 16
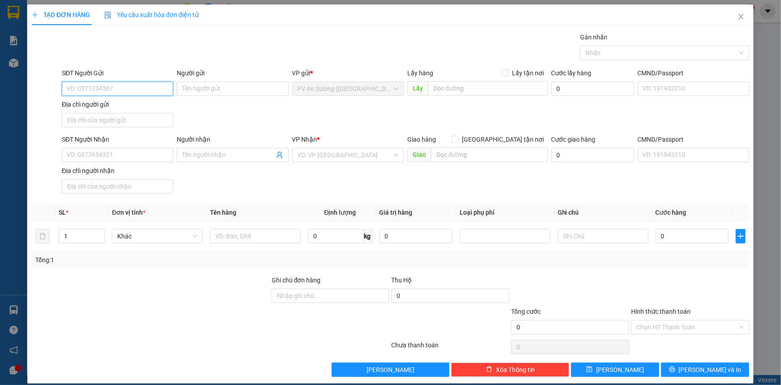
click at [124, 90] on input "SĐT Người Gửi" at bounding box center [118, 88] width 112 height 14
type input "0"
click at [139, 86] on input "SĐT Người Gửi" at bounding box center [118, 88] width 112 height 14
type input "0"
click at [98, 89] on input "SĐT Người Gửi" at bounding box center [118, 88] width 112 height 14
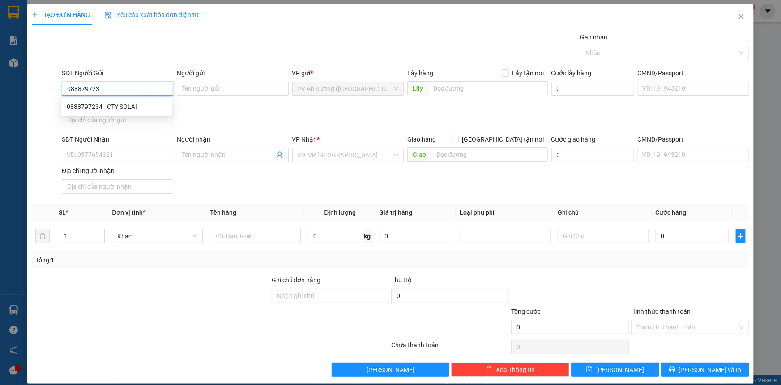
type input "0888797234"
click at [136, 108] on div "0888797234 - CTY SOLAI" at bounding box center [117, 107] width 100 height 10
type input "CTY SOLAI"
type input "0988684323"
type input "PHÁT"
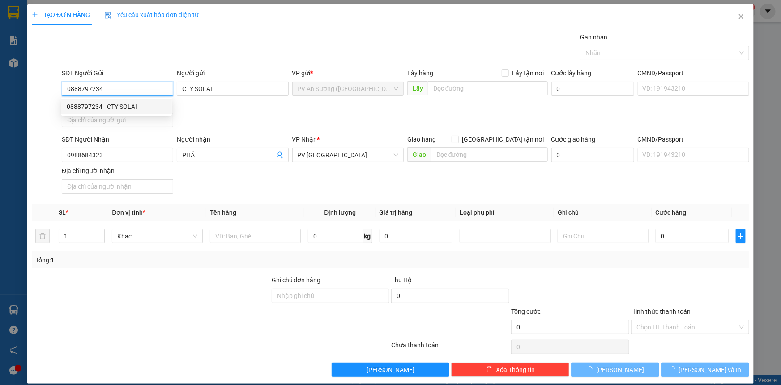
type input "50.000"
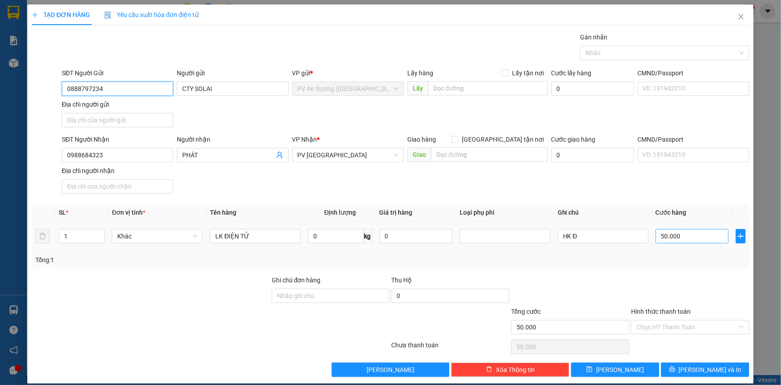
type input "0888797234"
click at [659, 237] on input "50.000" at bounding box center [692, 236] width 73 height 14
type input "4"
type input "0.000.040"
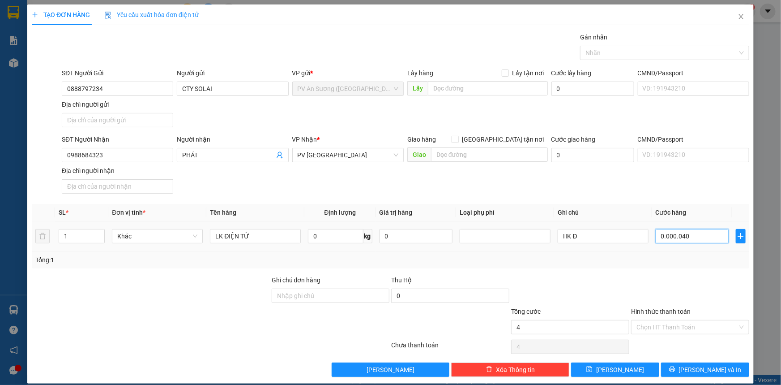
type input "40"
type input "0.000.040"
type input "40.000"
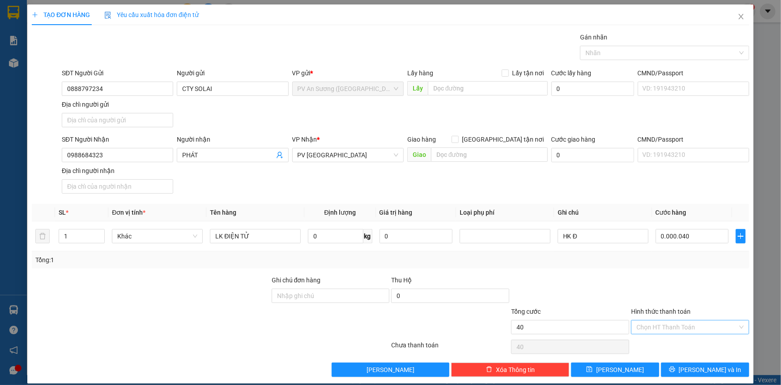
type input "40.000"
click at [676, 325] on input "Hình thức thanh toán" at bounding box center [687, 326] width 101 height 13
click at [678, 346] on div "Tại văn phòng" at bounding box center [685, 344] width 107 height 10
type input "0"
click at [727, 372] on button "[PERSON_NAME] và In" at bounding box center [705, 369] width 88 height 14
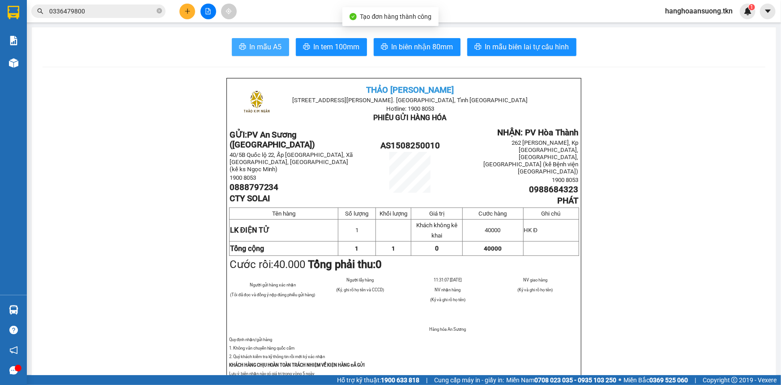
click at [246, 40] on button "In mẫu A5" at bounding box center [260, 47] width 57 height 18
click at [188, 12] on icon "plus" at bounding box center [187, 11] width 6 height 6
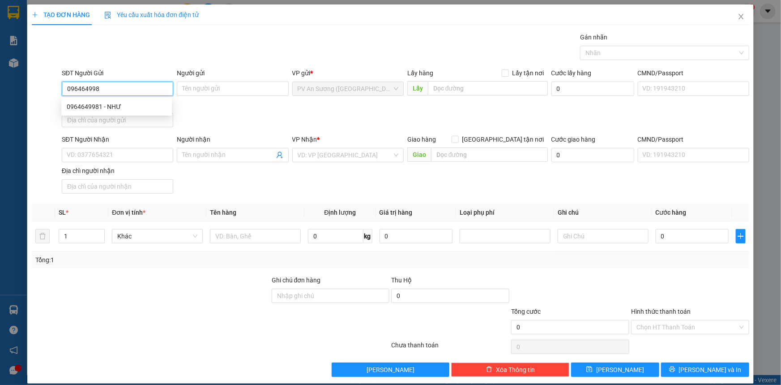
type input "0964649981"
click at [123, 109] on div "0964649981 - NHƯ" at bounding box center [117, 107] width 100 height 10
type input "NHƯ"
type input "0338142203"
type input "NGỌC"
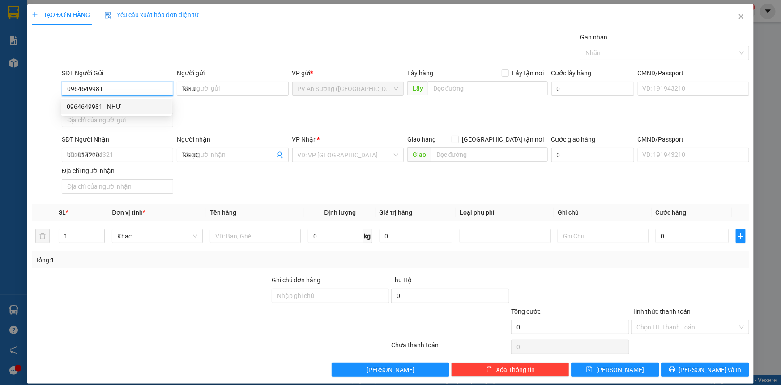
type input "40.000"
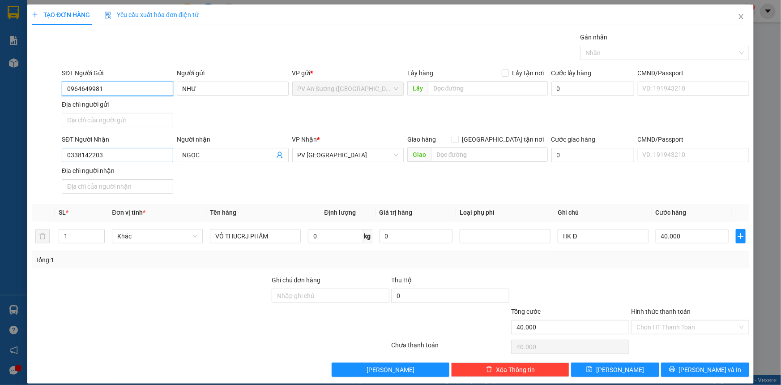
type input "0964649981"
click at [99, 160] on input "0338142203" at bounding box center [118, 155] width 112 height 14
click at [214, 155] on input "NGỌC" at bounding box center [228, 155] width 92 height 10
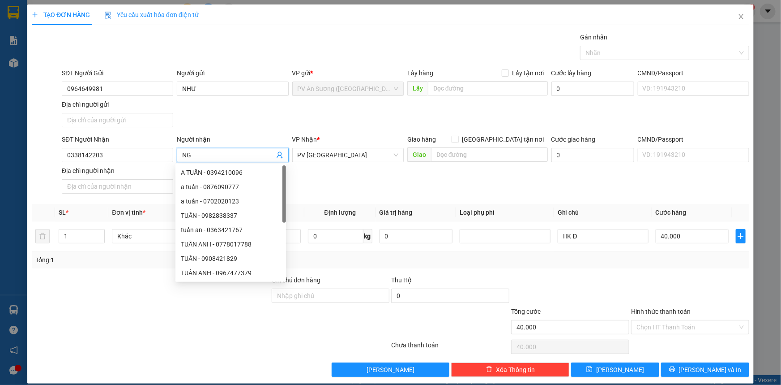
type input "N"
type input "HÂN"
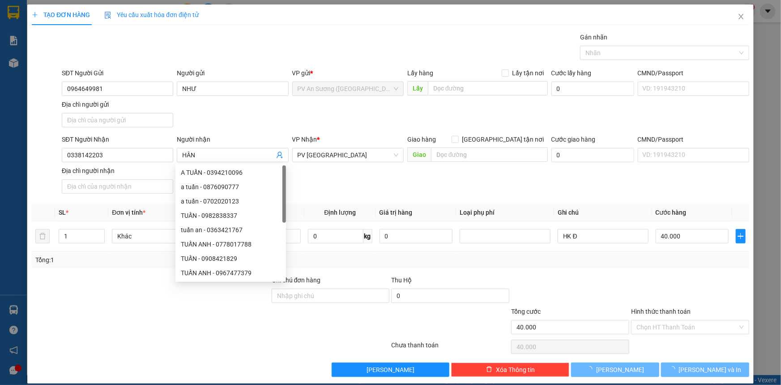
click at [218, 142] on div "Người nhận" at bounding box center [233, 139] width 112 height 10
click at [218, 150] on input "HÂN" at bounding box center [228, 155] width 92 height 10
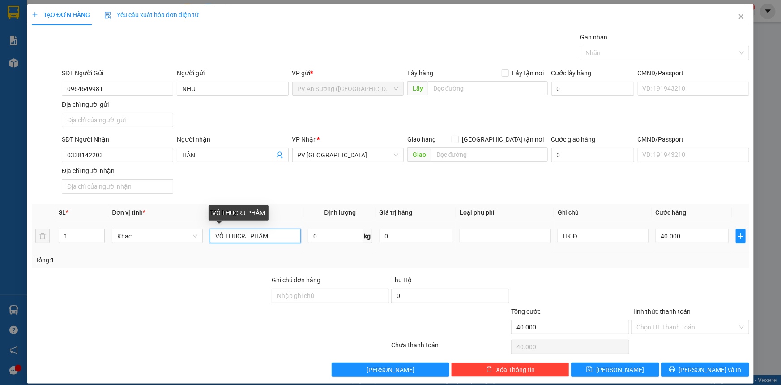
click at [261, 230] on input "VỎ THUCRJ PHẨM" at bounding box center [255, 236] width 91 height 14
click at [262, 234] on input "VỎ THUCRJ PHẨM" at bounding box center [255, 236] width 91 height 14
type input "BỊCH THỰC PHẨM"
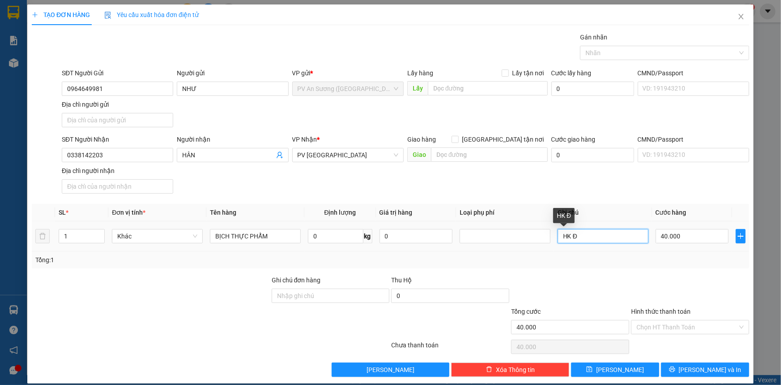
click at [584, 234] on input "HK Đ" at bounding box center [603, 236] width 91 height 14
type input "H"
type input "HƯ KHÔNG ĐỀN"
click at [701, 232] on input "40.000" at bounding box center [692, 236] width 73 height 14
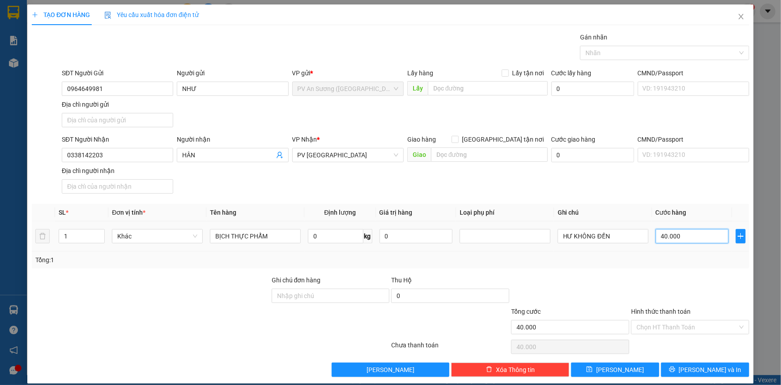
type input "2"
type input "00.002"
type input "20"
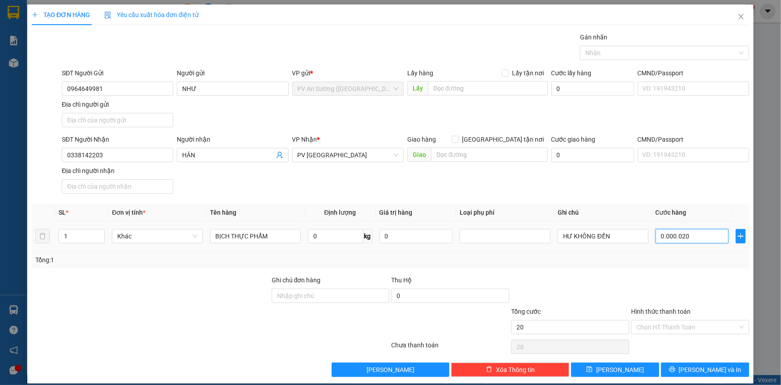
type input "0.000.020"
click at [707, 266] on div "Tổng: 1" at bounding box center [391, 259] width 718 height 17
type input "20.000"
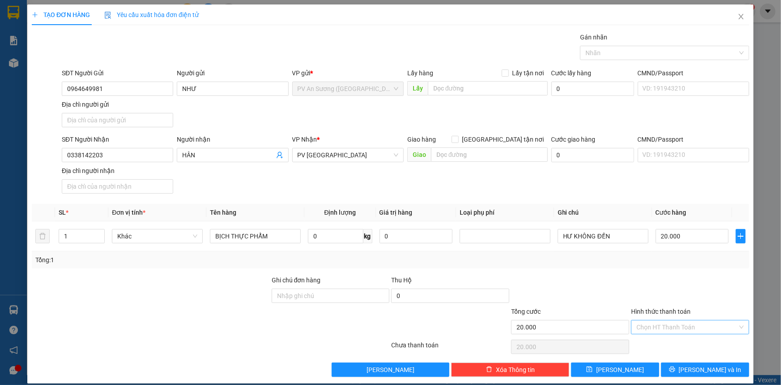
click at [665, 321] on input "Hình thức thanh toán" at bounding box center [687, 326] width 101 height 13
click at [654, 344] on div "Tại văn phòng" at bounding box center [685, 344] width 107 height 10
type input "0"
click at [682, 368] on button "[PERSON_NAME] và In" at bounding box center [705, 369] width 88 height 14
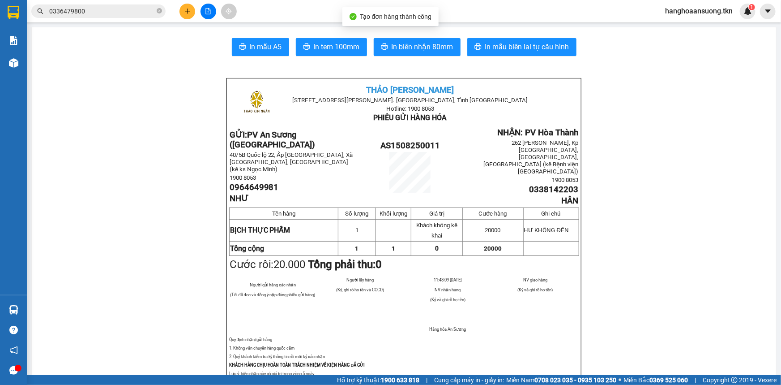
click at [253, 43] on span "In mẫu A5" at bounding box center [266, 46] width 32 height 11
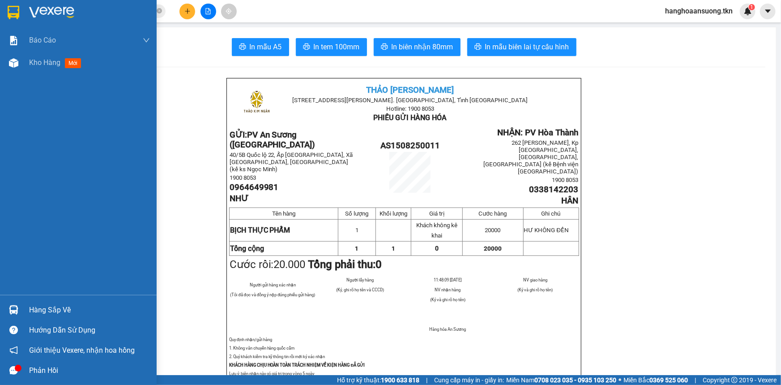
click at [20, 13] on div at bounding box center [14, 12] width 16 height 16
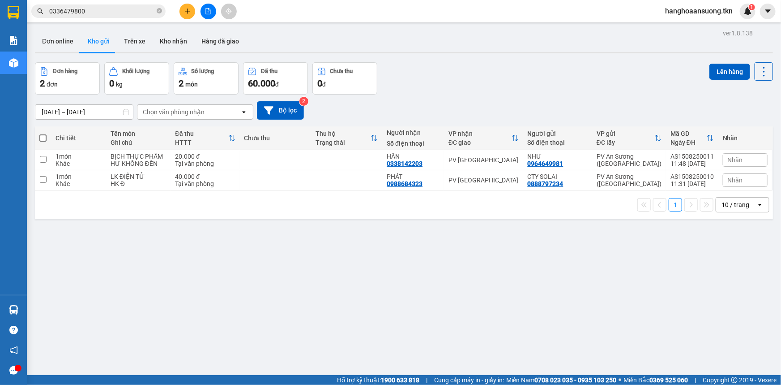
click at [733, 159] on span "Nhãn" at bounding box center [735, 159] width 15 height 7
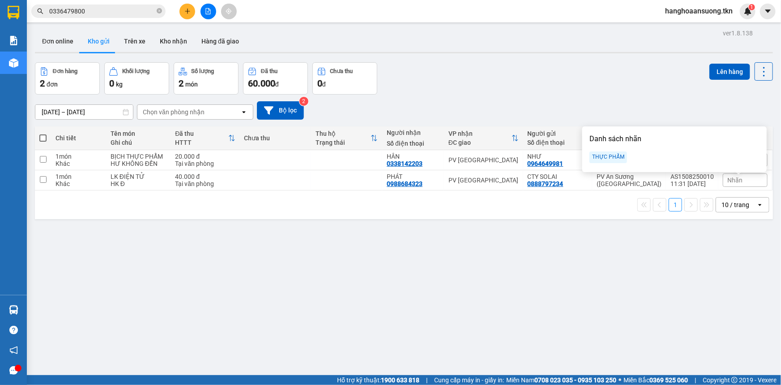
click at [618, 155] on div "THỰC PHẨM" at bounding box center [609, 157] width 38 height 12
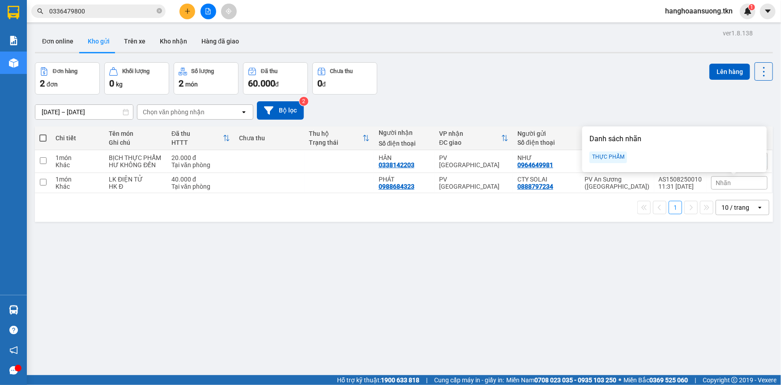
click at [592, 80] on div "Đơn hàng 2 đơn Khối lượng 0 kg Số lượng 2 món Đã thu 60.000 đ Chưa thu 0 đ Lên …" at bounding box center [404, 78] width 738 height 32
